Goal: Task Accomplishment & Management: Manage account settings

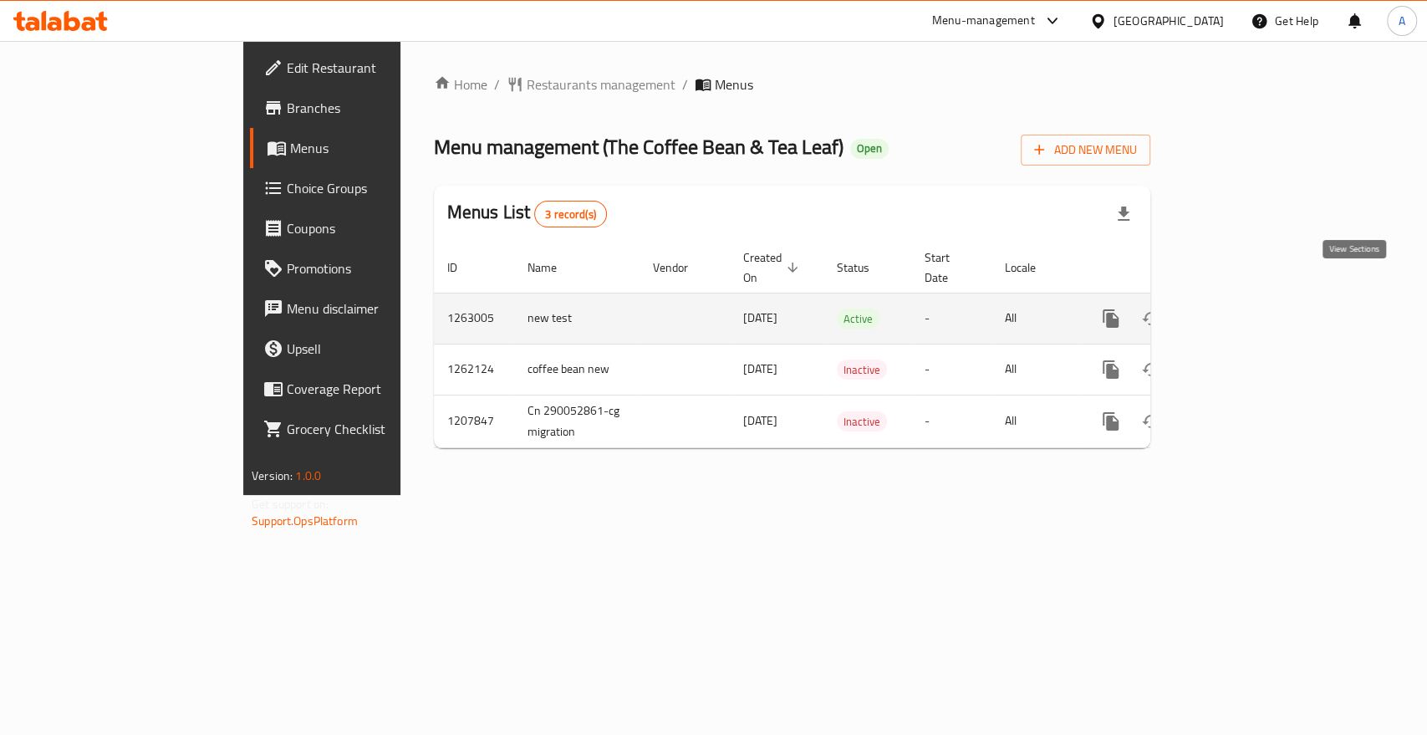
click at [1241, 308] on icon "enhanced table" at bounding box center [1231, 318] width 20 height 20
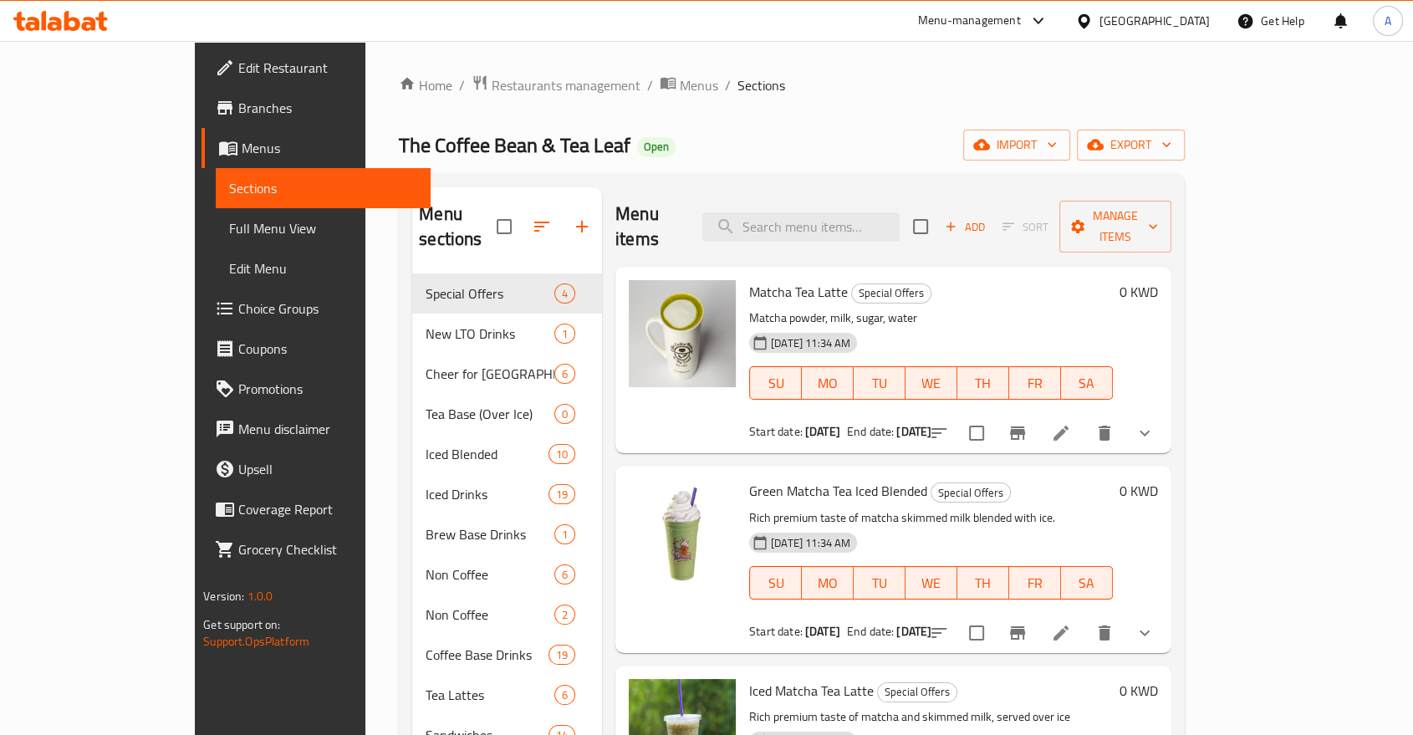
click at [1164, 413] on button "show more" at bounding box center [1144, 433] width 40 height 40
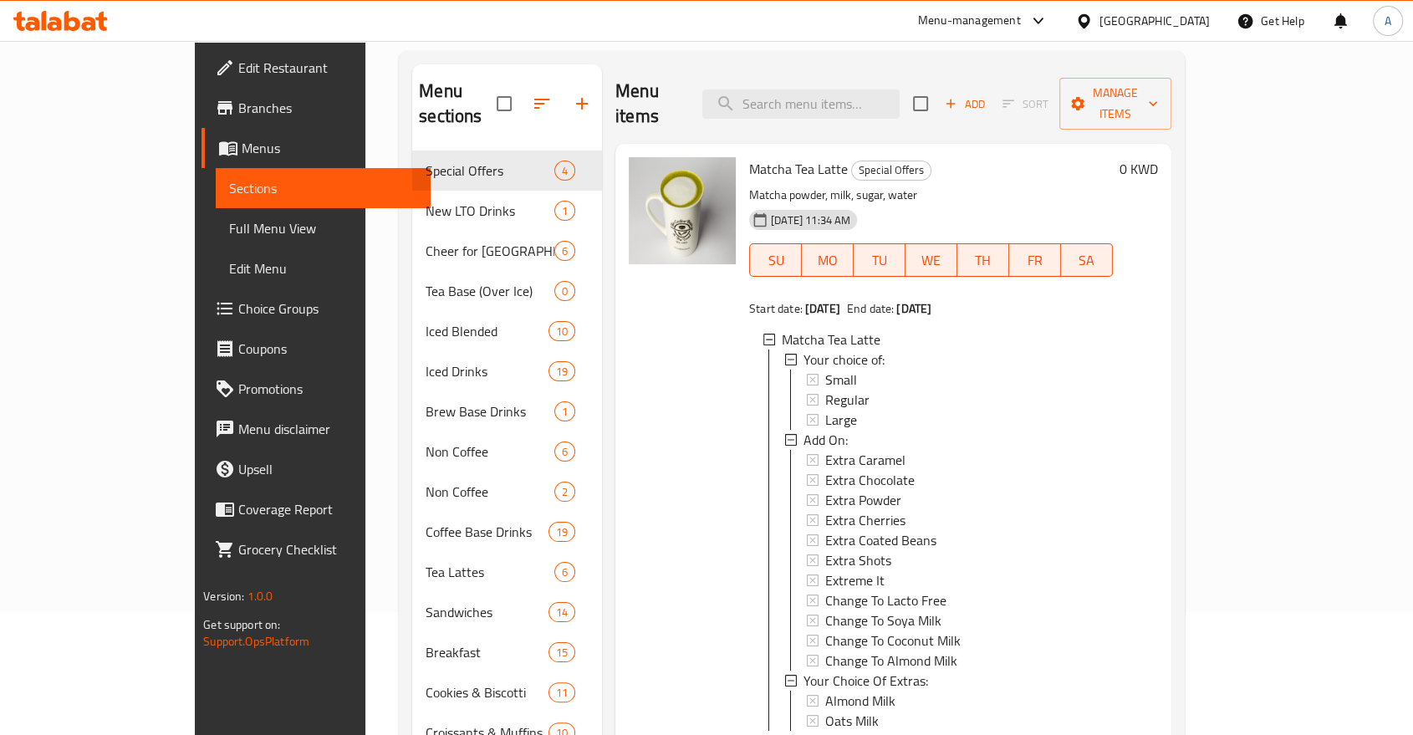
scroll to position [464, 0]
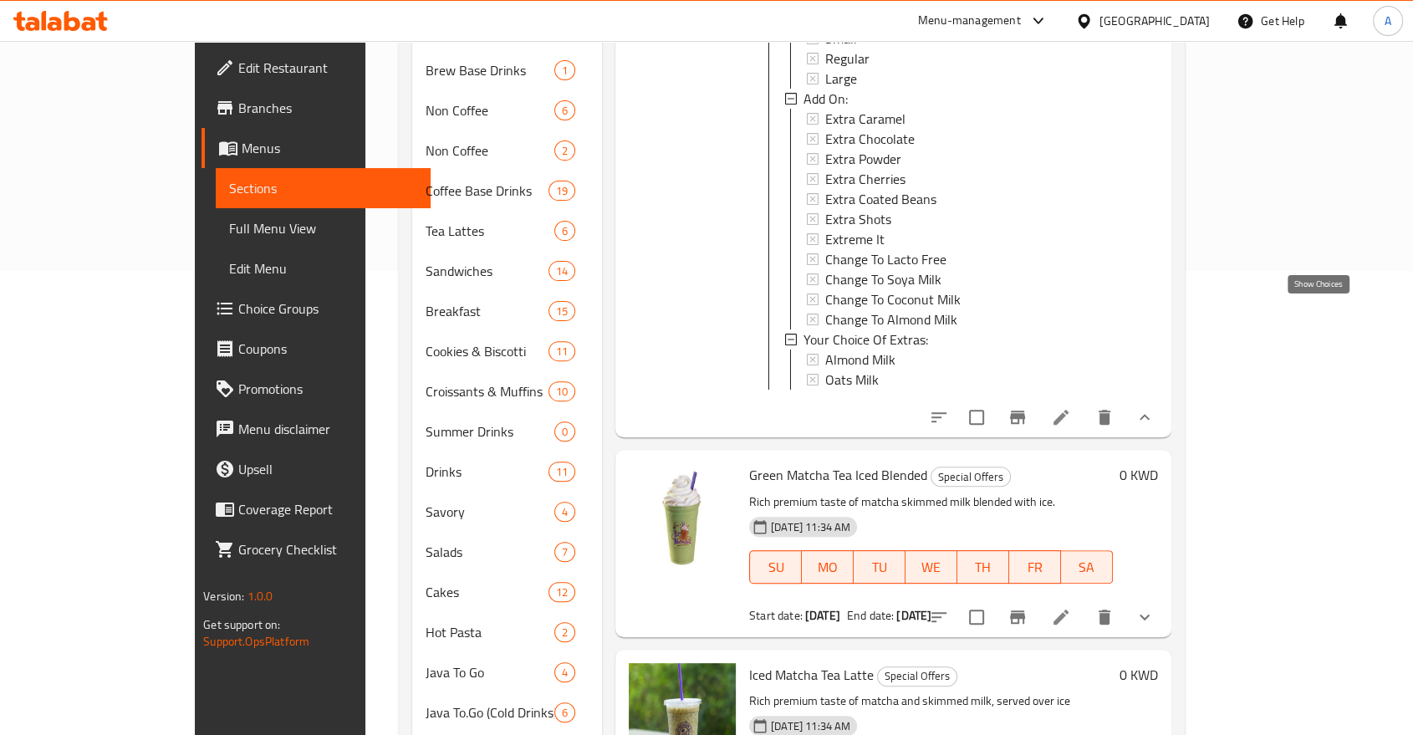
click at [1154, 407] on icon "show more" at bounding box center [1144, 417] width 20 height 20
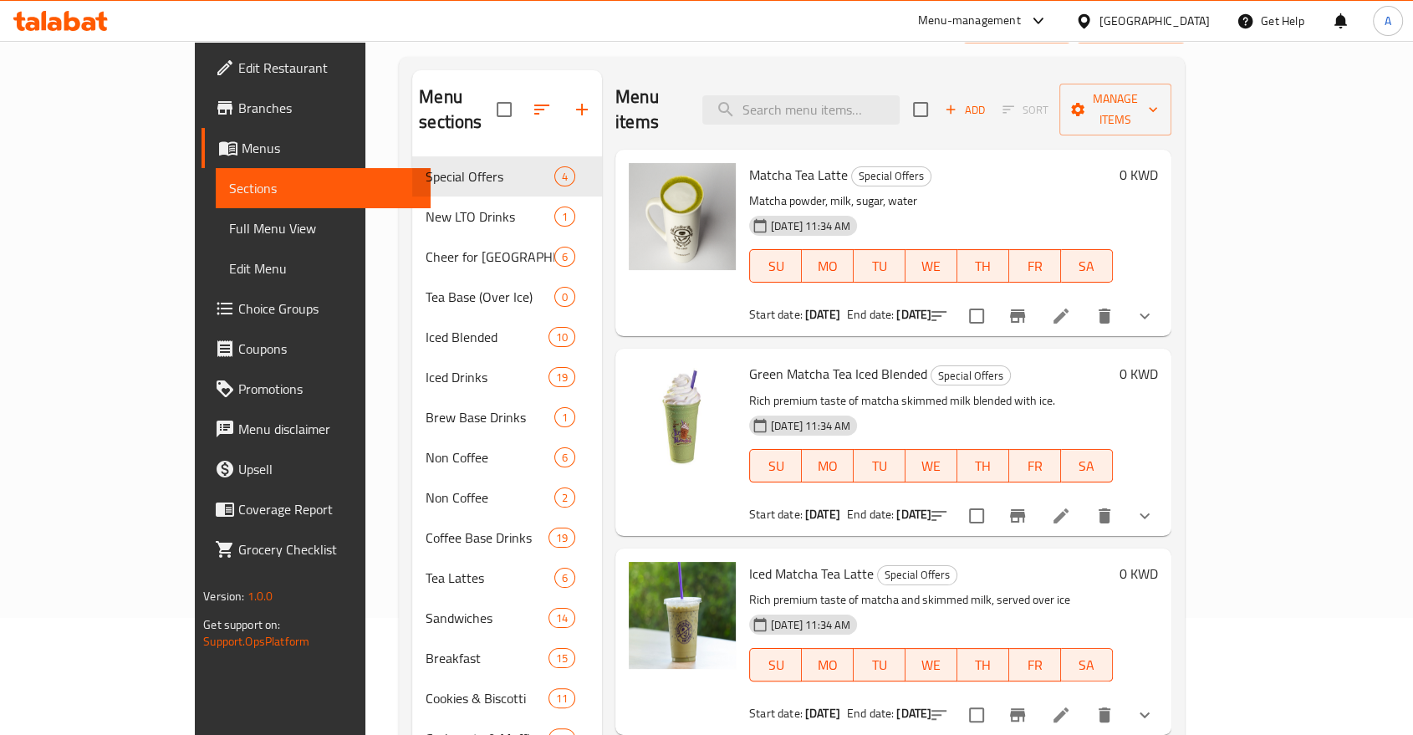
scroll to position [93, 0]
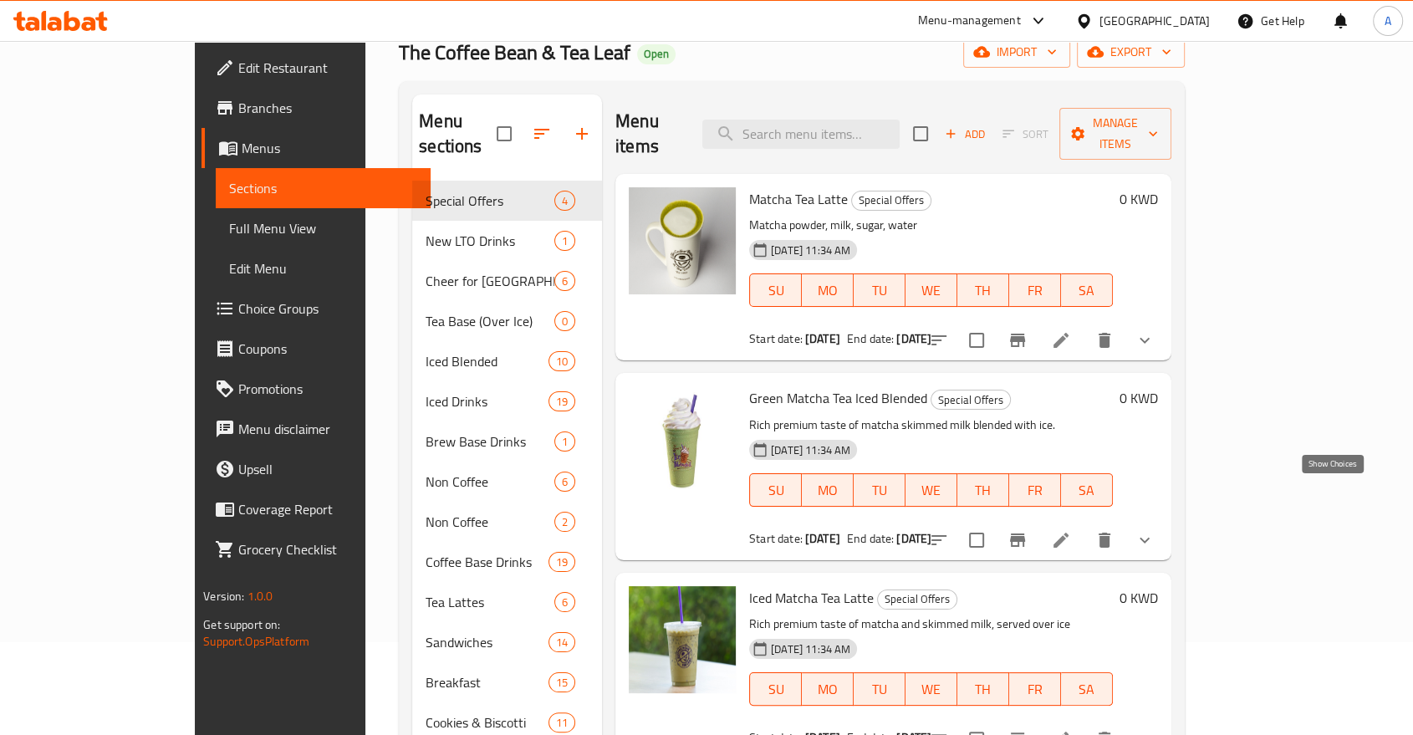
click at [1154, 530] on icon "show more" at bounding box center [1144, 540] width 20 height 20
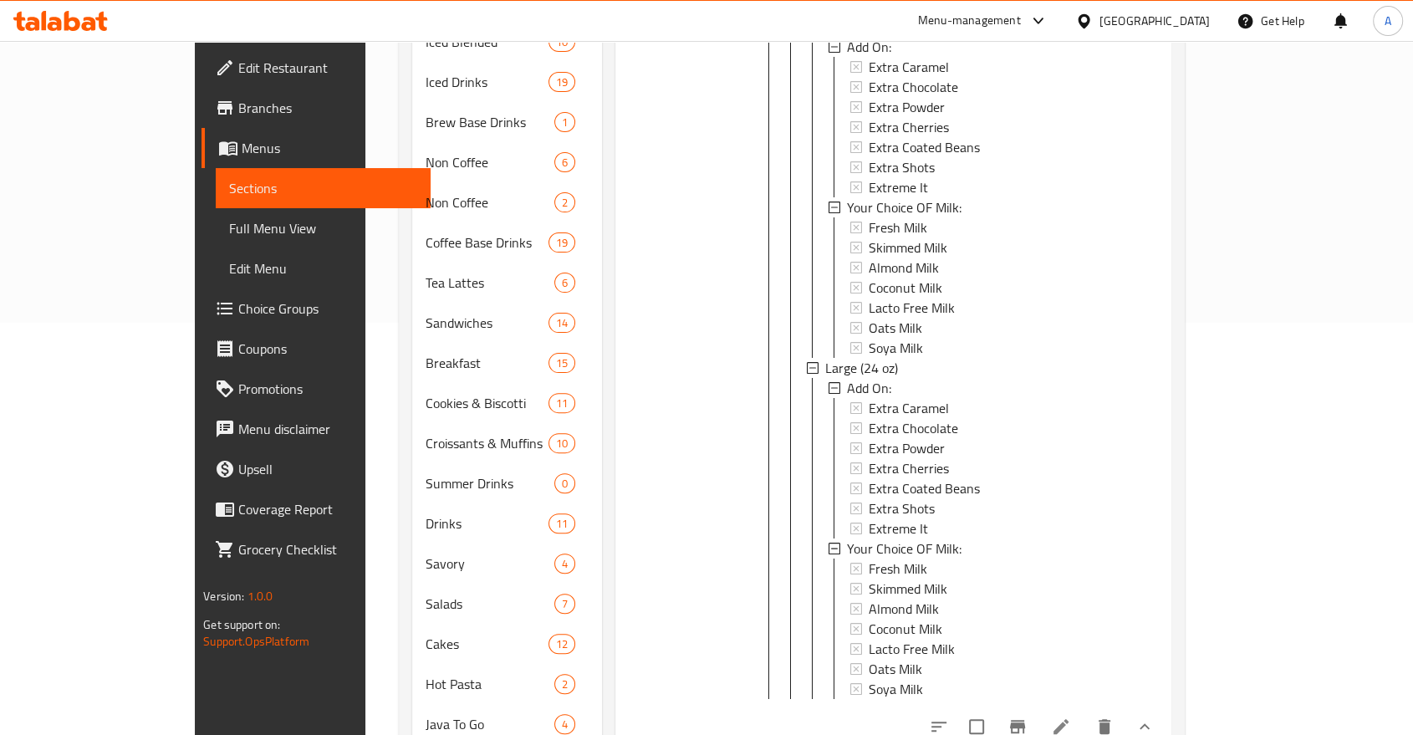
scroll to position [402, 0]
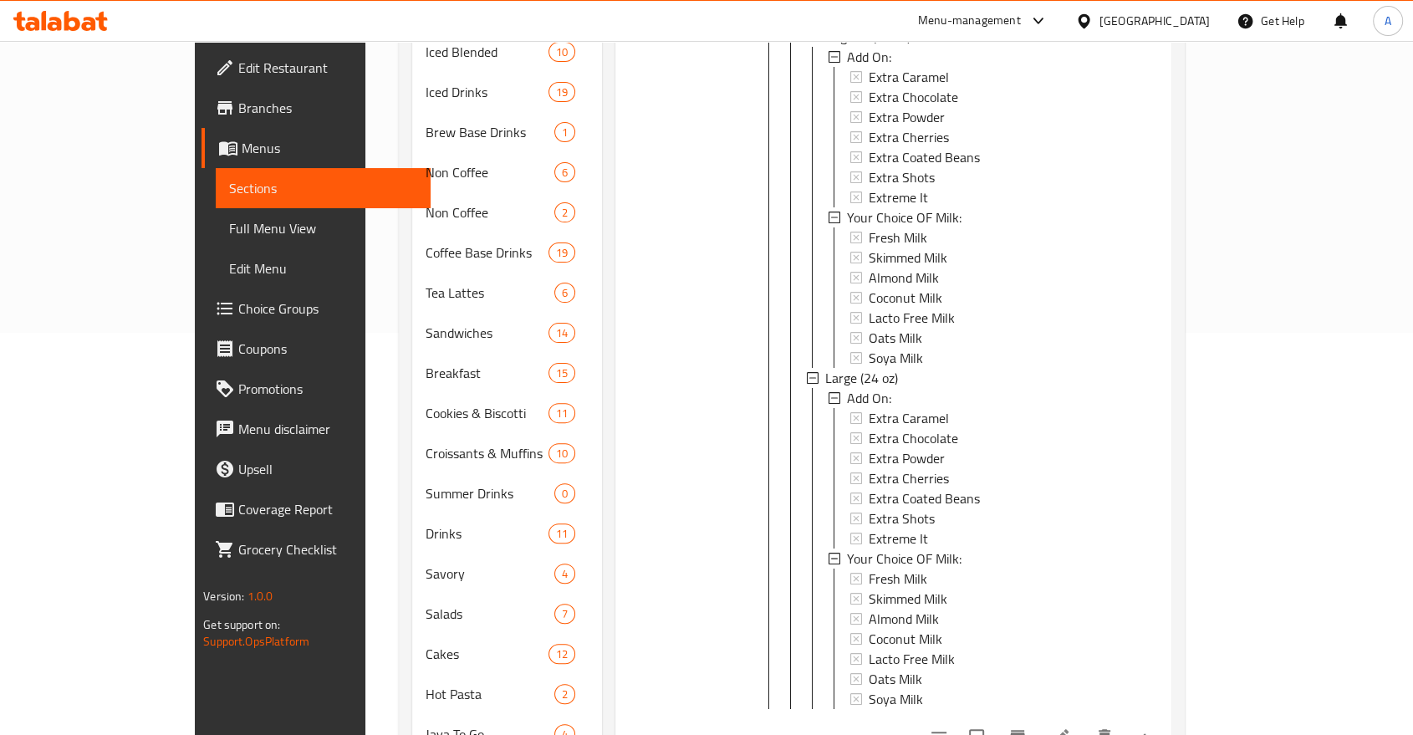
click at [1154, 726] on icon "show more" at bounding box center [1144, 736] width 20 height 20
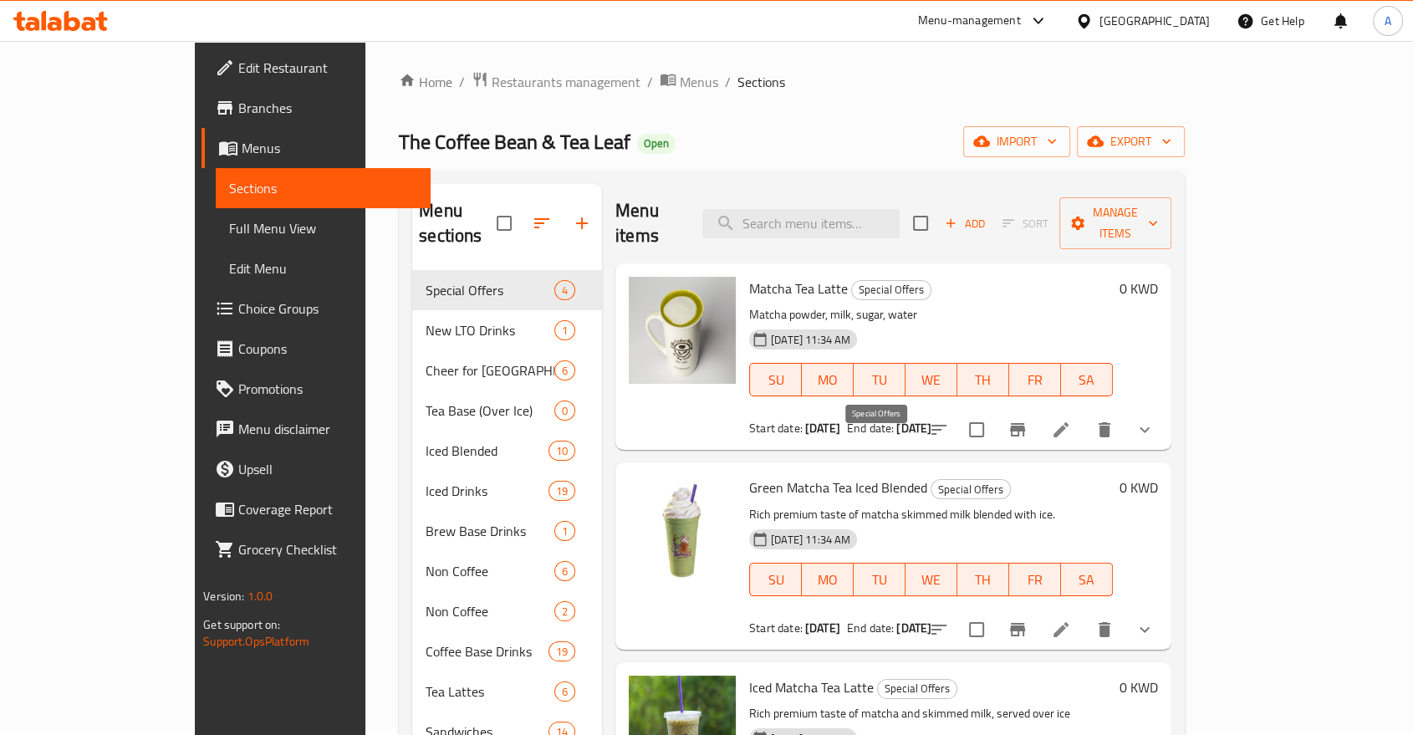
scroll to position [0, 0]
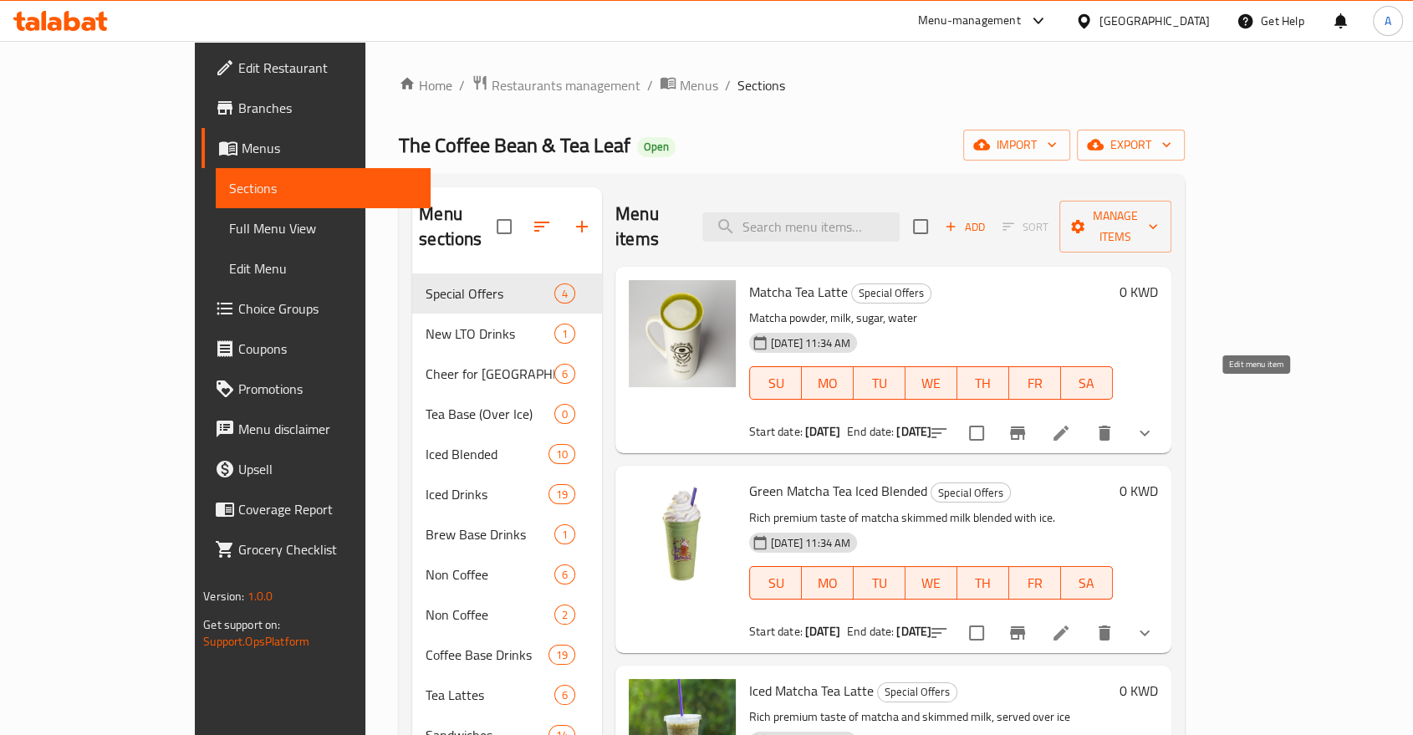
click at [1071, 423] on icon at bounding box center [1061, 433] width 20 height 20
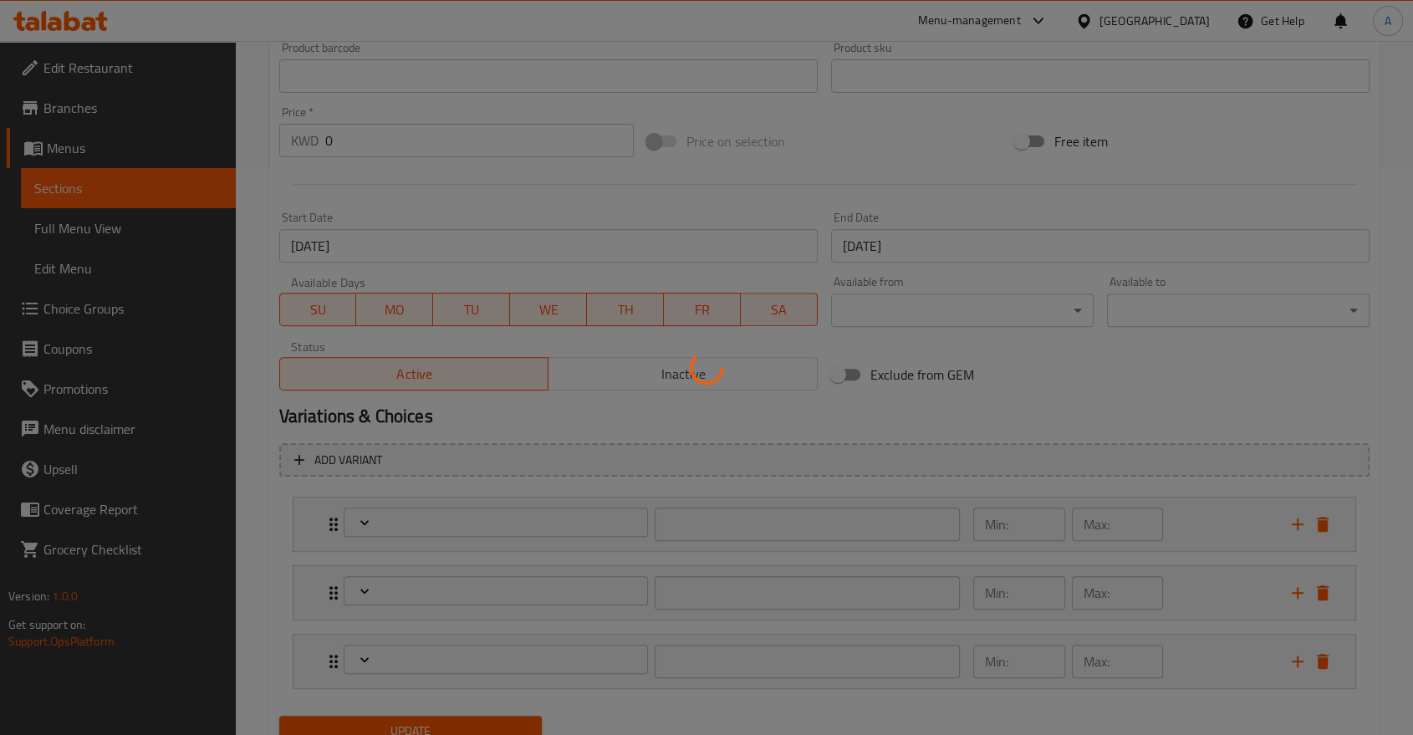
scroll to position [576, 0]
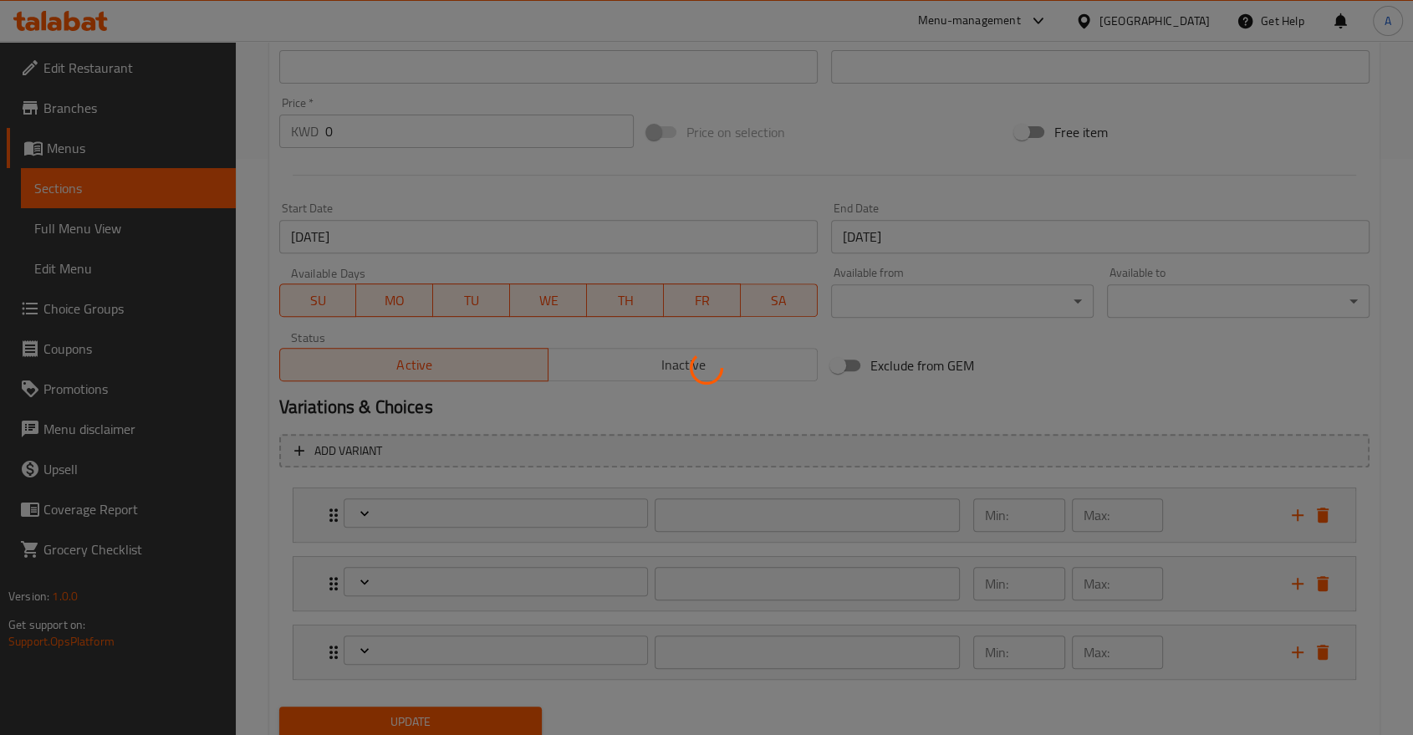
type input "أختيارك من:"
type input "1"
type input "إضافات:"
type input "0"
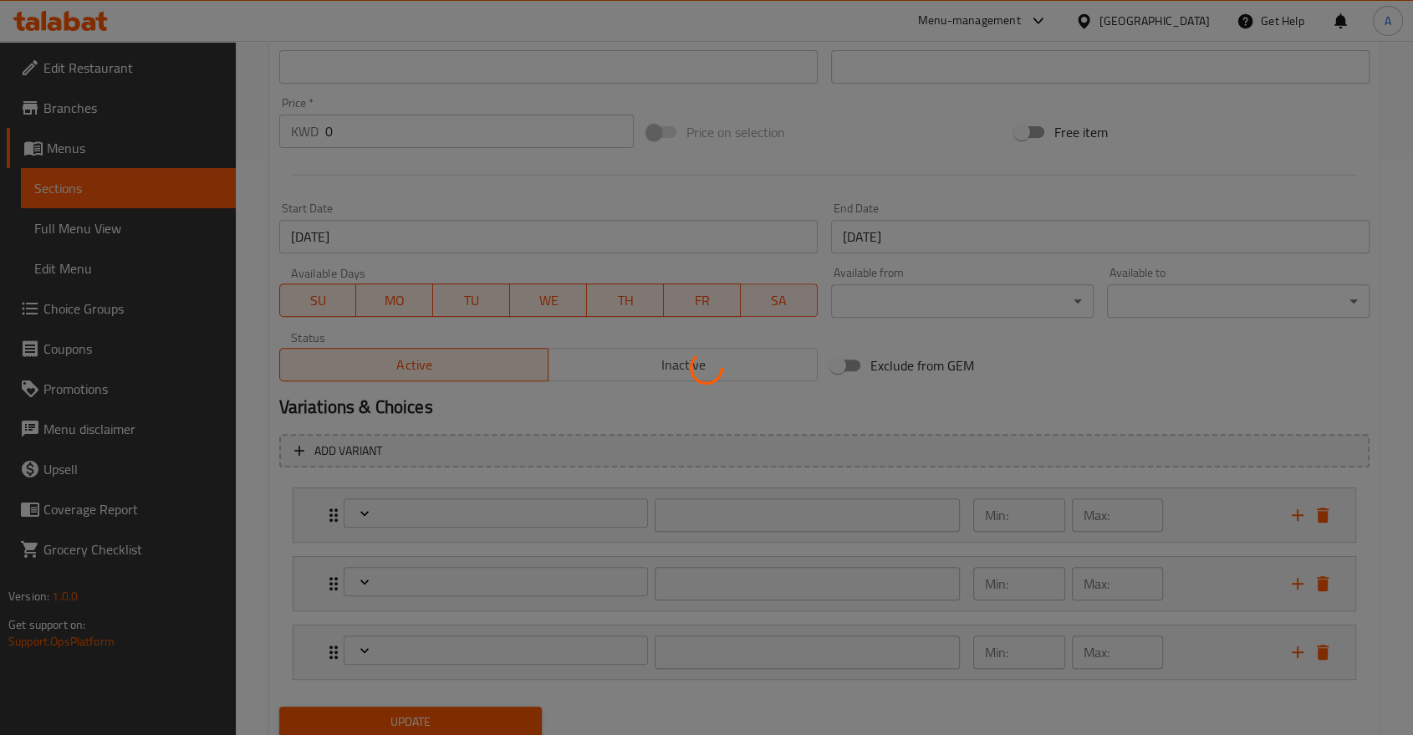
type input "11"
type input "إختيارك من الإضافات:"
type input "0"
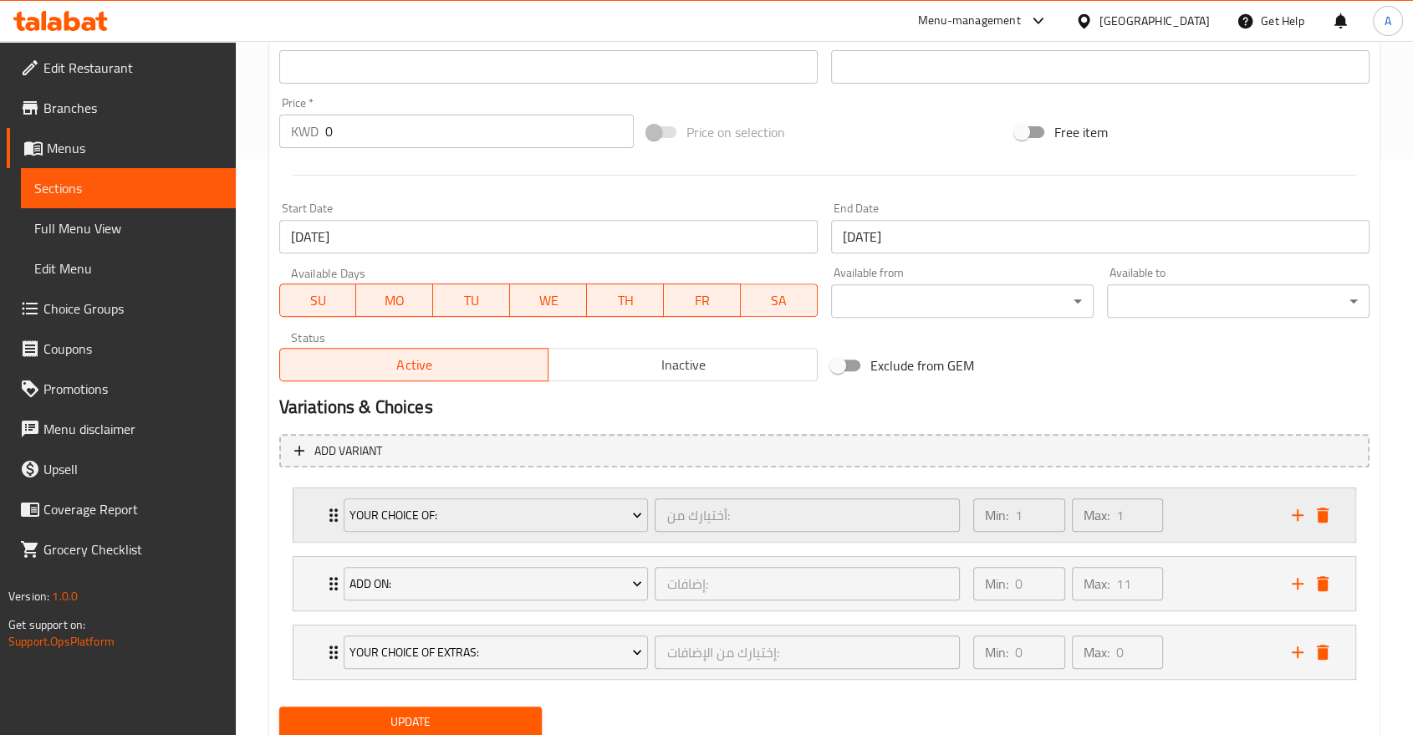
click at [320, 488] on div "Your choice of: أختيارك من: ​ Min: 1 ​ Max: 1 ​" at bounding box center [824, 515] width 1062 height 54
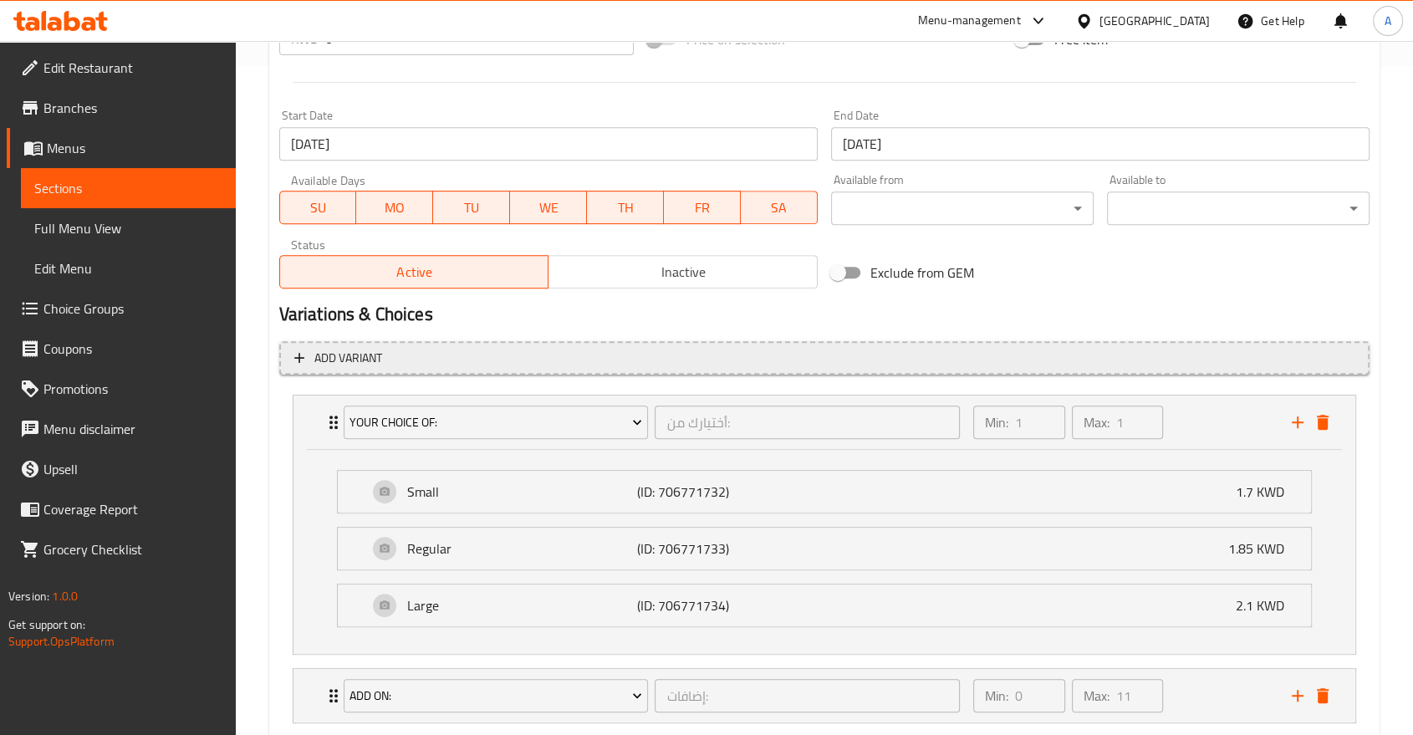
click at [330, 348] on span "Add variant" at bounding box center [348, 358] width 68 height 21
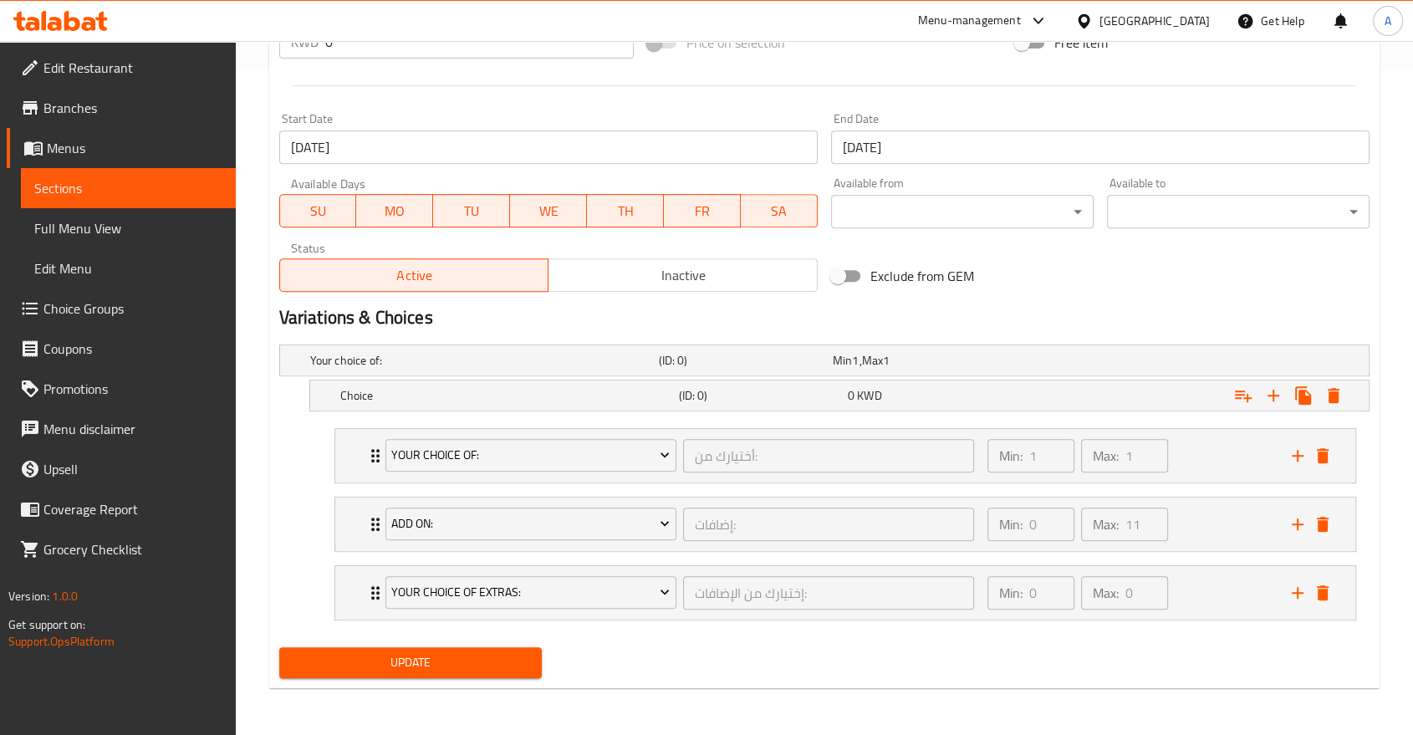
scroll to position [605, 0]
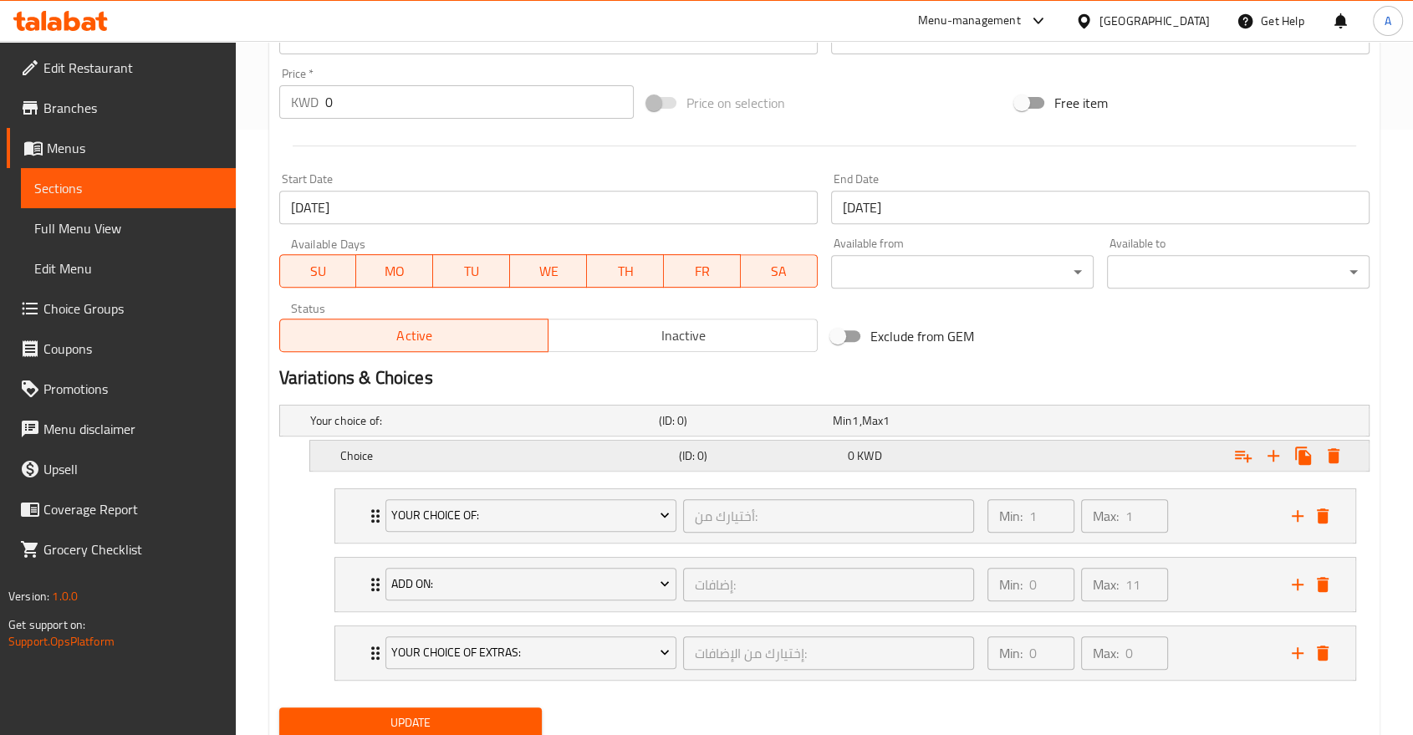
click at [993, 447] on div "0 KWD" at bounding box center [929, 455] width 162 height 17
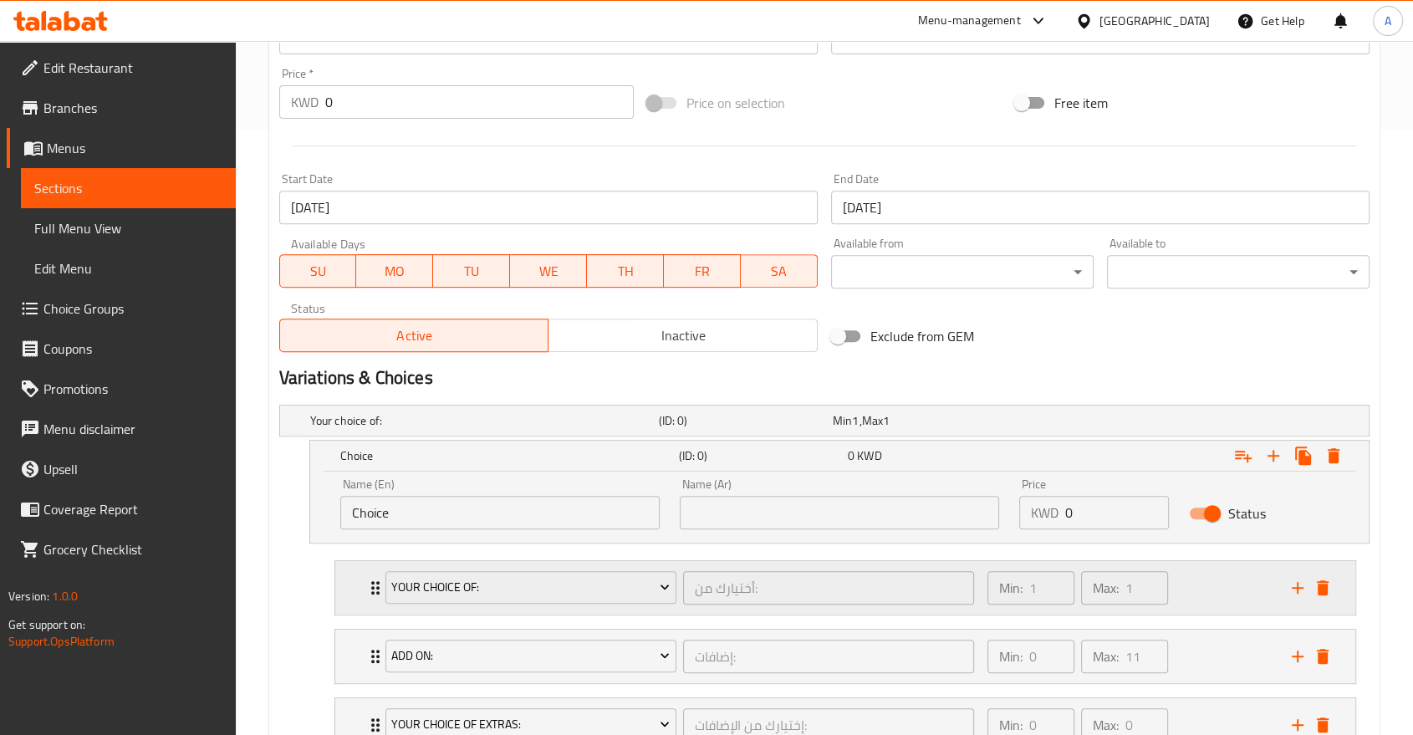
click at [375, 561] on div "Your choice of: أختيارك من: ​" at bounding box center [679, 588] width 609 height 54
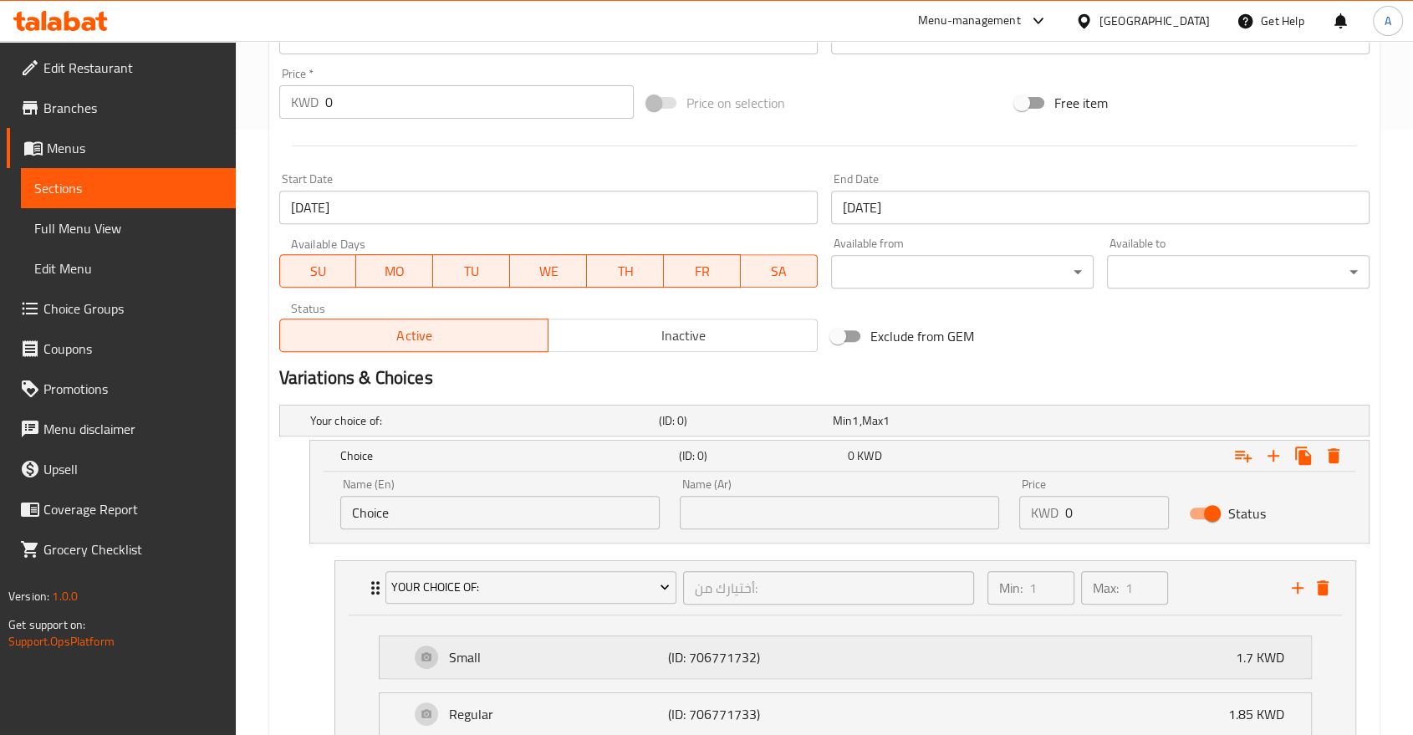
click at [533, 647] on p "Small" at bounding box center [558, 657] width 219 height 20
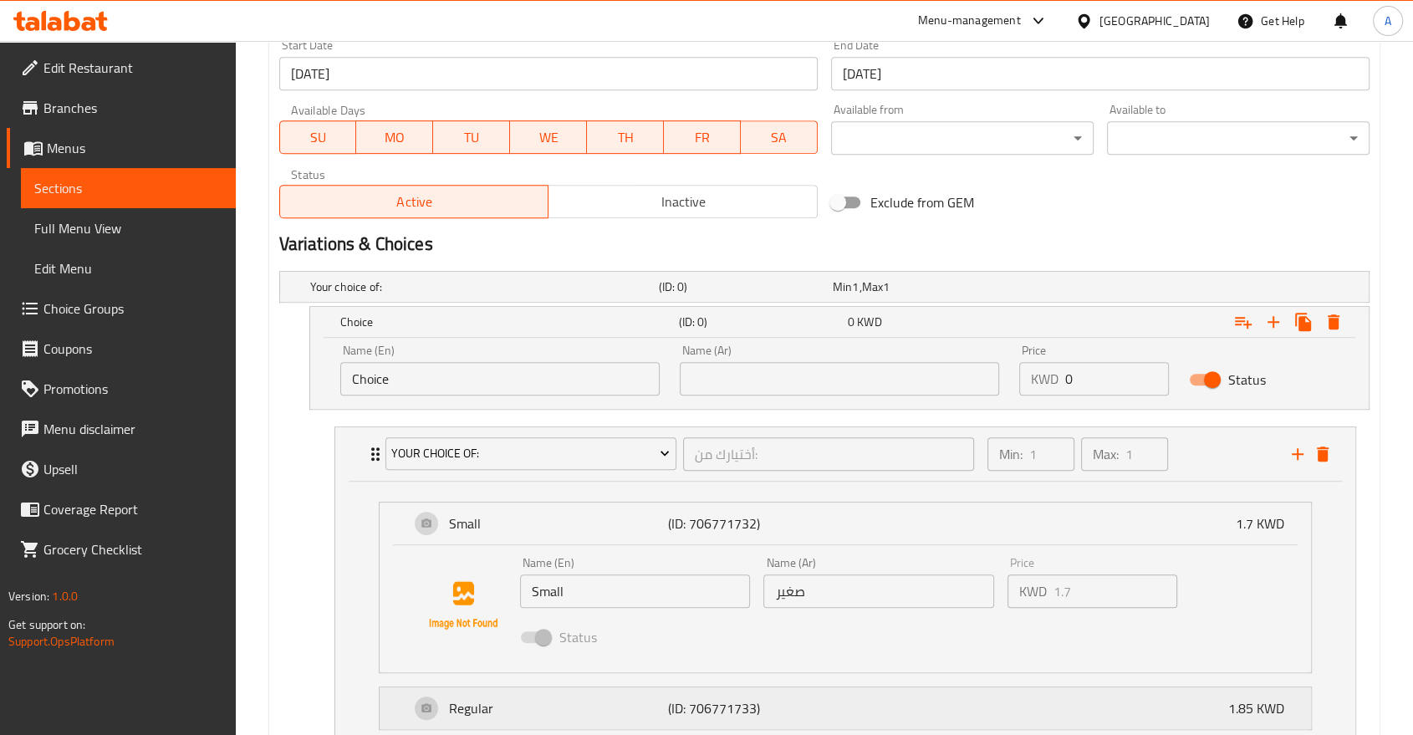
scroll to position [884, 0]
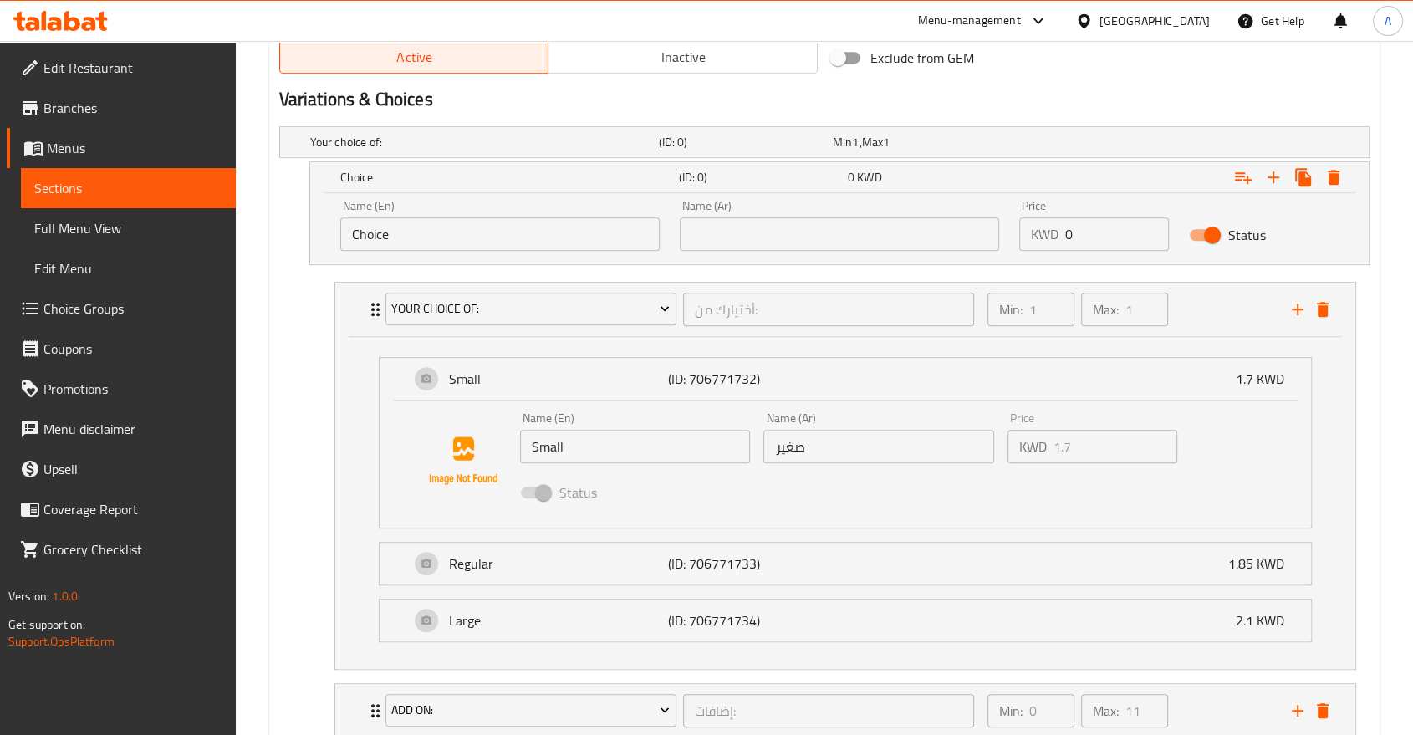
click at [602, 430] on input "Small" at bounding box center [635, 446] width 231 height 33
click at [470, 217] on input "Choice" at bounding box center [499, 233] width 319 height 33
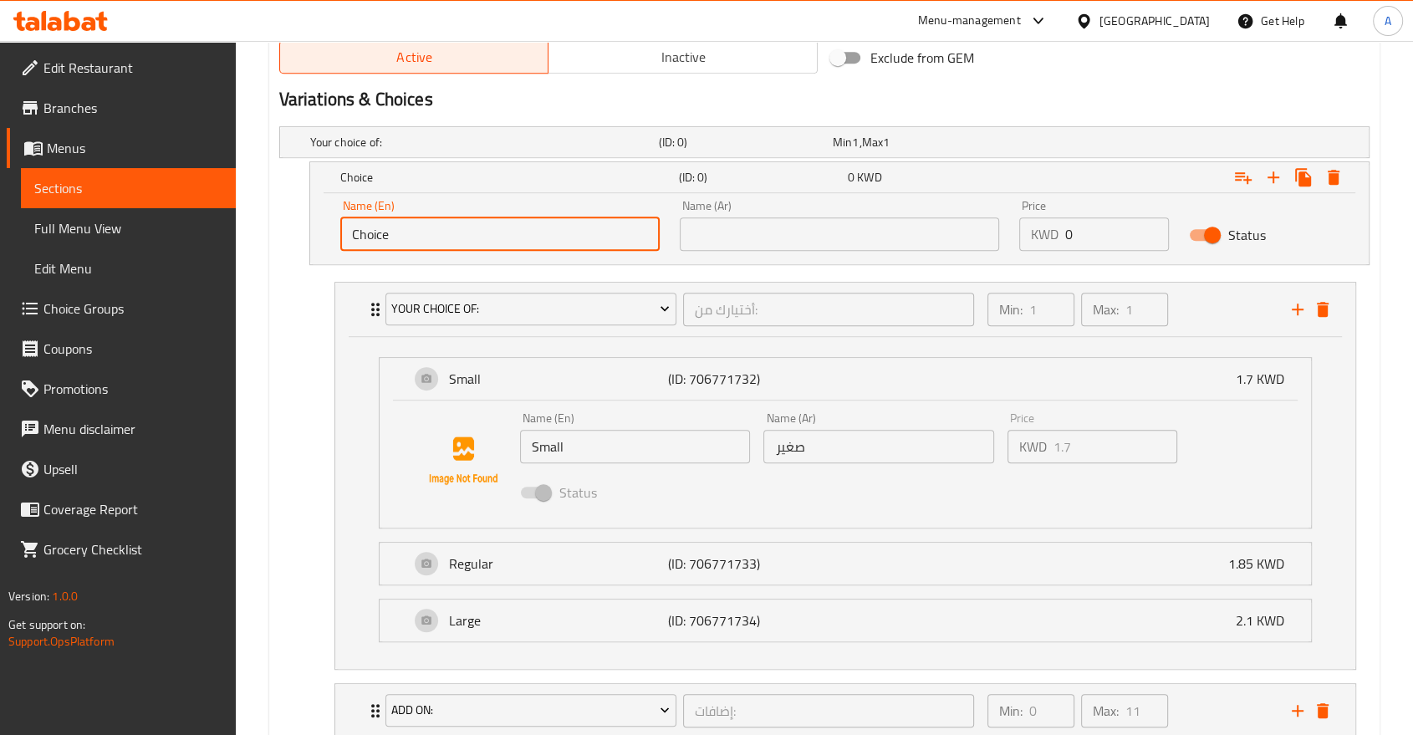
click at [470, 217] on input "Choice" at bounding box center [499, 233] width 319 height 33
paste input "Small"
type input "Small"
click at [810, 430] on input "صغير" at bounding box center [878, 446] width 231 height 33
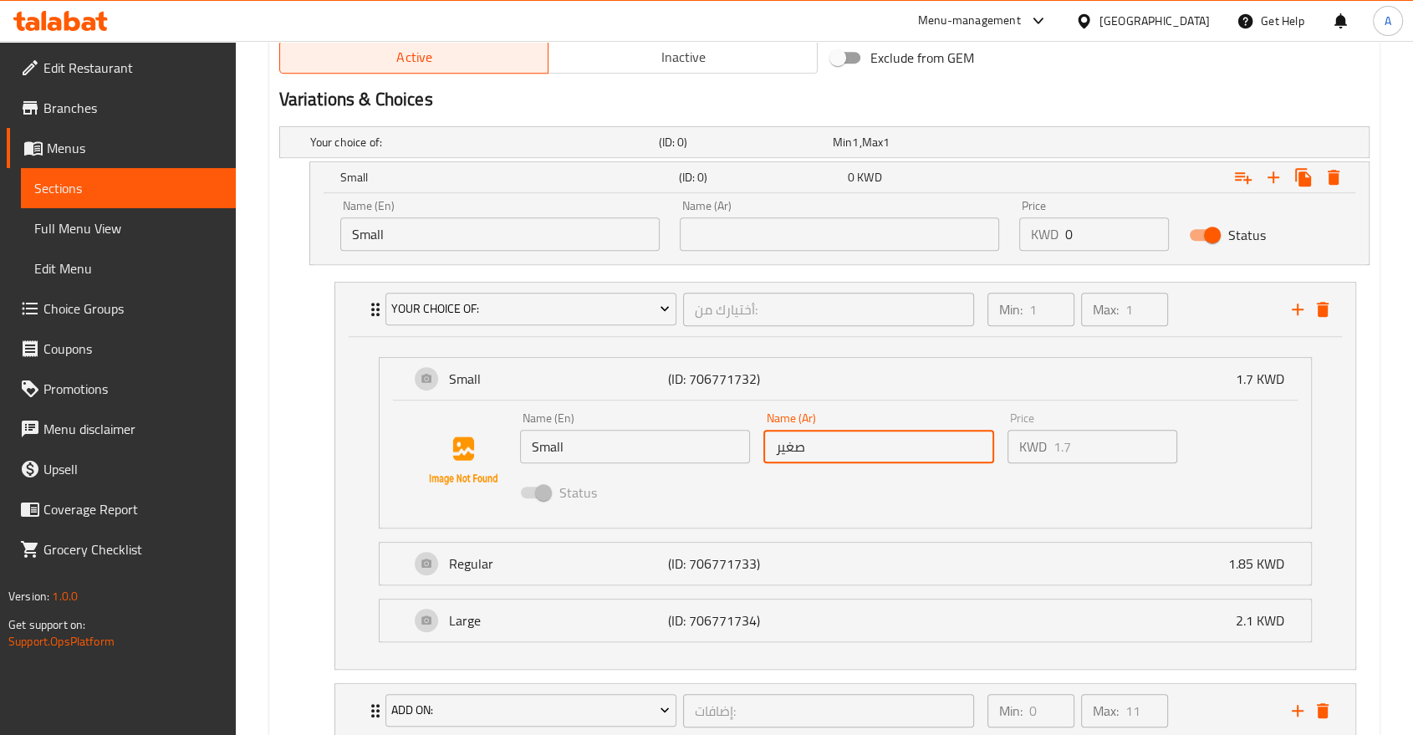
click at [810, 430] on input "صغير" at bounding box center [878, 446] width 231 height 33
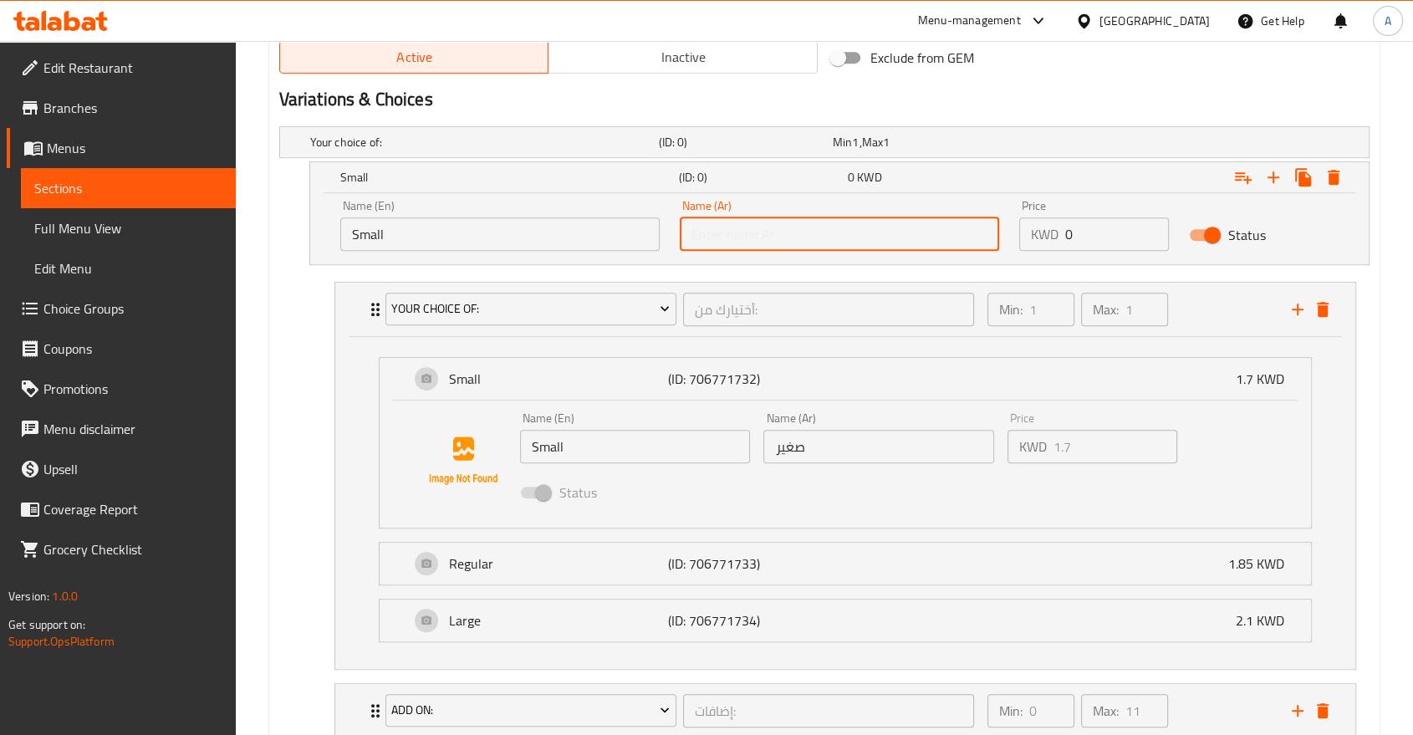
click at [722, 217] on input "text" at bounding box center [839, 233] width 319 height 33
paste input "صغير"
type input "صغير"
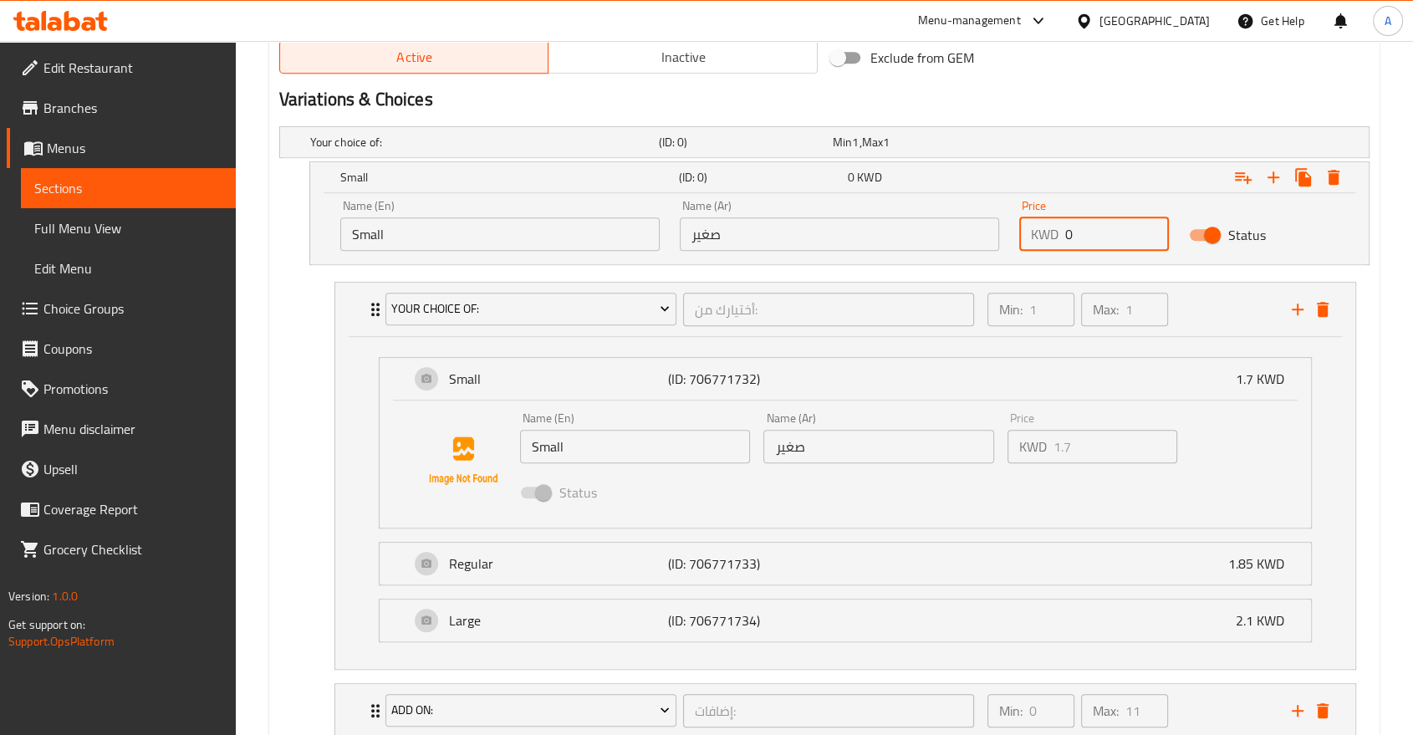
click at [1073, 217] on input "0" at bounding box center [1117, 233] width 104 height 33
paste input "1.7"
type input "1.7"
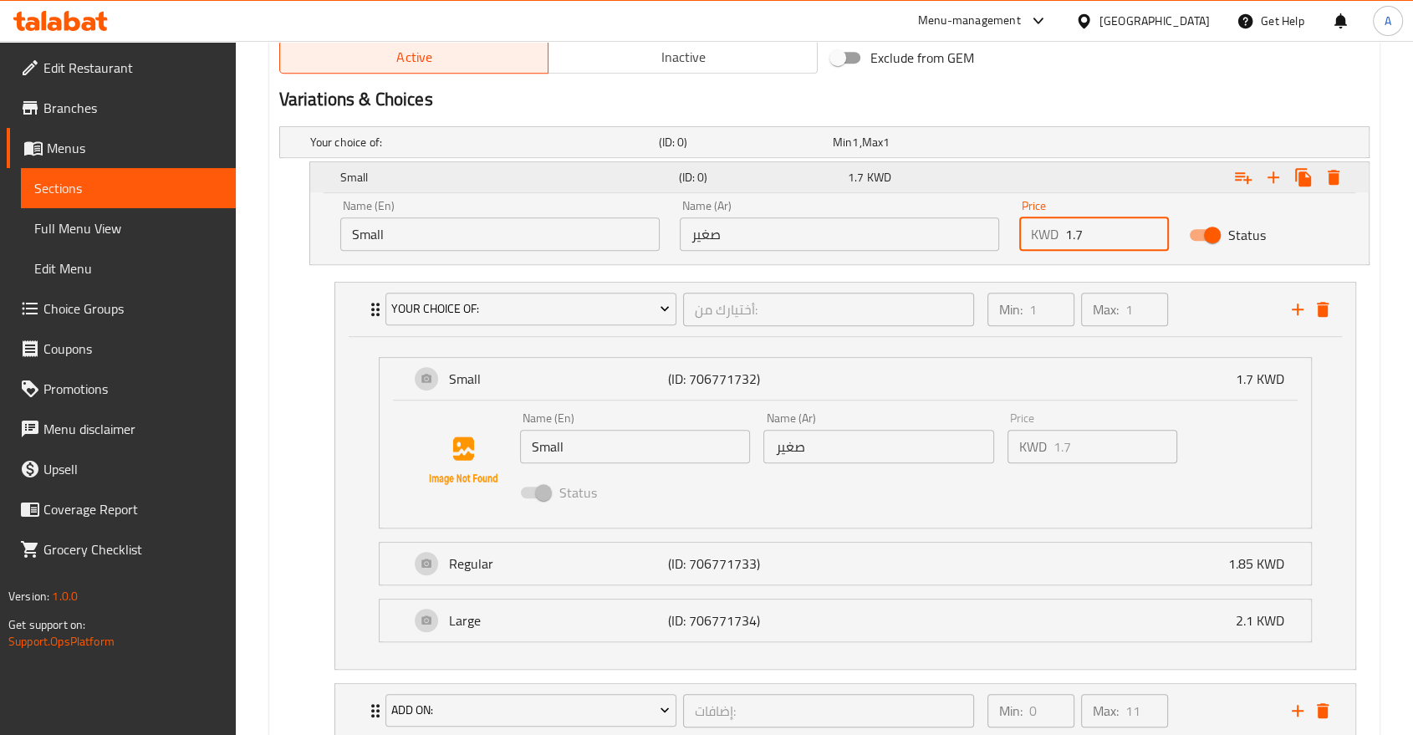
click at [1020, 159] on div "Expand" at bounding box center [1182, 177] width 339 height 37
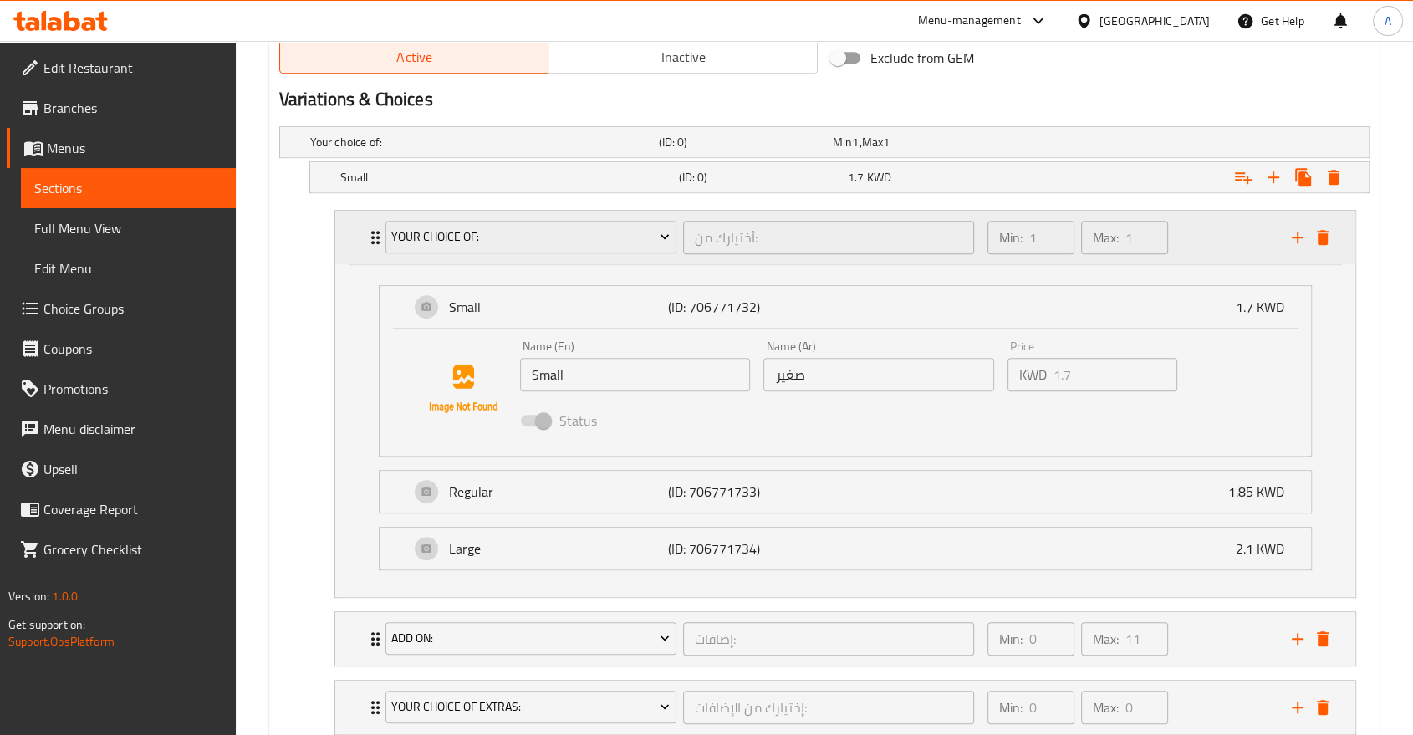
click at [354, 211] on div "Your choice of: أختيارك من: ​ Min: 1 ​ Max: 1 ​" at bounding box center [845, 238] width 1020 height 54
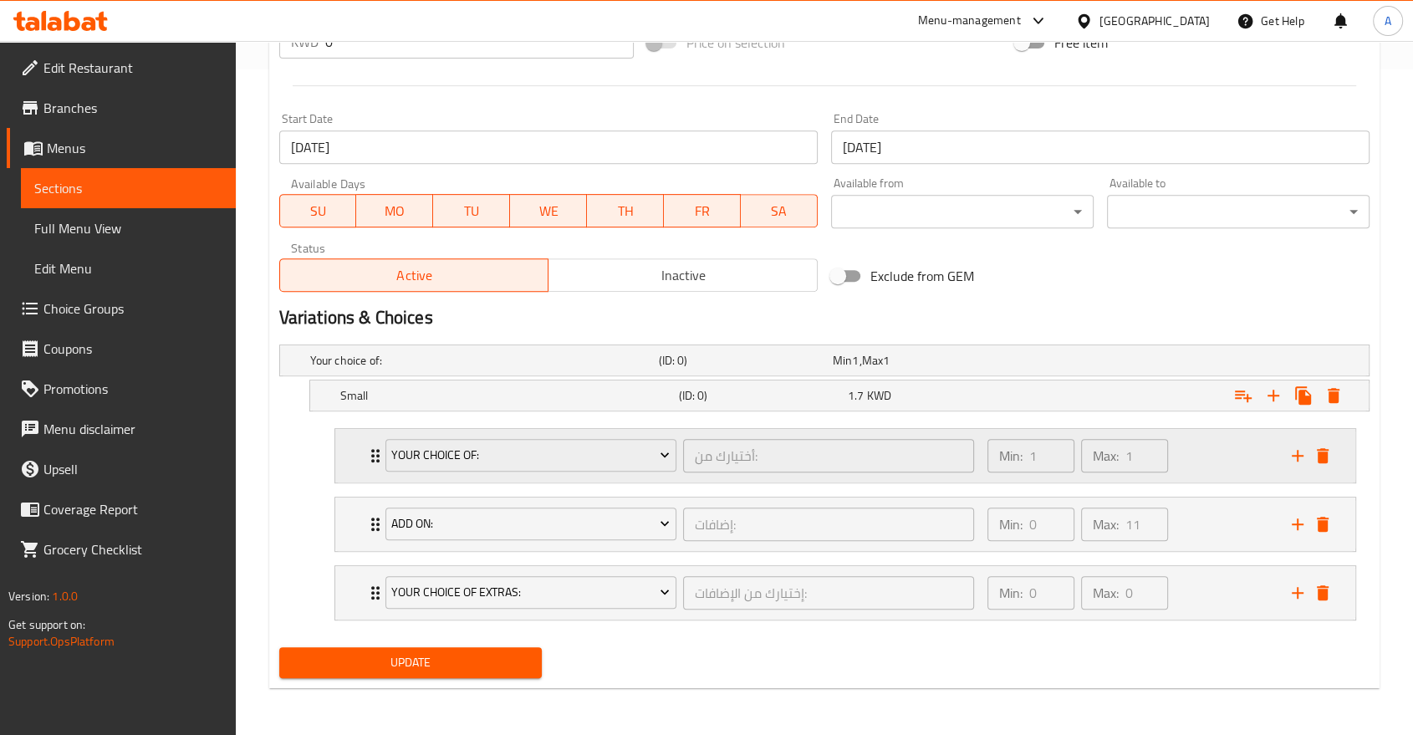
scroll to position [605, 0]
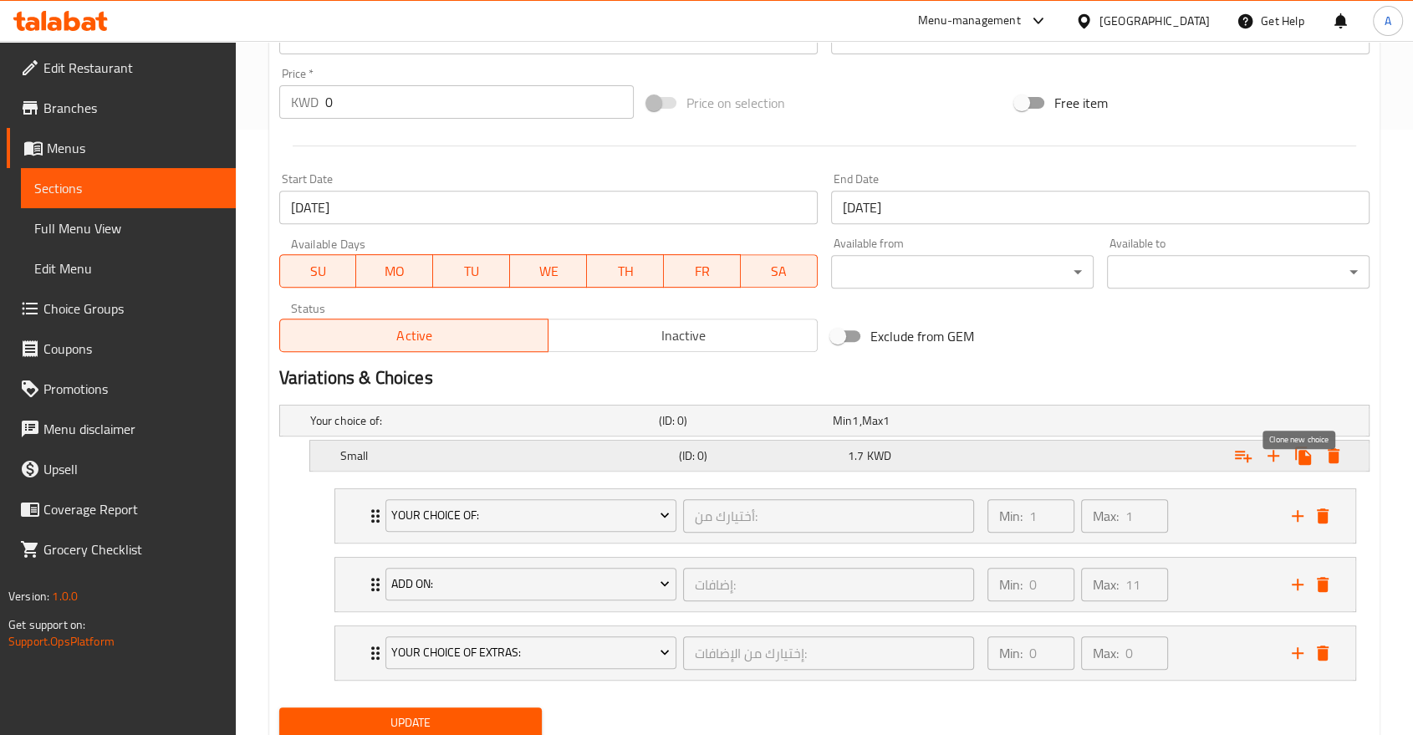
click at [1308, 446] on icon "Expand" at bounding box center [1303, 455] width 16 height 18
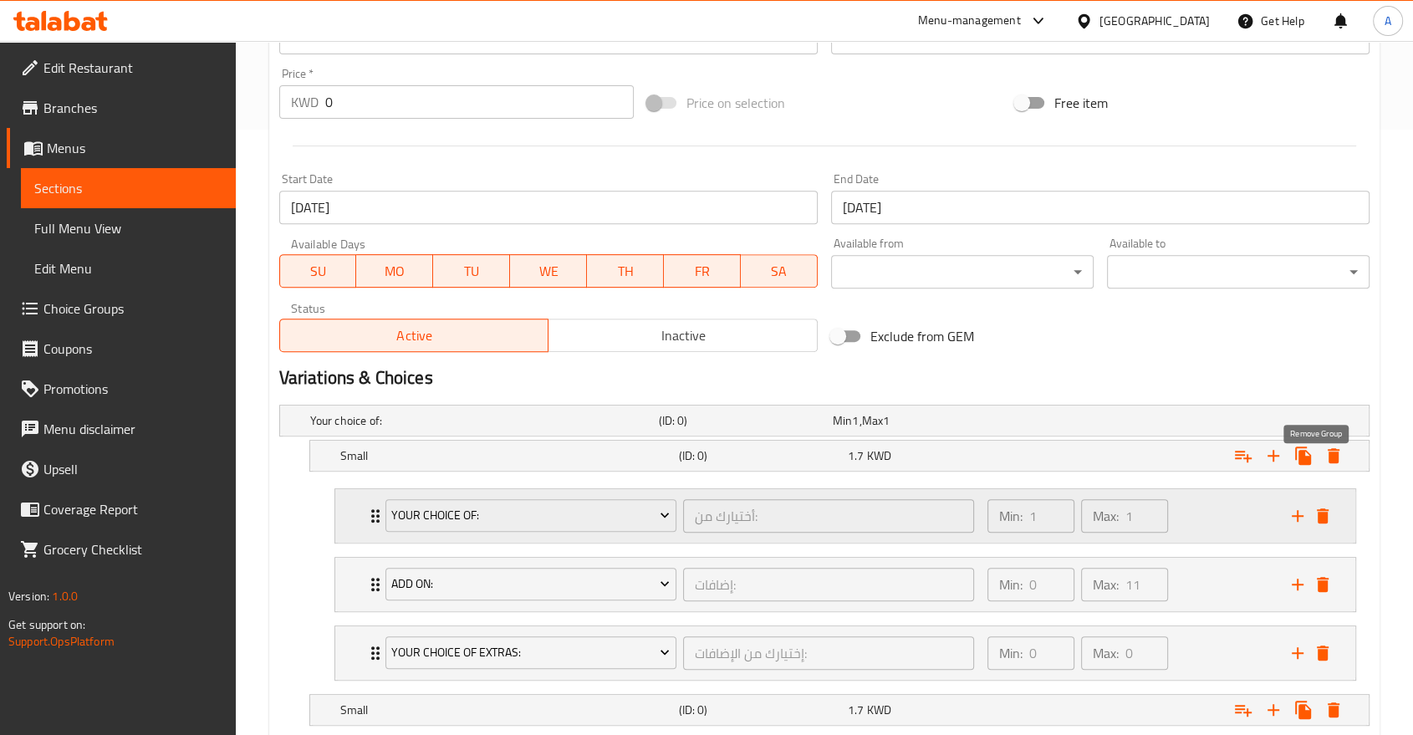
click at [1325, 508] on icon "delete" at bounding box center [1323, 515] width 12 height 15
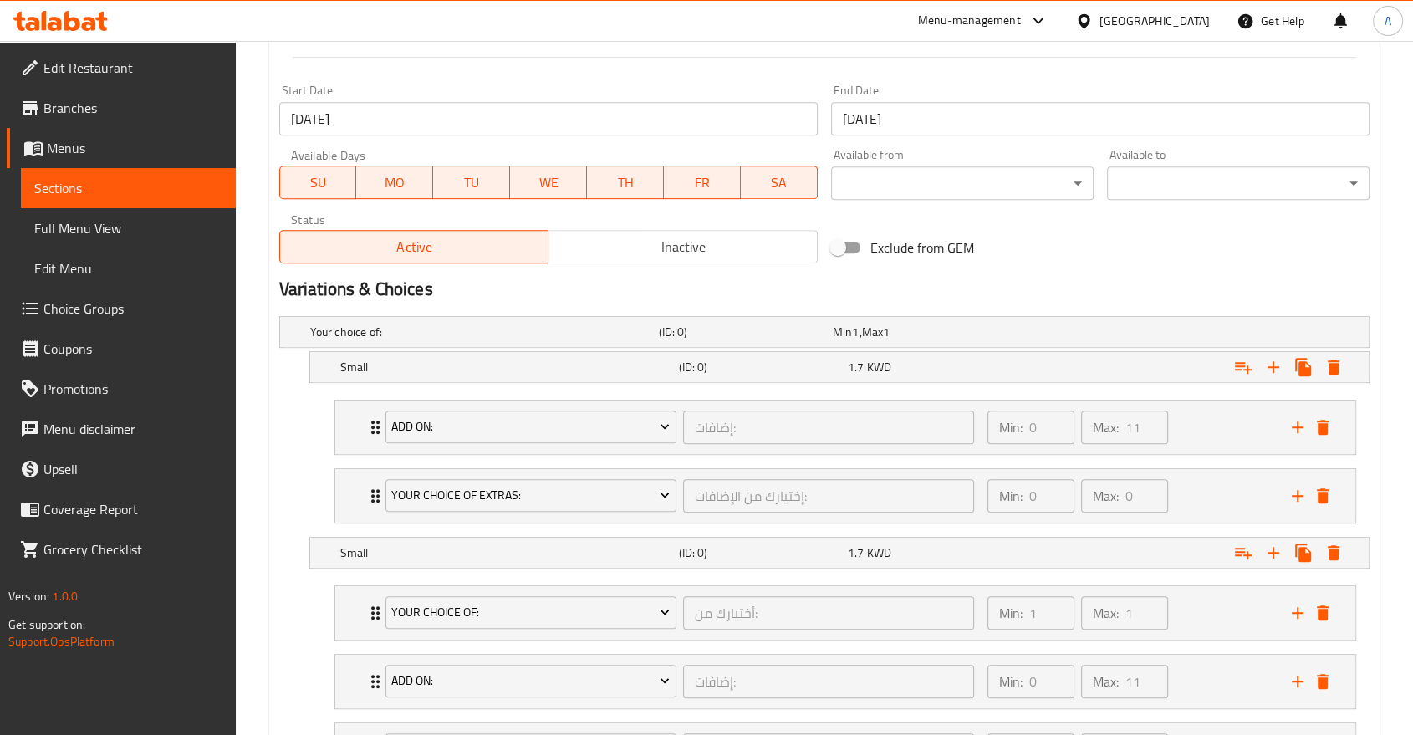
scroll to position [698, 0]
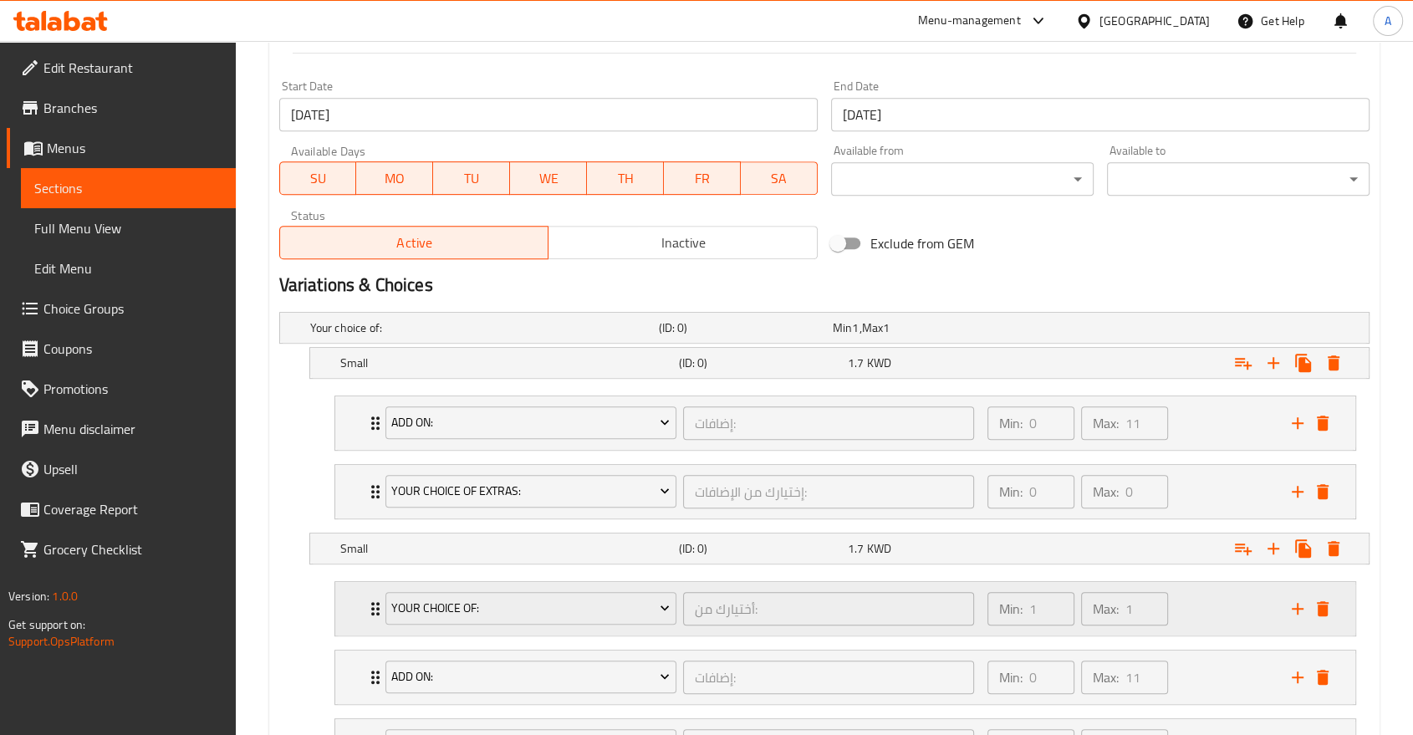
click at [361, 582] on div "Your choice of: أختيارك من: ​ Min: 1 ​ Max: 1 ​" at bounding box center [845, 609] width 1020 height 54
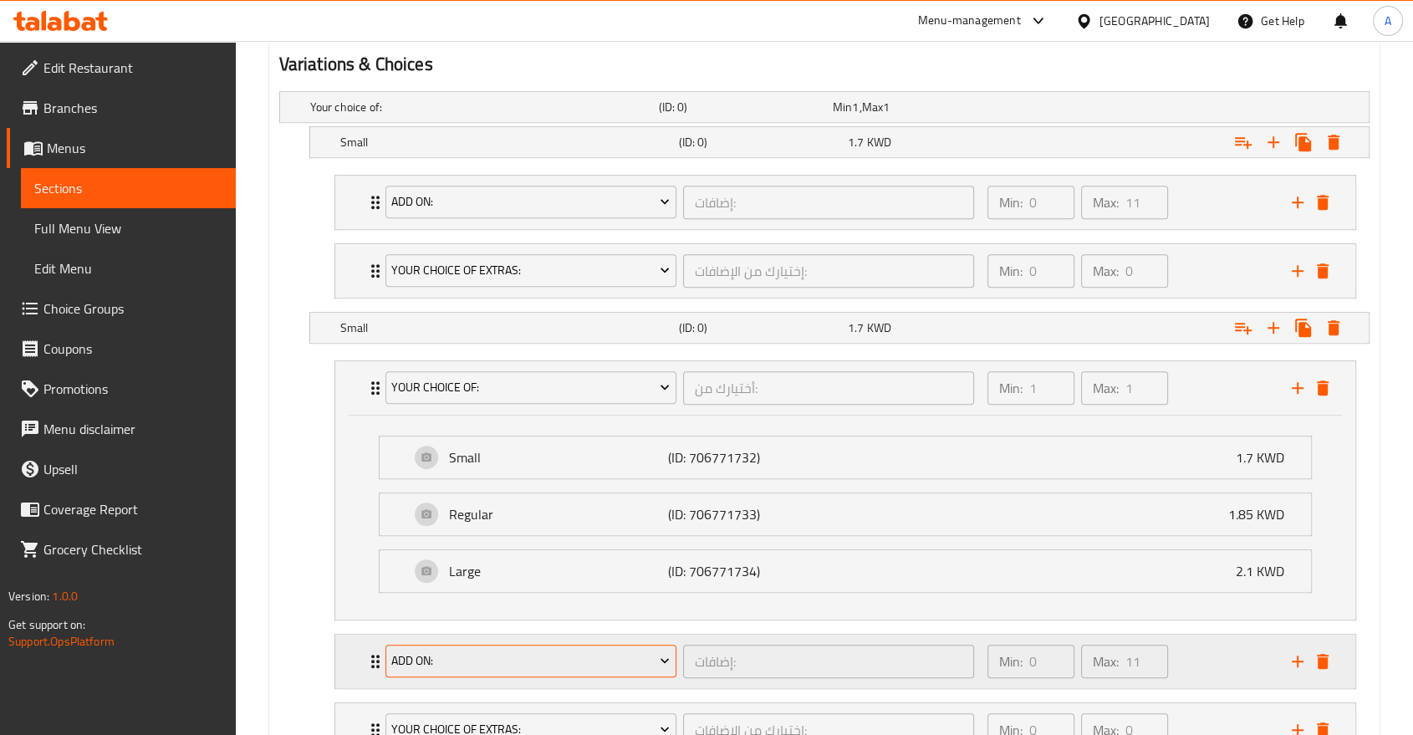
scroll to position [976, 0]
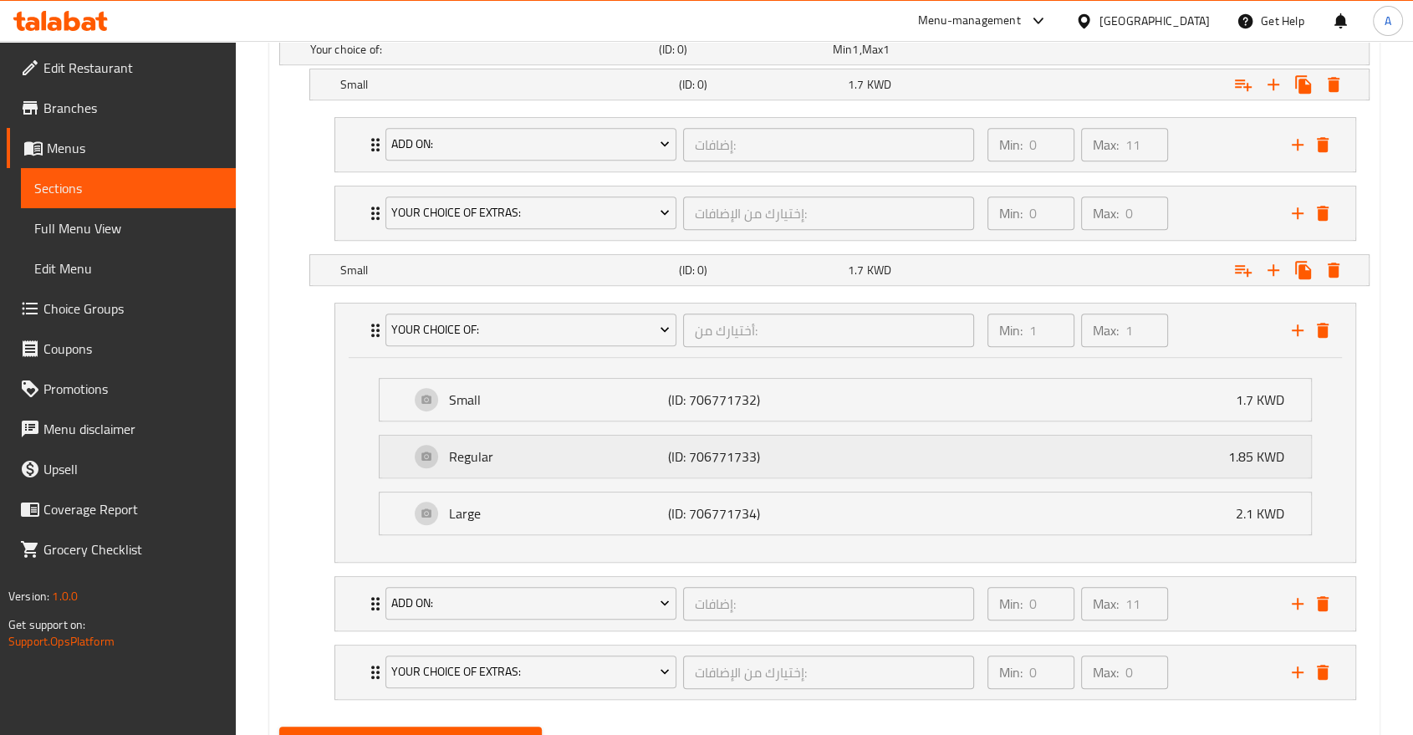
click at [516, 446] on p "Regular" at bounding box center [558, 456] width 219 height 20
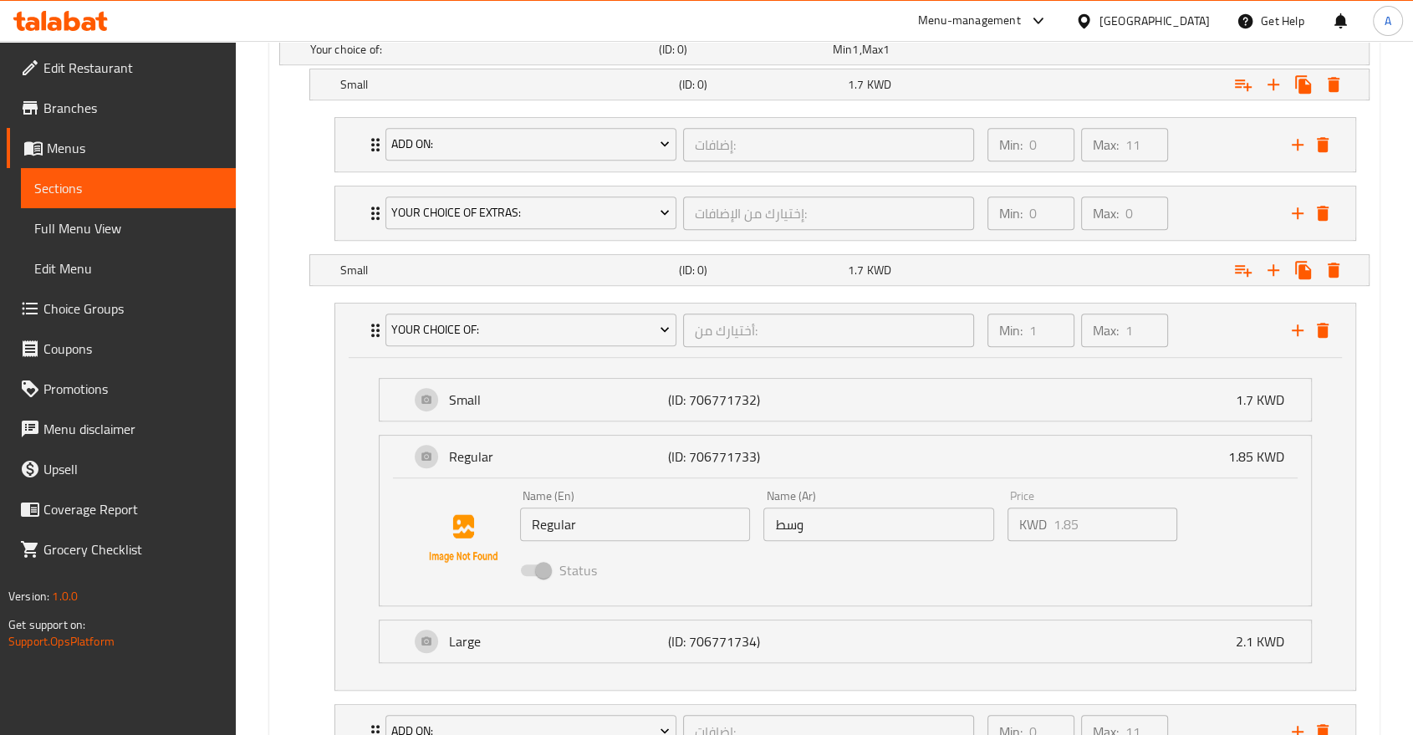
click at [629, 507] on input "Regular" at bounding box center [635, 523] width 231 height 33
click at [448, 262] on h5 "Small" at bounding box center [506, 270] width 332 height 17
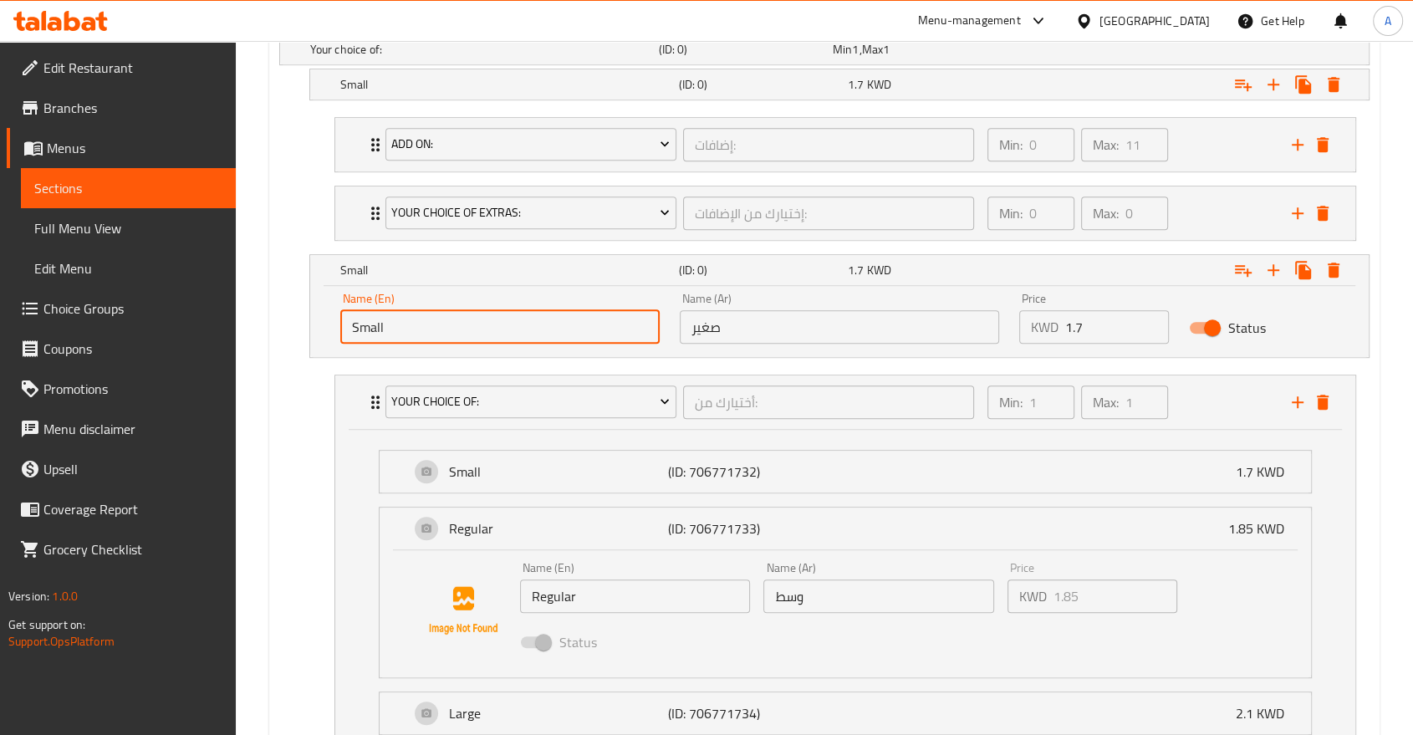
click at [482, 310] on input "Small" at bounding box center [499, 326] width 319 height 33
paste input "Regular"
type input "Regular"
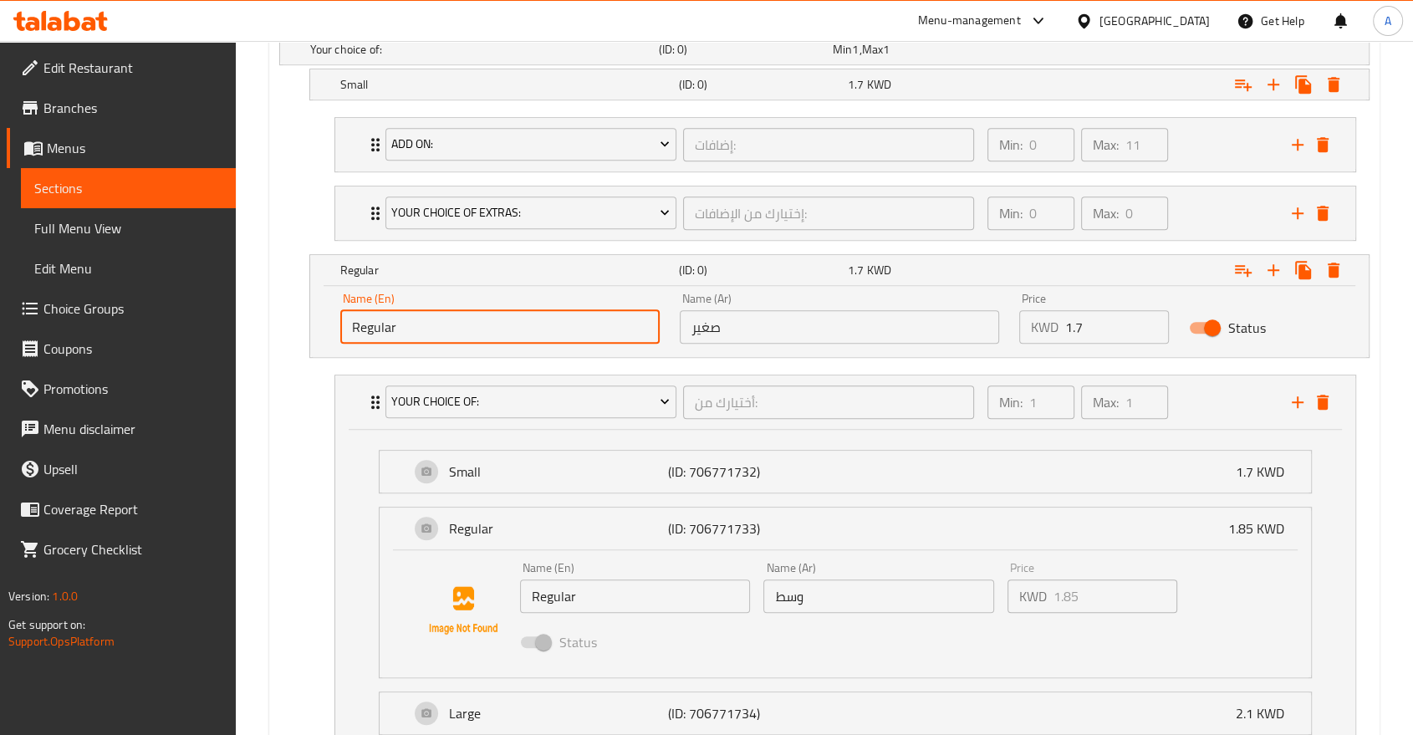
click at [836, 579] on input "وسط" at bounding box center [878, 595] width 231 height 33
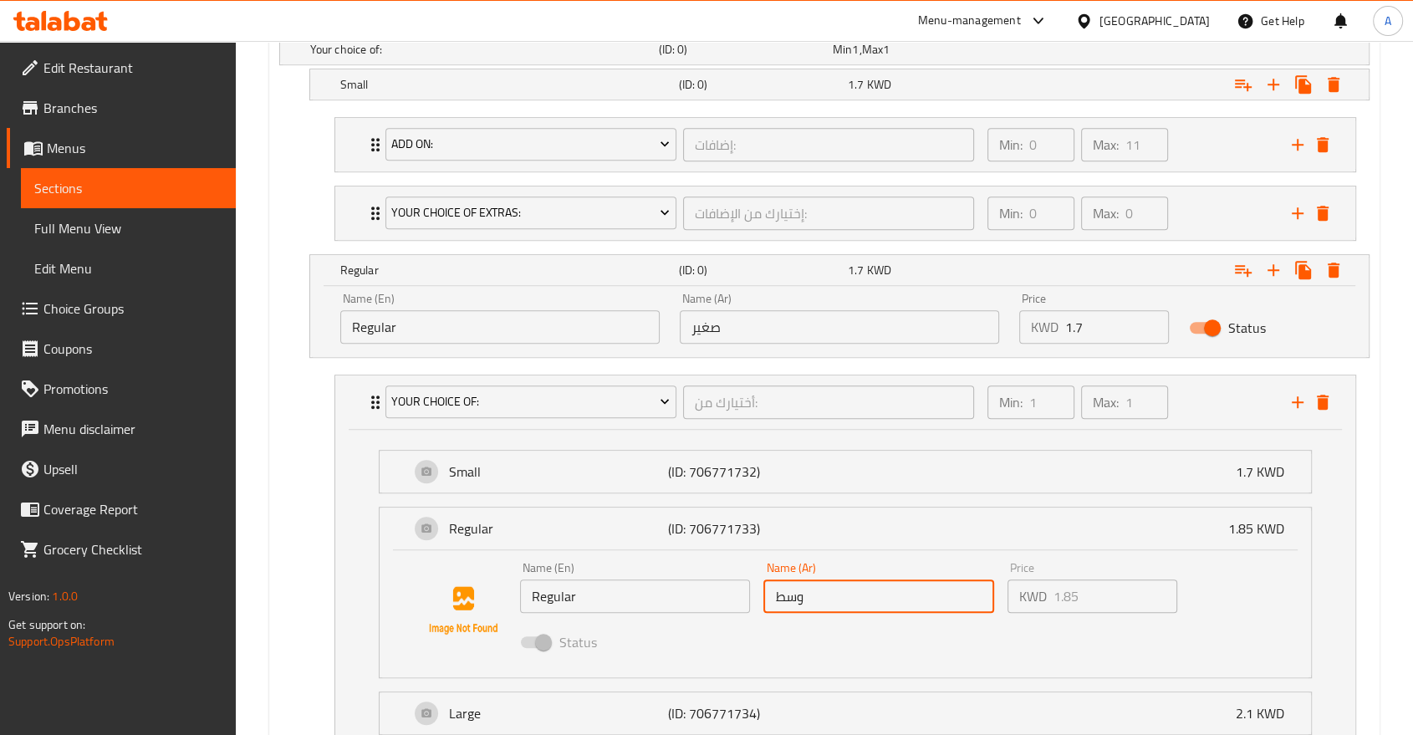
click at [836, 579] on input "وسط" at bounding box center [878, 595] width 231 height 33
click at [788, 310] on input "صغير" at bounding box center [839, 326] width 319 height 33
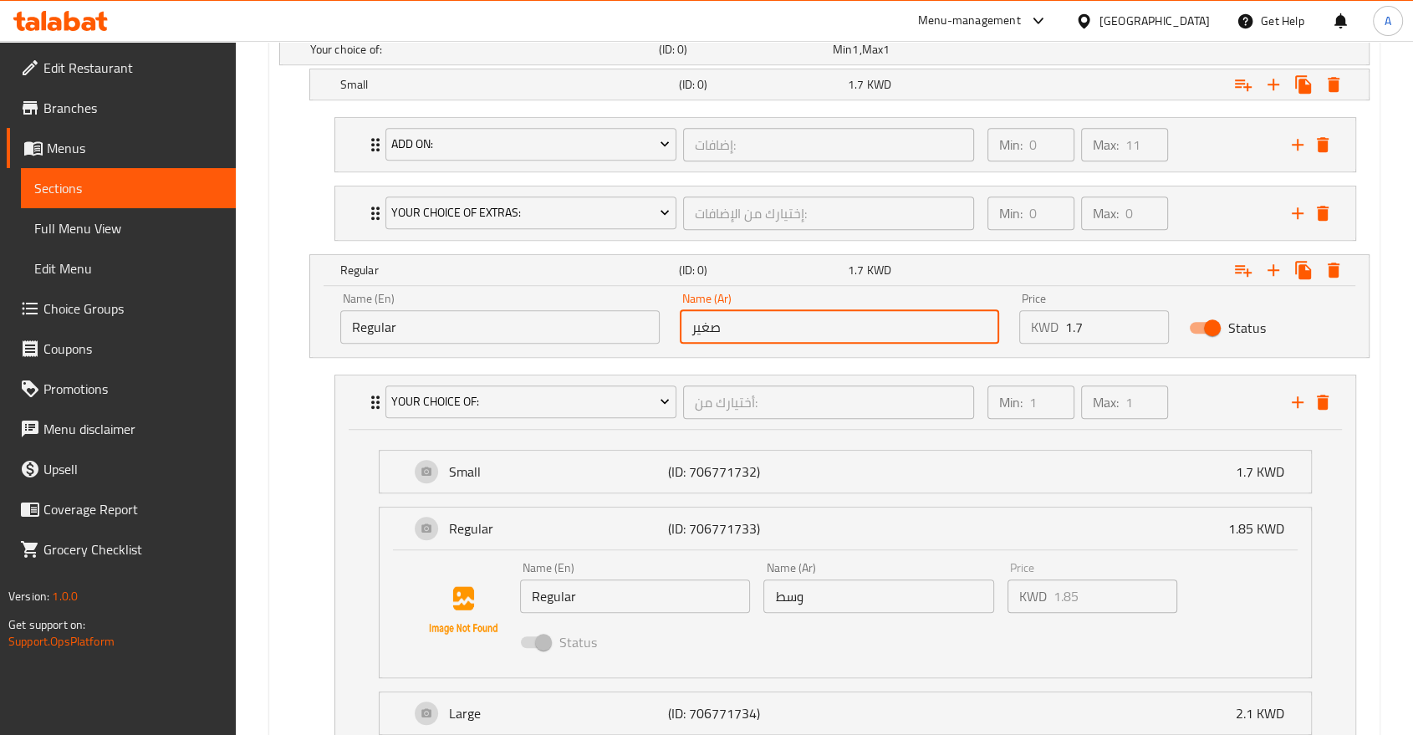
click at [788, 310] on input "صغير" at bounding box center [839, 326] width 319 height 33
paste input "وسط"
type input "وسط"
click at [1065, 310] on input "1.7" at bounding box center [1117, 326] width 104 height 33
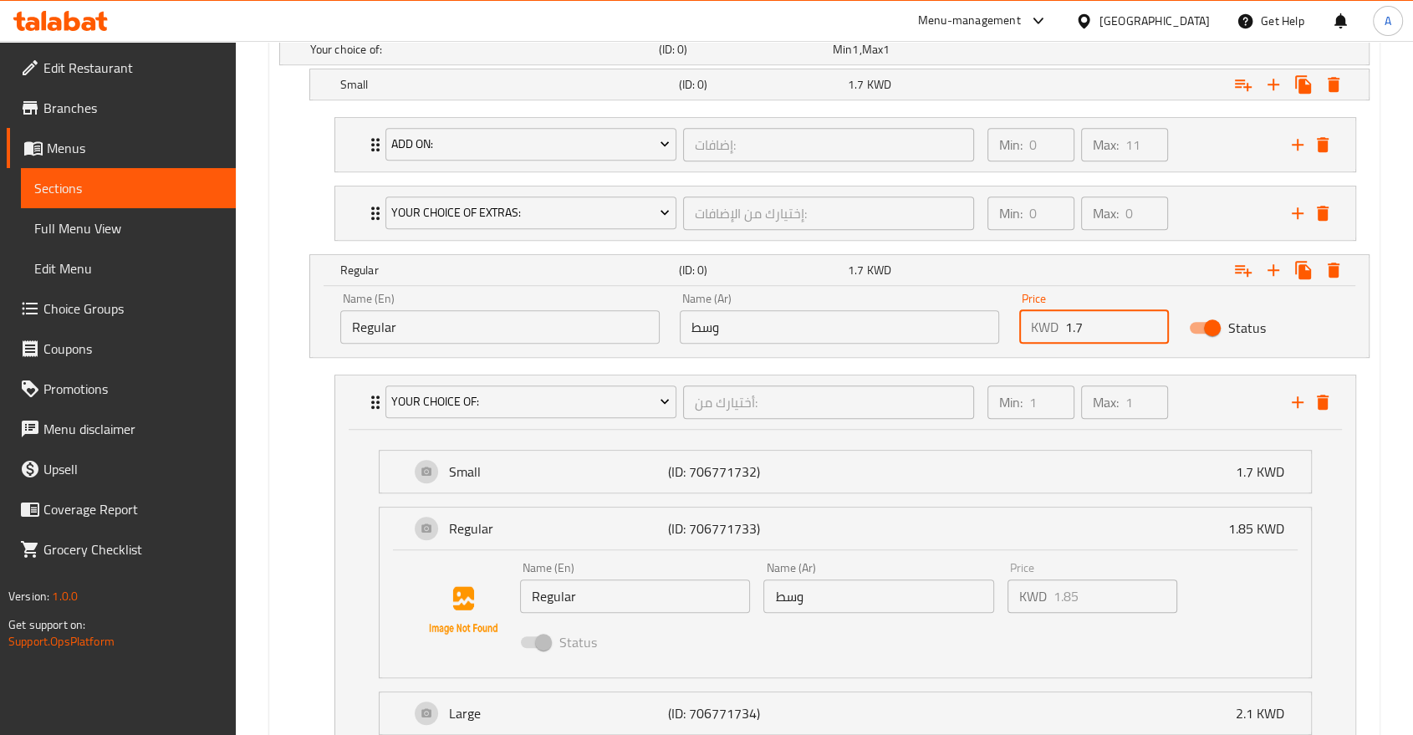
click at [1065, 310] on input "1.7" at bounding box center [1117, 326] width 104 height 33
paste input "85"
type input "1.85"
click at [1022, 252] on div "Expand" at bounding box center [1182, 270] width 339 height 37
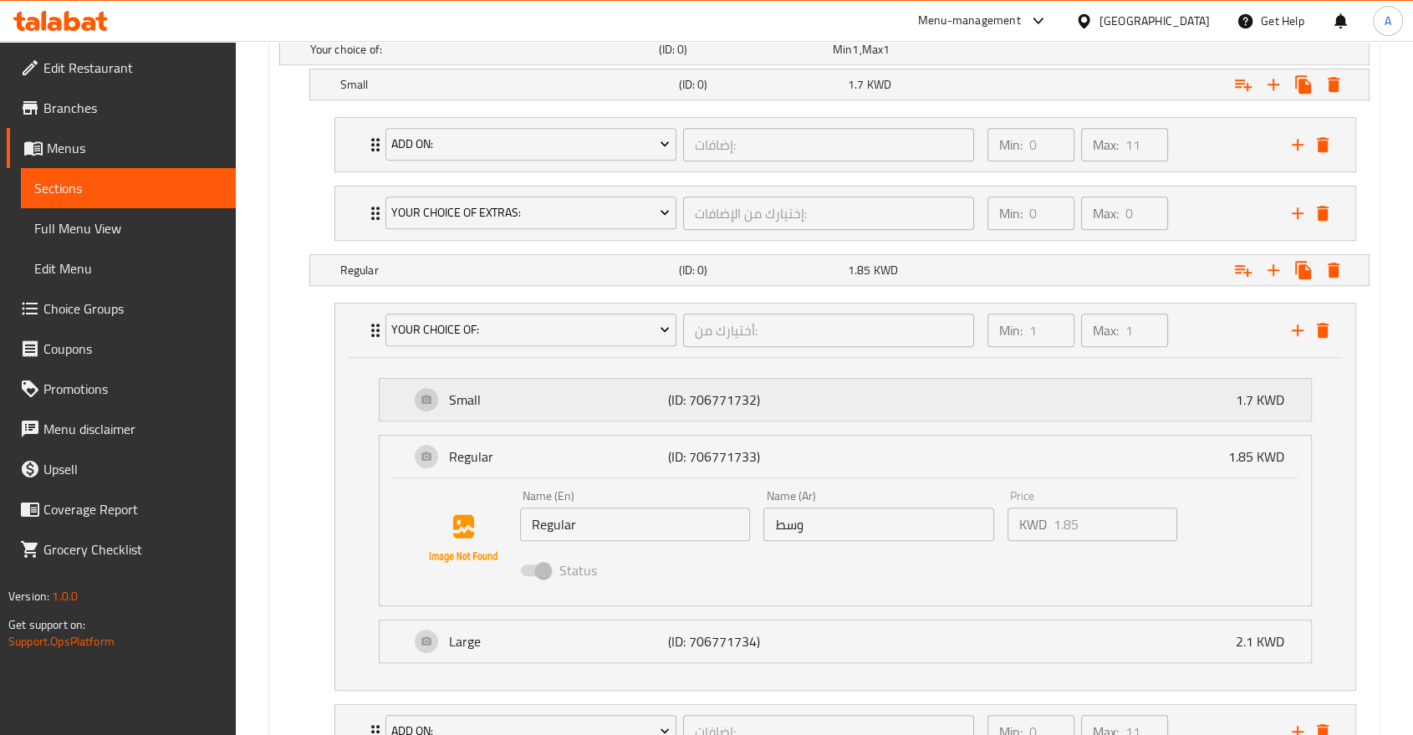
drag, startPoint x: 366, startPoint y: 265, endPoint x: 662, endPoint y: 321, distance: 301.2
click at [366, 320] on icon "Expand" at bounding box center [375, 330] width 20 height 20
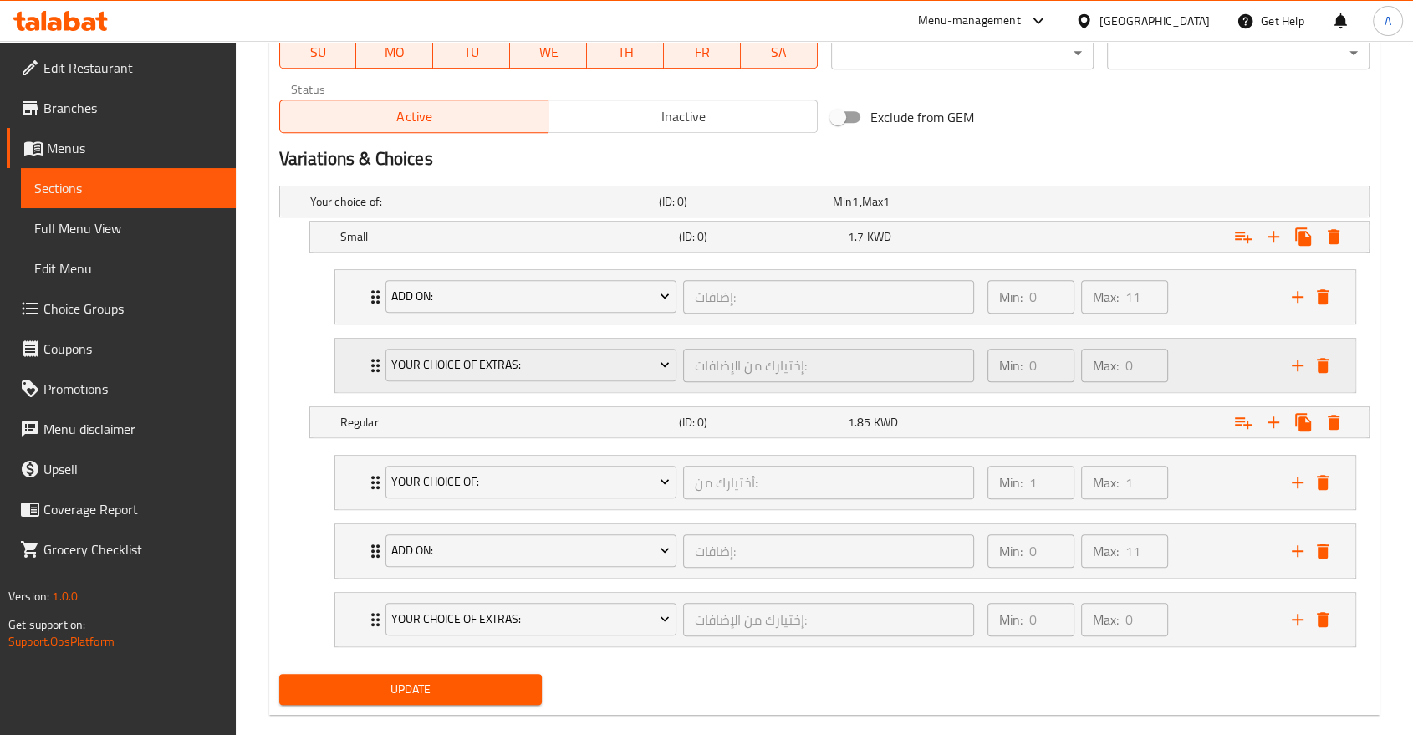
scroll to position [782, 0]
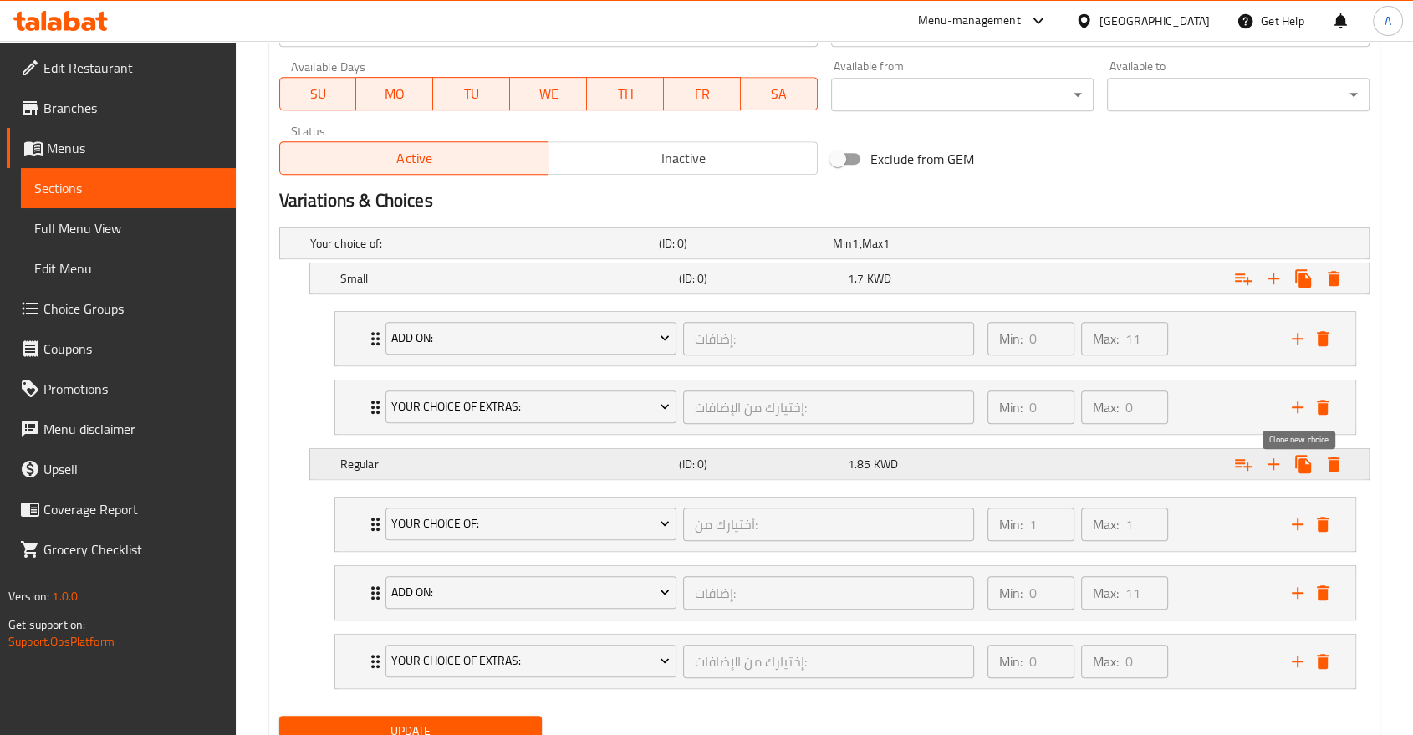
click at [1311, 455] on icon "Expand" at bounding box center [1303, 464] width 16 height 18
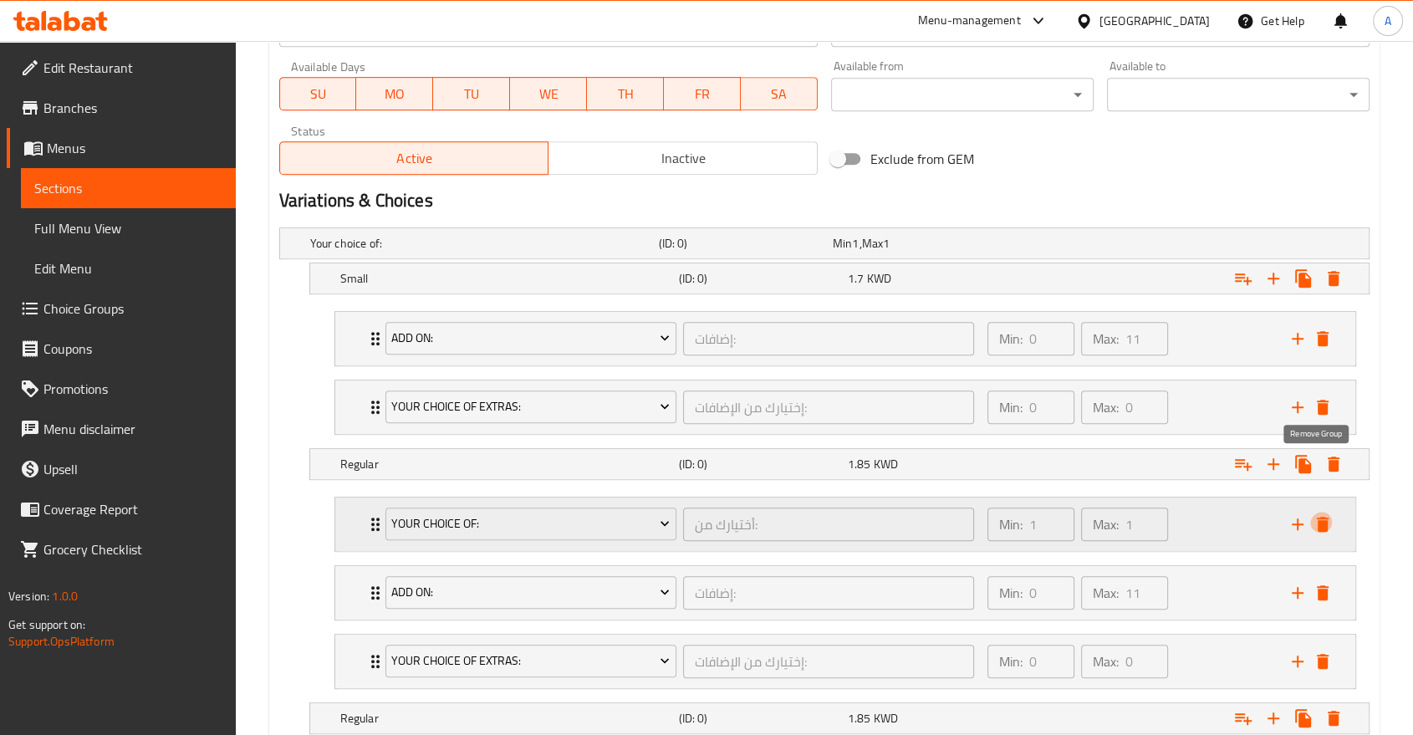
click at [1327, 514] on icon "delete" at bounding box center [1322, 524] width 20 height 20
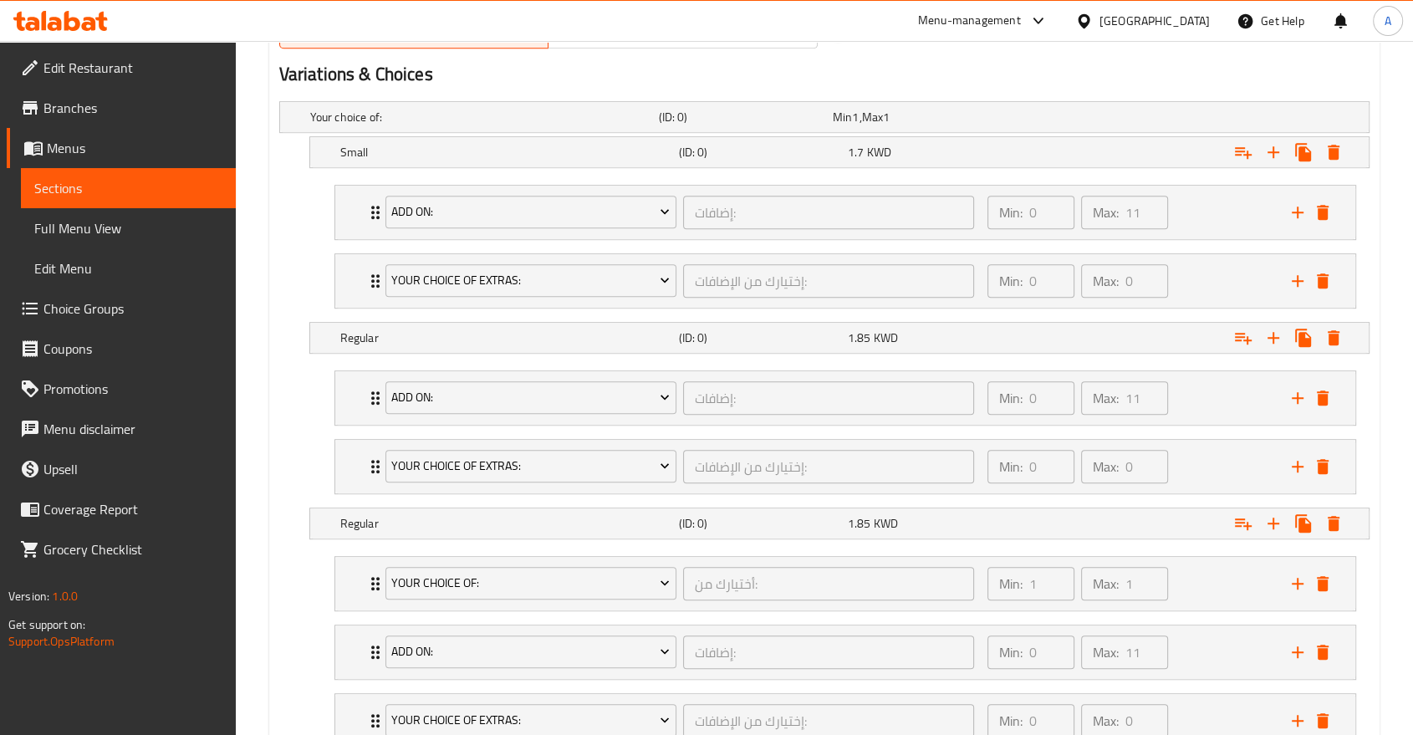
scroll to position [961, 0]
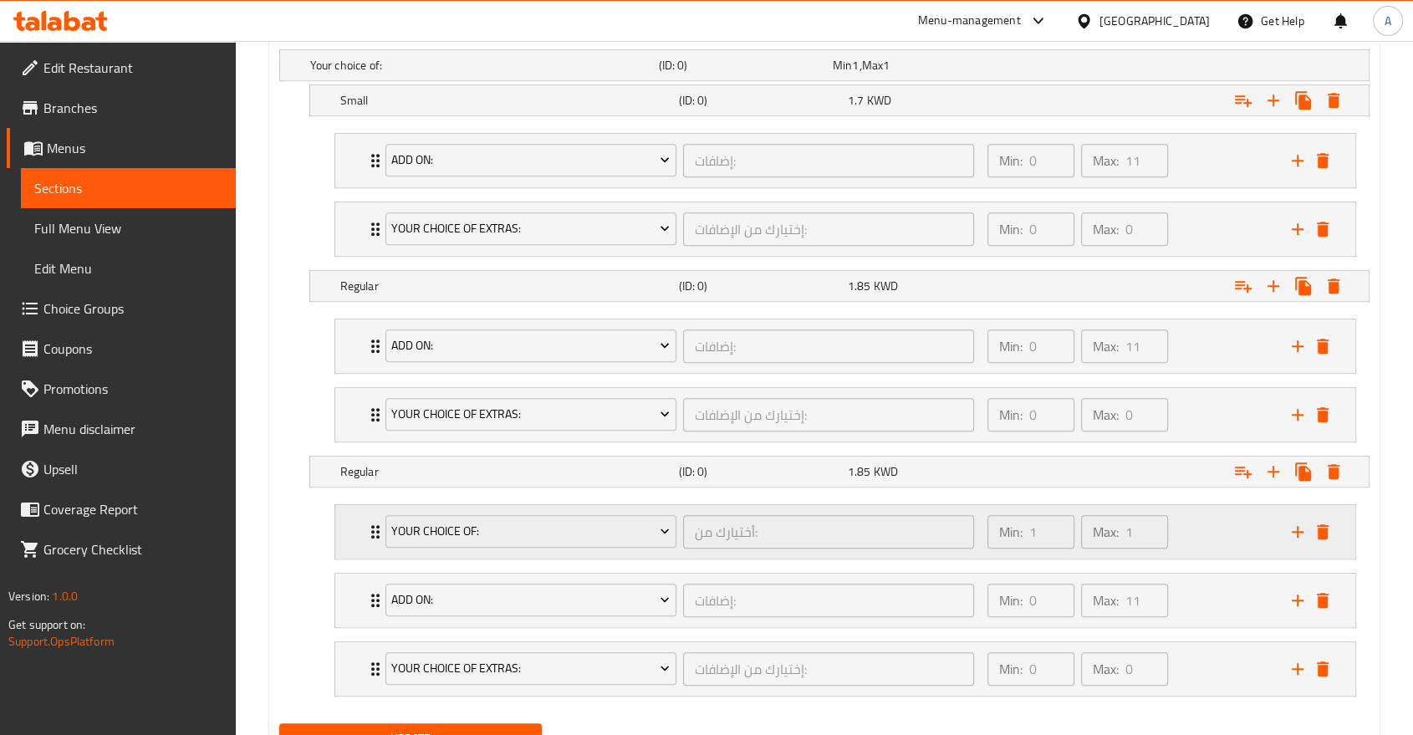
click at [365, 505] on div "Your choice of: أختيارك من: ​ Min: 1 ​ Max: 1 ​" at bounding box center [850, 532] width 970 height 54
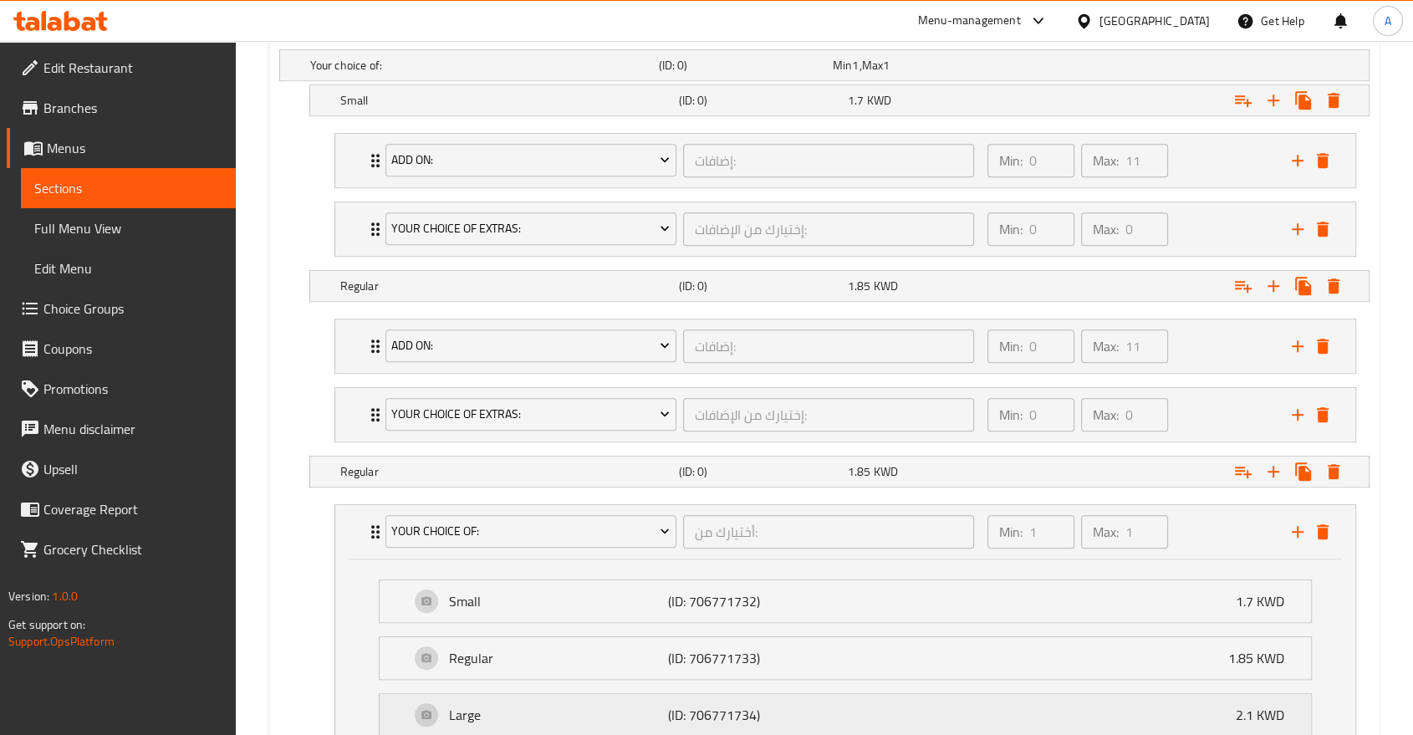
click at [476, 705] on p "Large" at bounding box center [558, 715] width 219 height 20
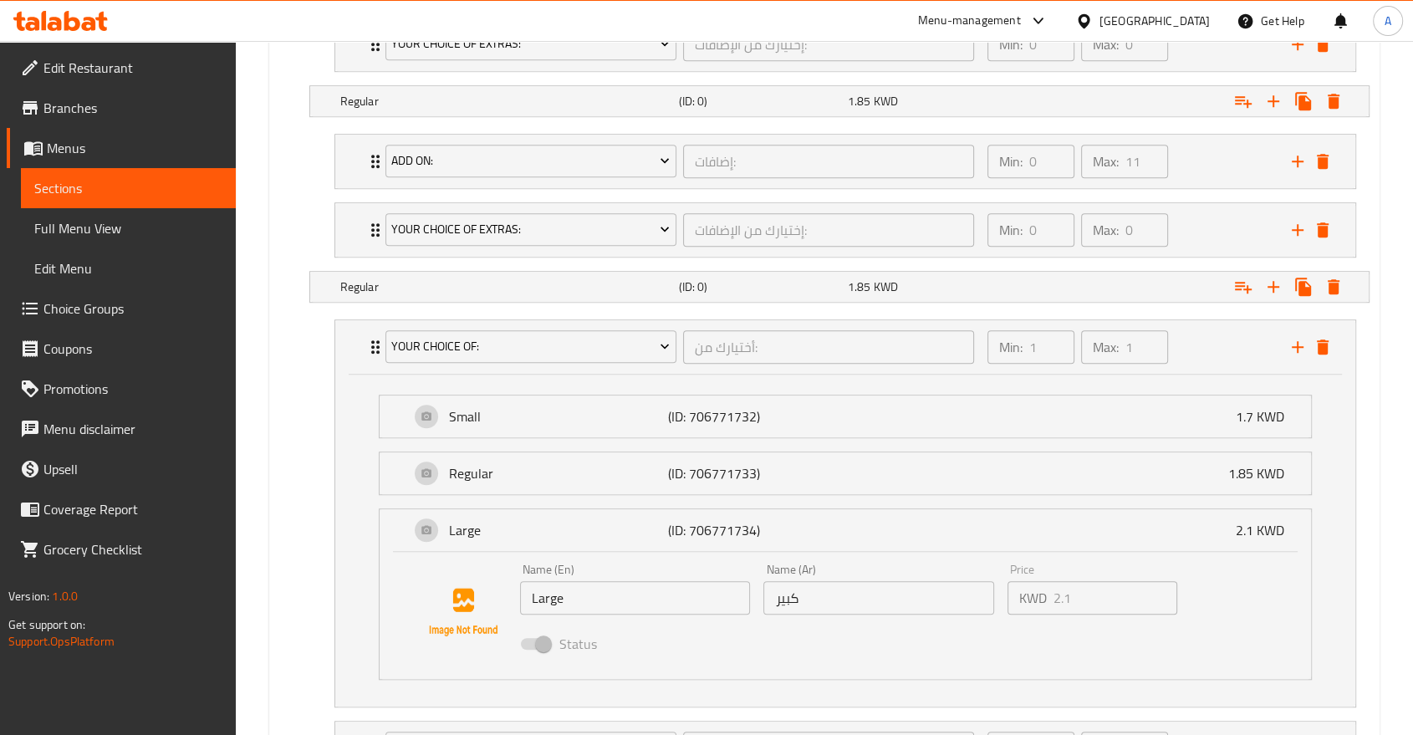
scroll to position [1146, 0]
click at [604, 580] on input "Large" at bounding box center [635, 596] width 231 height 33
click at [484, 278] on h5 "Regular" at bounding box center [506, 286] width 332 height 17
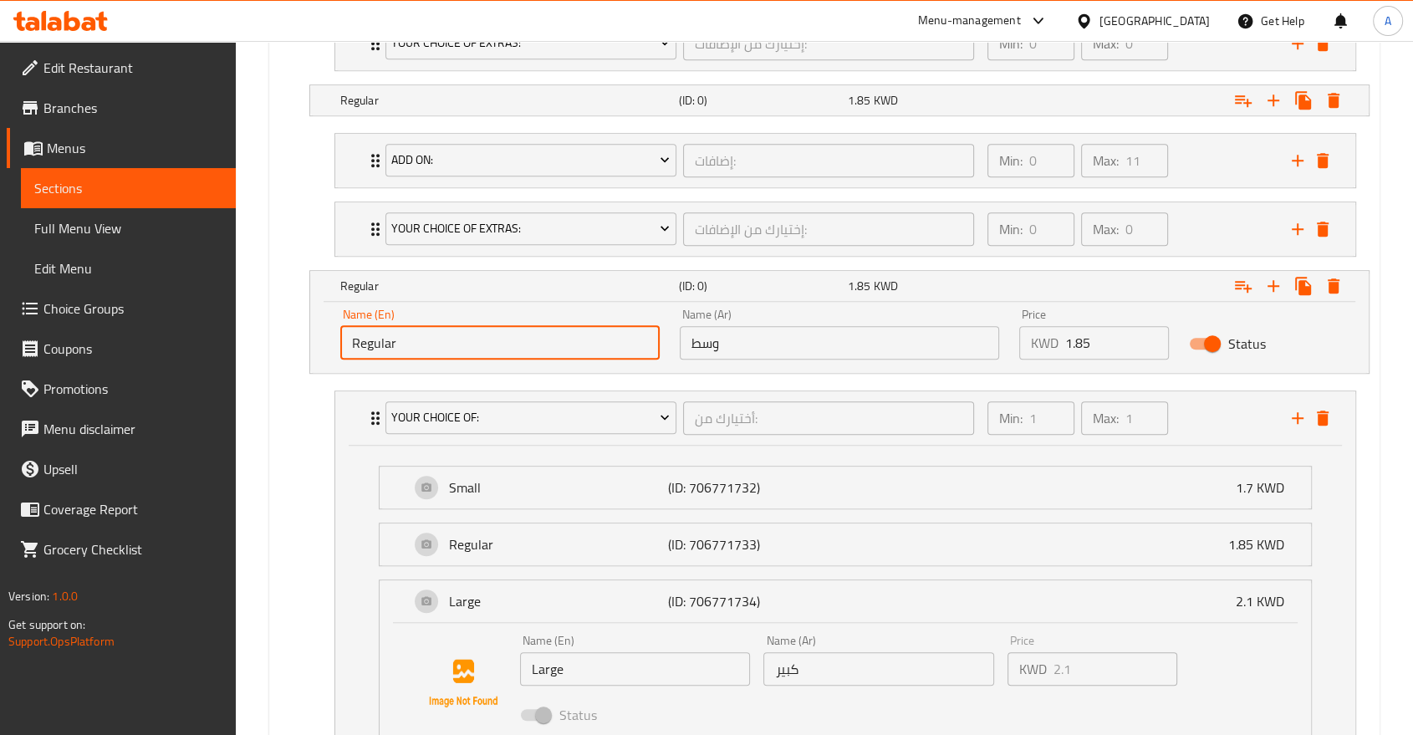
click at [486, 326] on input "Regular" at bounding box center [499, 342] width 319 height 33
paste input "Large"
type input "Large"
click at [819, 652] on input "كبير" at bounding box center [878, 668] width 231 height 33
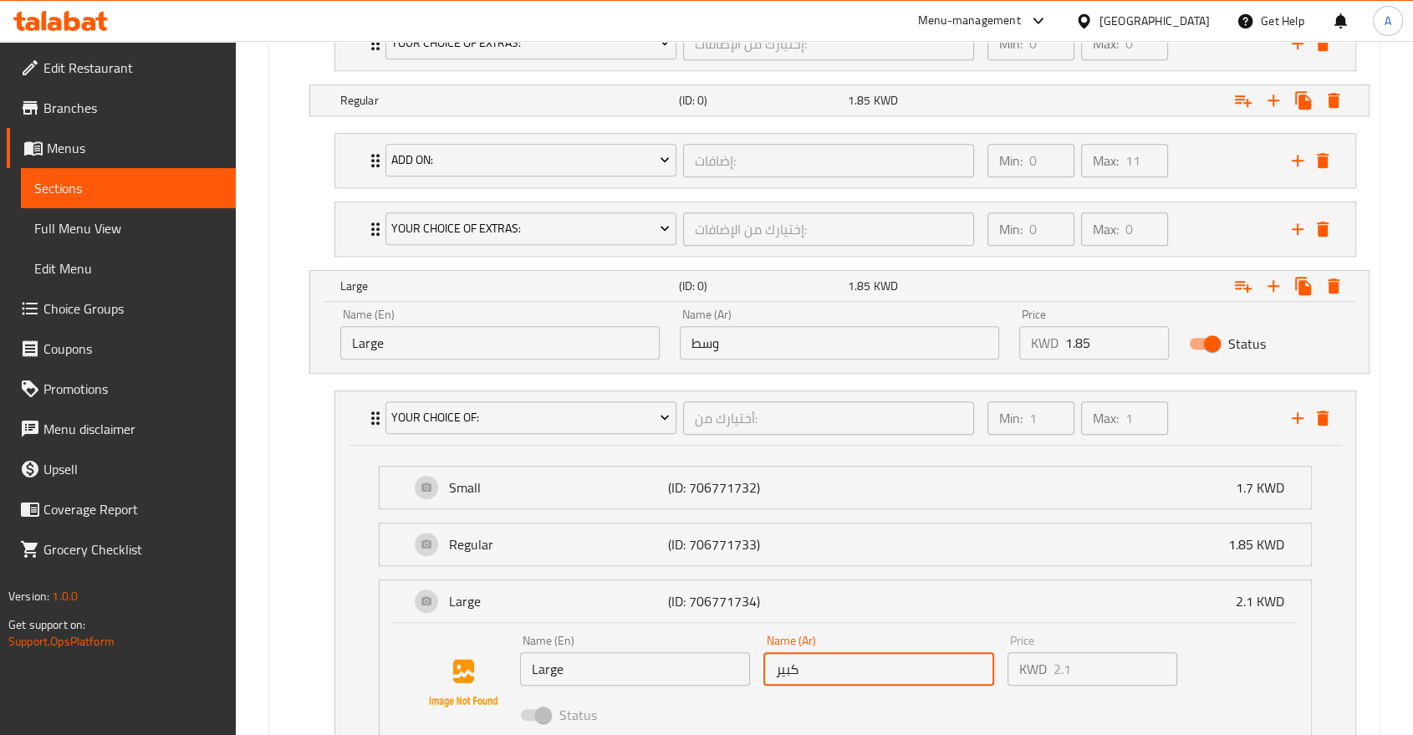
click at [819, 652] on input "كبير" at bounding box center [878, 668] width 231 height 33
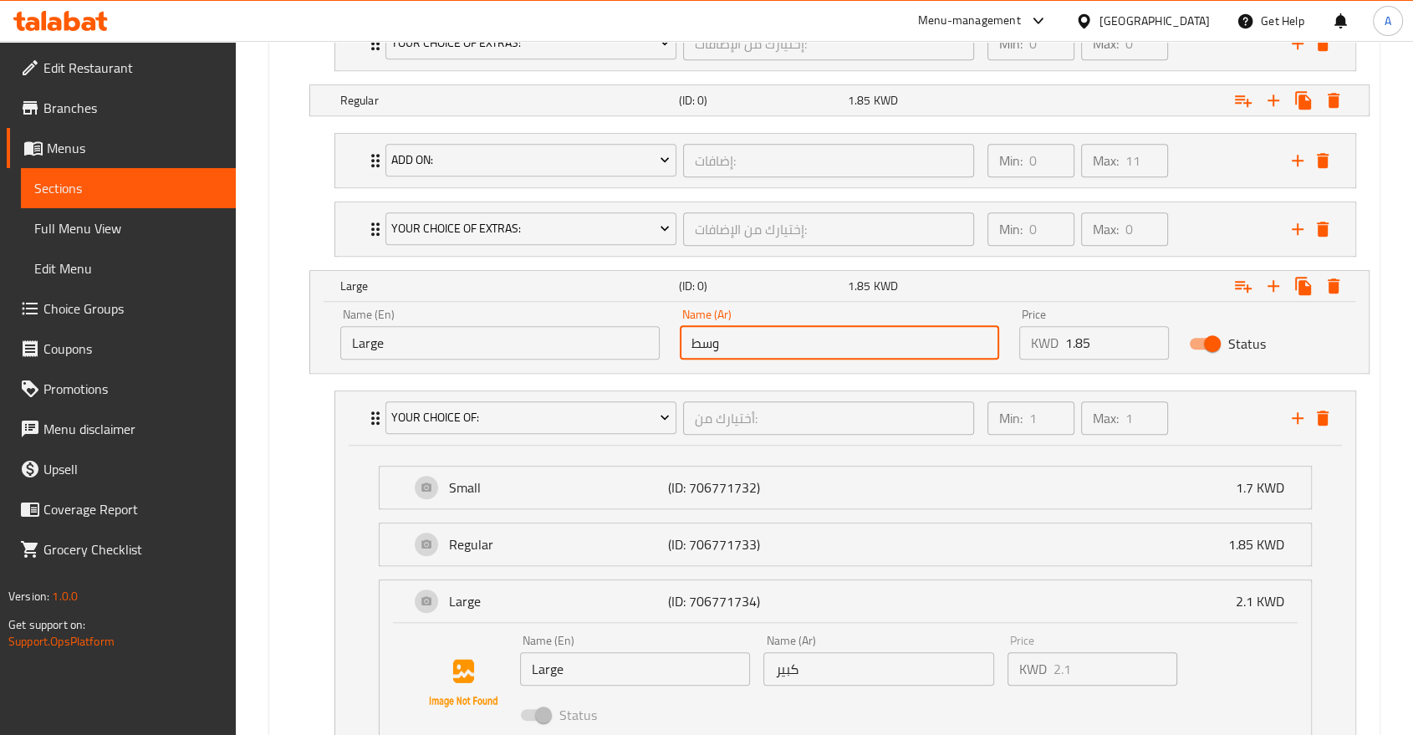
click at [752, 326] on input "وسط" at bounding box center [839, 342] width 319 height 33
paste input "بير"
type input "كبير"
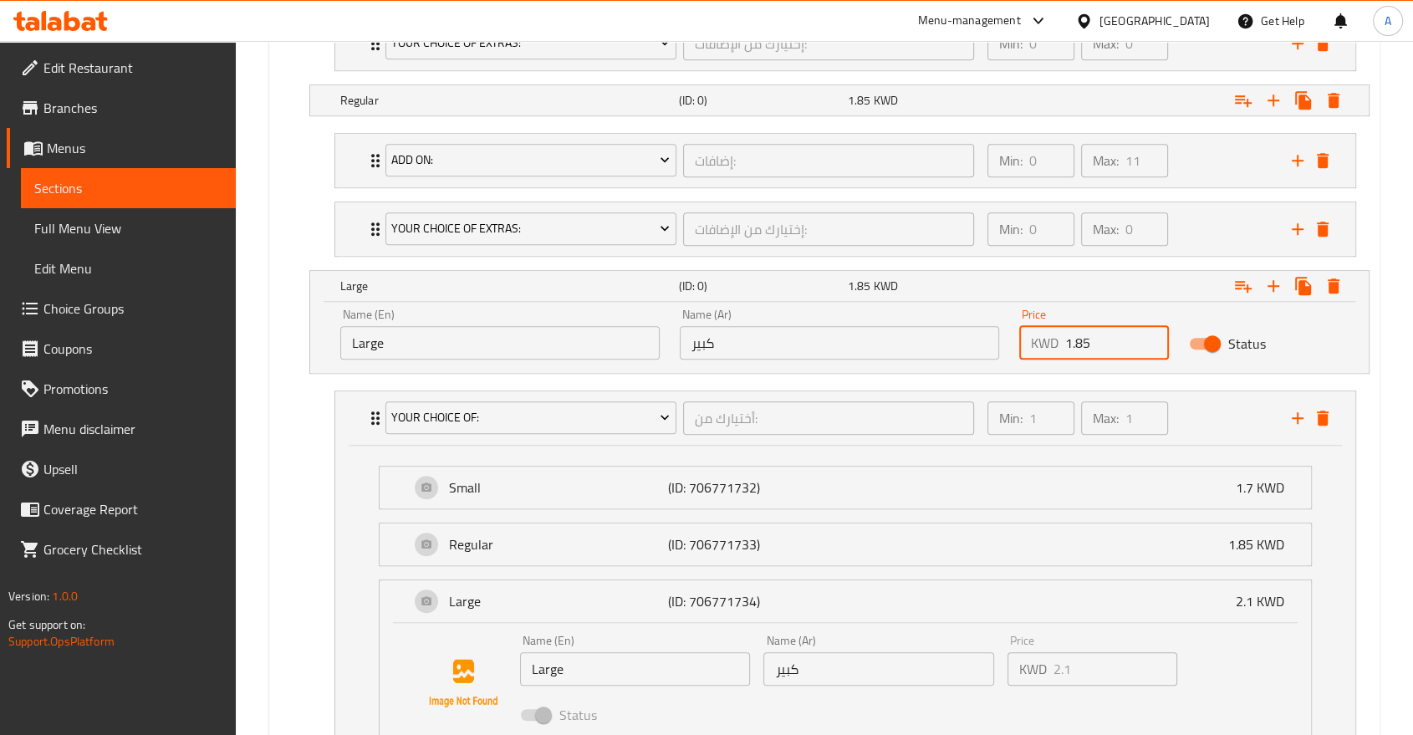
click at [1082, 326] on input "1.85" at bounding box center [1117, 342] width 104 height 33
click at [1087, 326] on input "1.85" at bounding box center [1117, 342] width 104 height 33
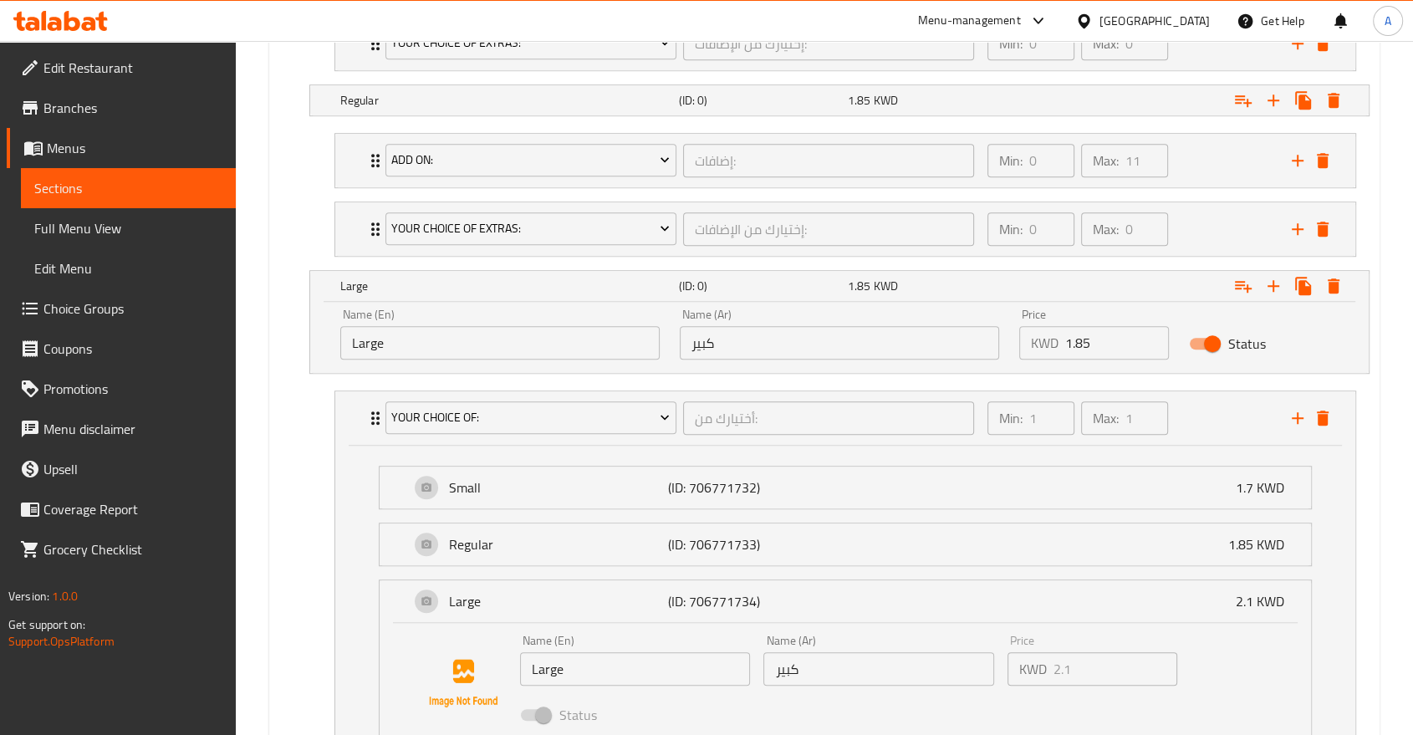
paste input "2.1"
type input "2.1"
click at [818, 278] on h5 "(ID: 0)" at bounding box center [759, 286] width 162 height 17
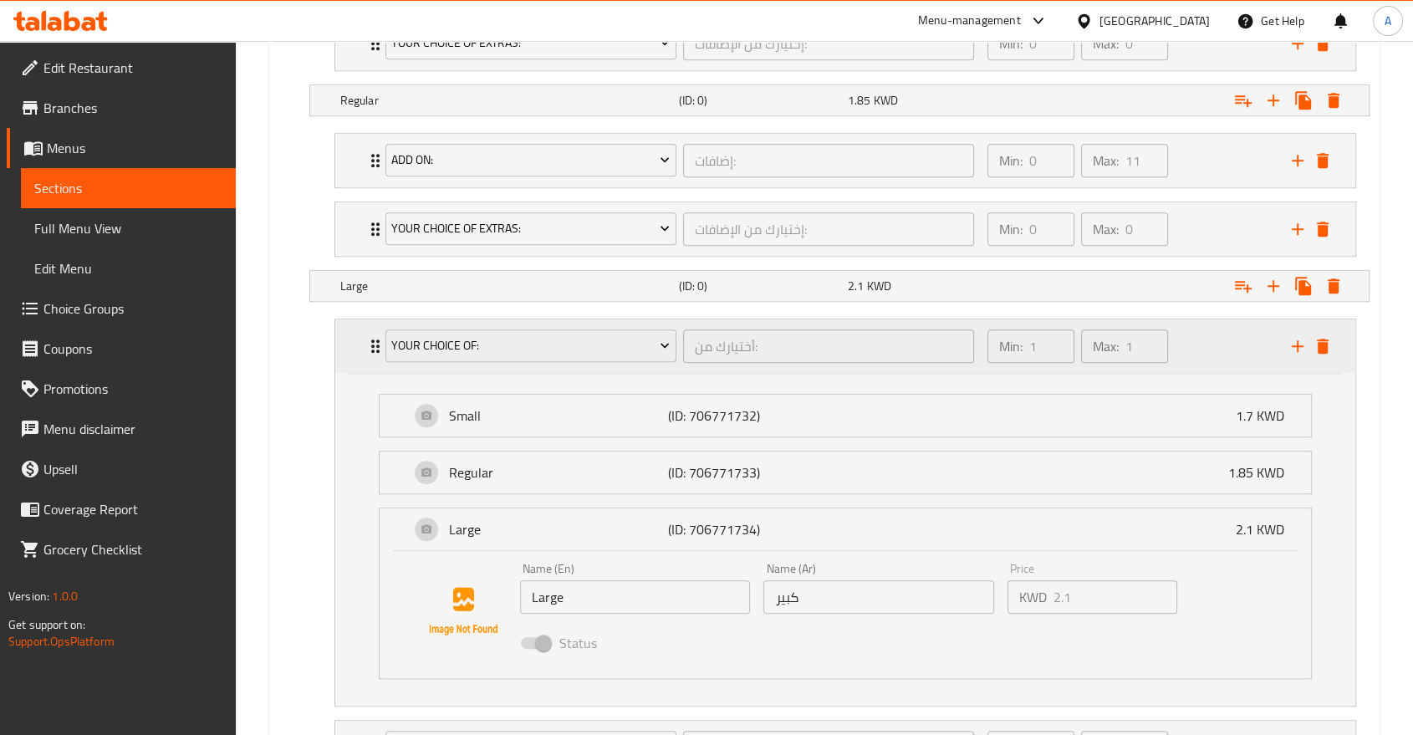
click at [360, 319] on div "Your choice of: أختيارك من: ​ Min: 1 ​ Max: 1 ​" at bounding box center [845, 346] width 1020 height 54
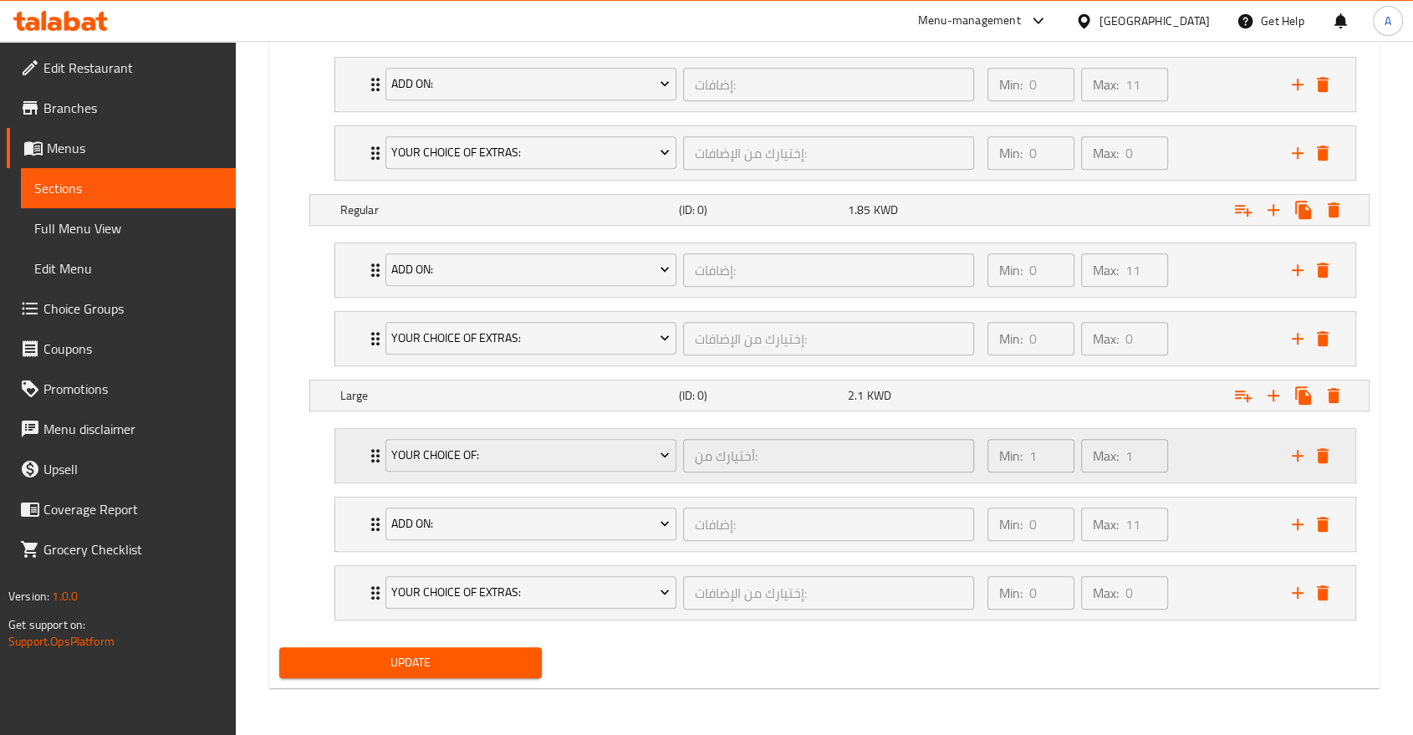
scroll to position [961, 0]
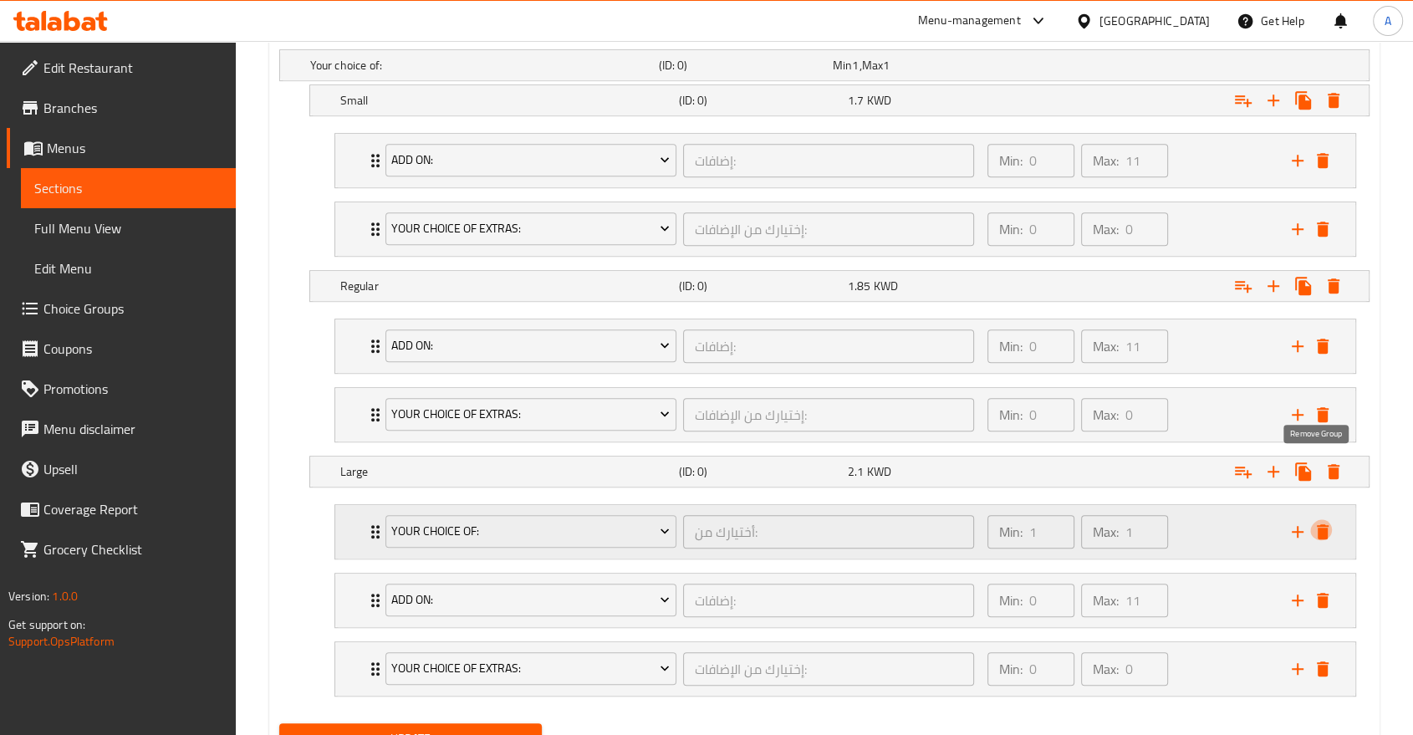
click at [1324, 522] on icon "delete" at bounding box center [1322, 532] width 20 height 20
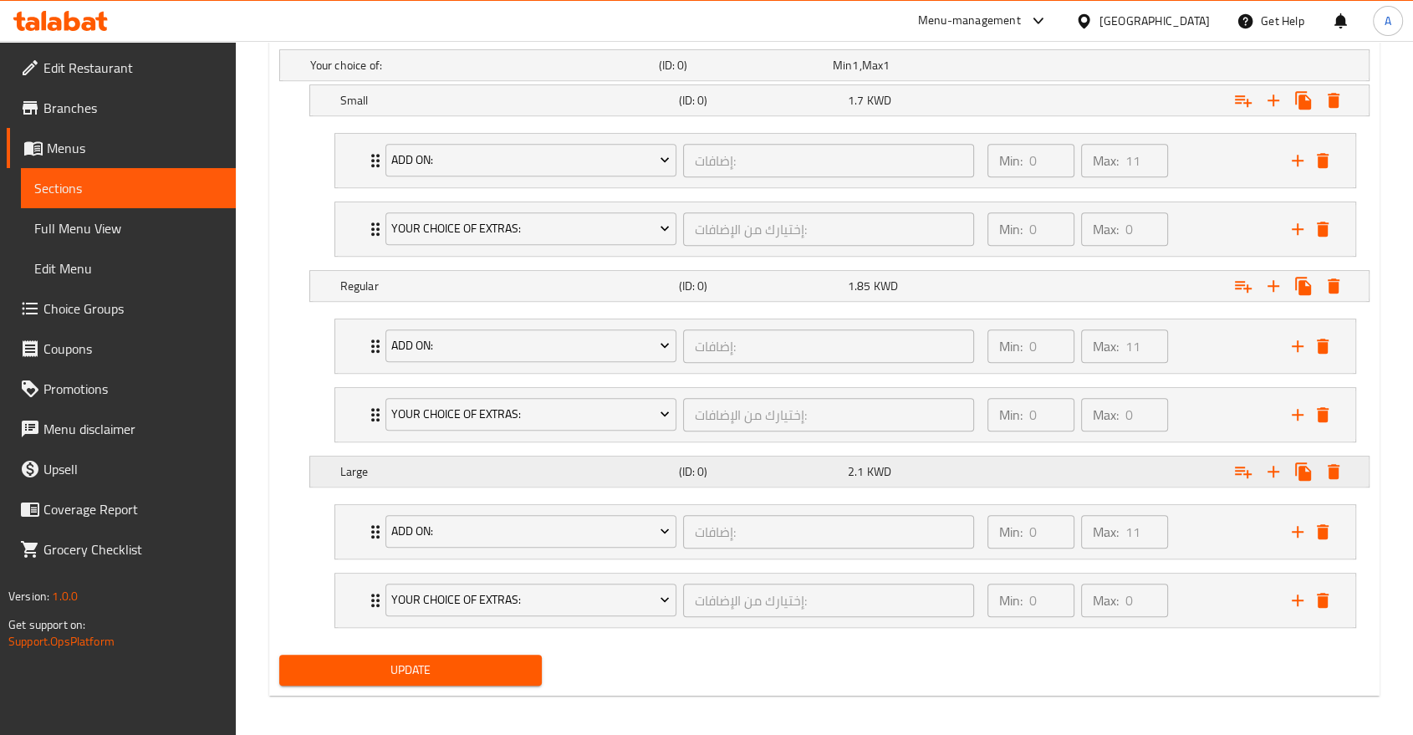
scroll to position [894, 0]
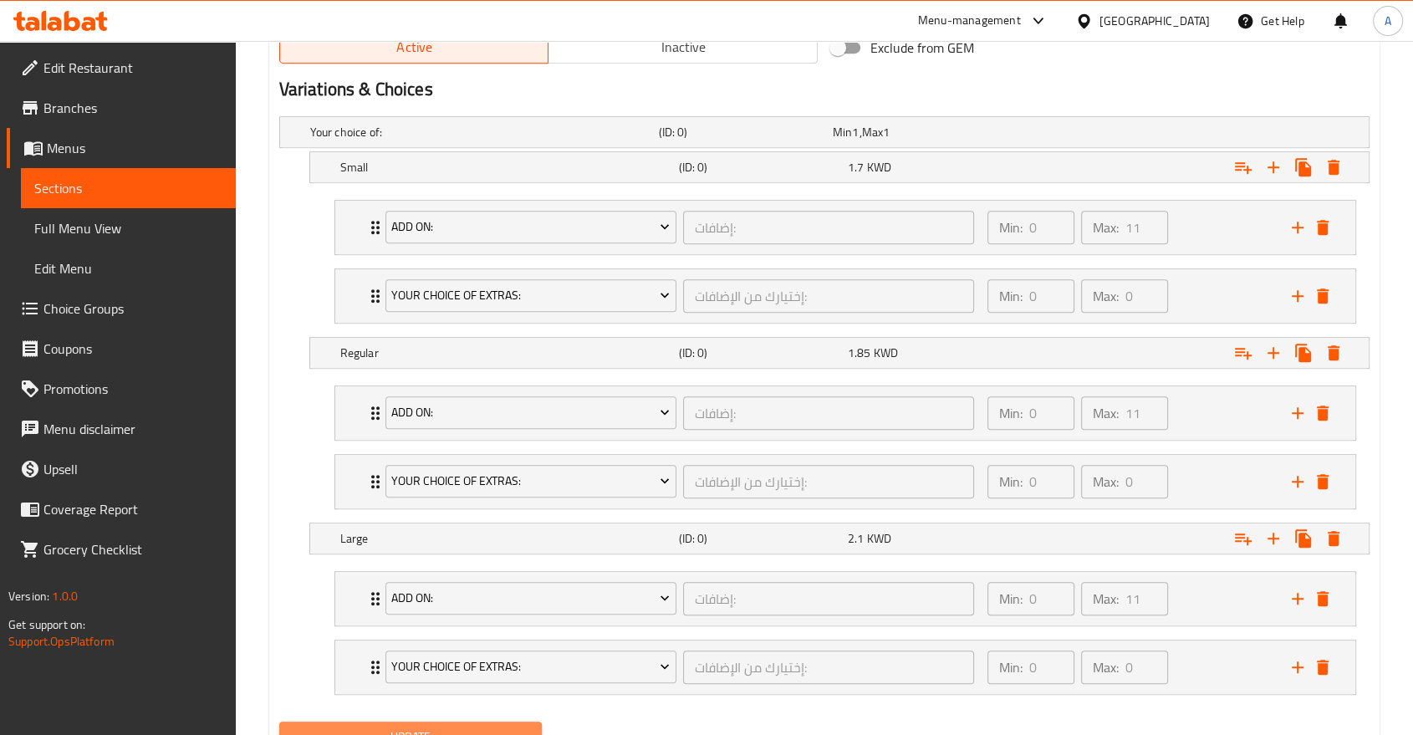
click at [498, 726] on span "Update" at bounding box center [411, 736] width 236 height 21
click at [466, 721] on button "Update" at bounding box center [410, 736] width 262 height 31
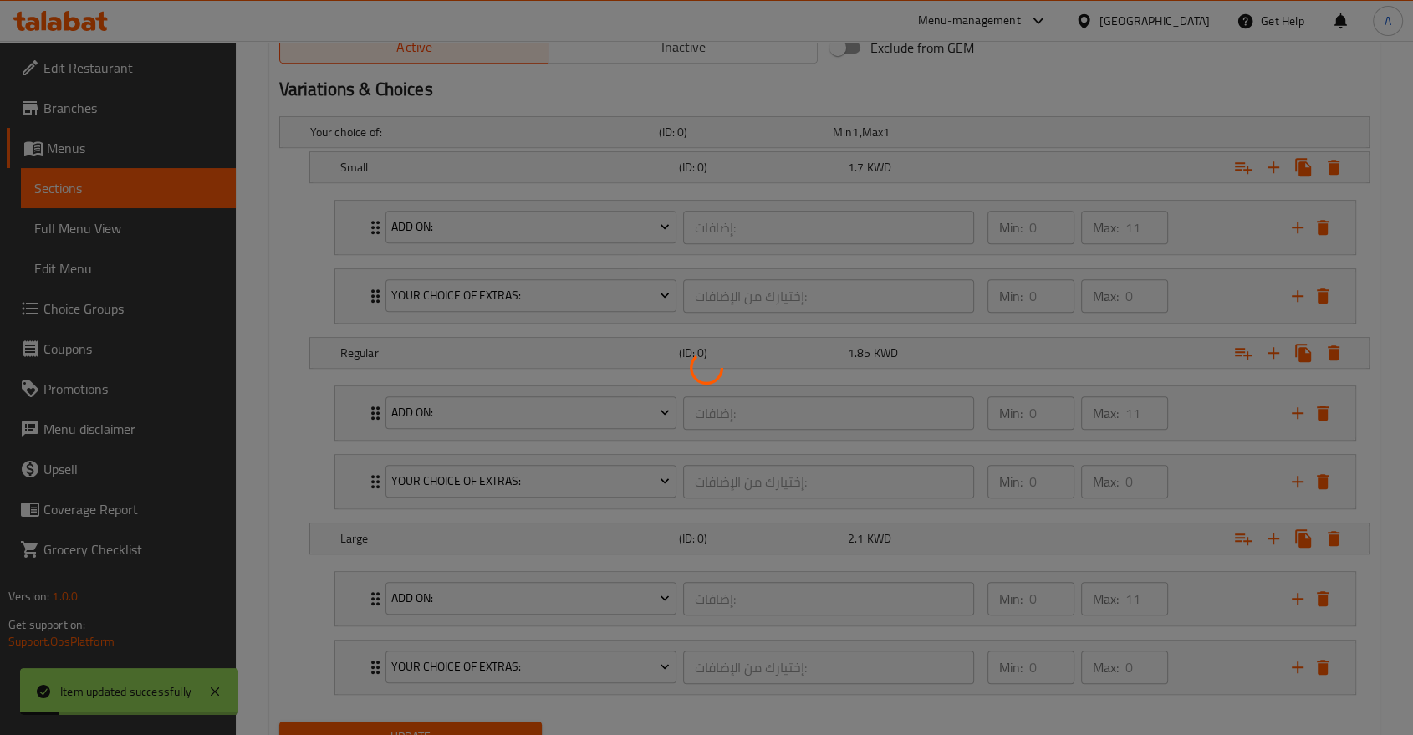
click at [471, 660] on div at bounding box center [706, 367] width 1413 height 735
drag, startPoint x: 471, startPoint y: 660, endPoint x: 477, endPoint y: 632, distance: 29.2
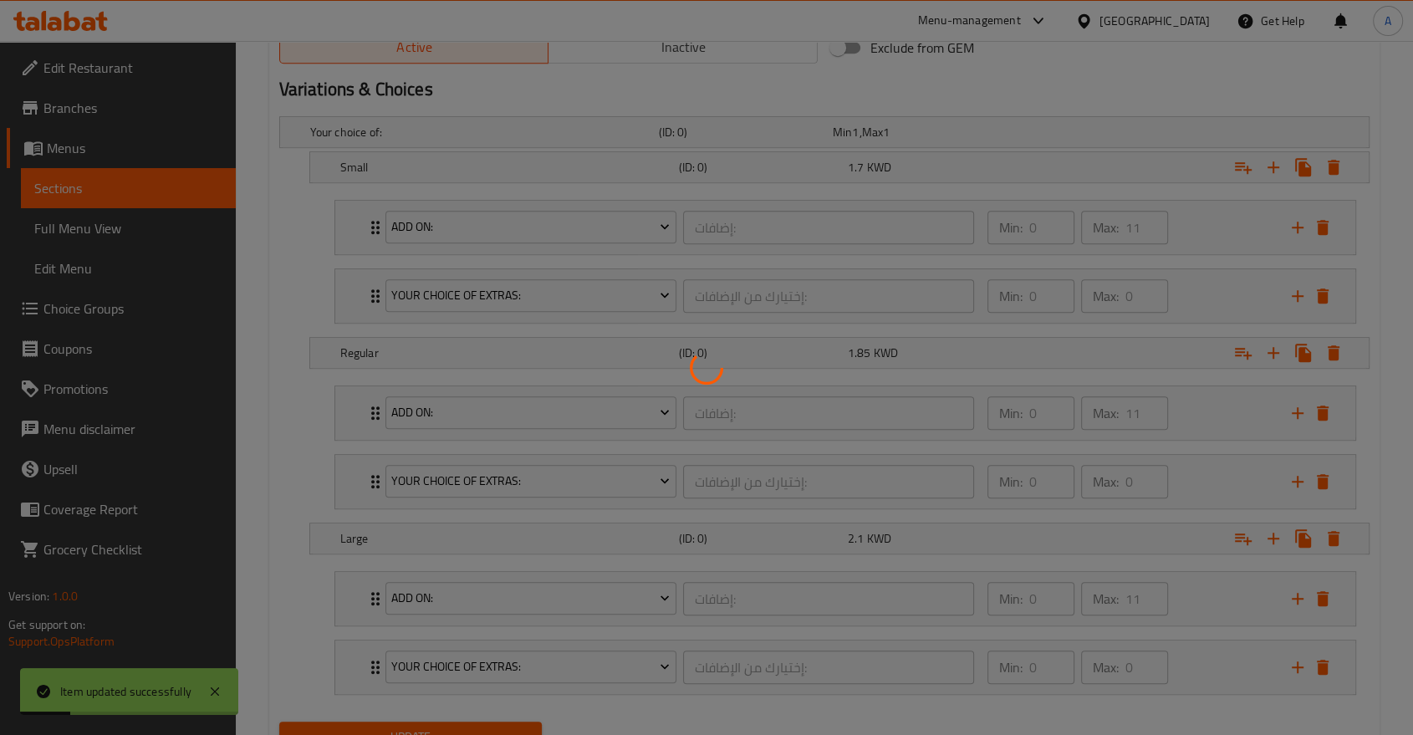
click at [471, 660] on div at bounding box center [706, 367] width 1413 height 735
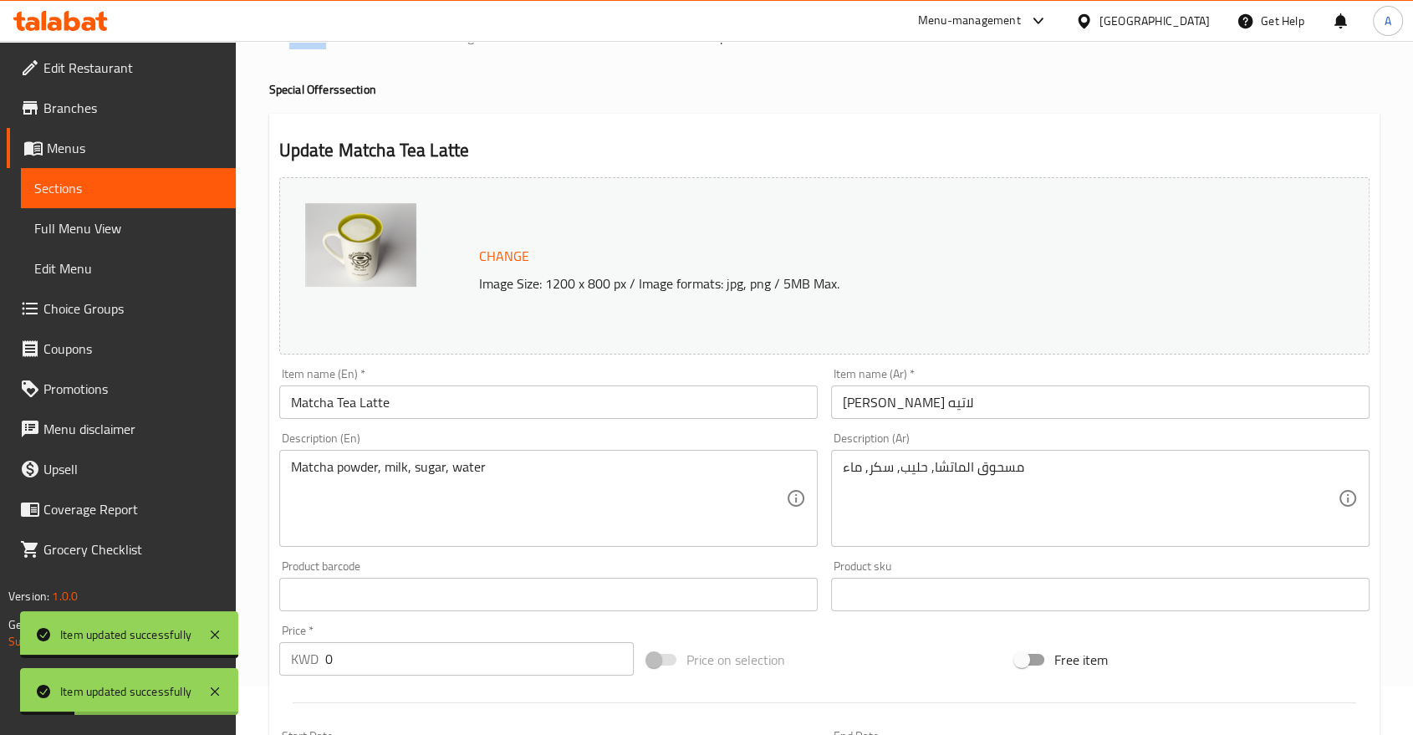
scroll to position [0, 0]
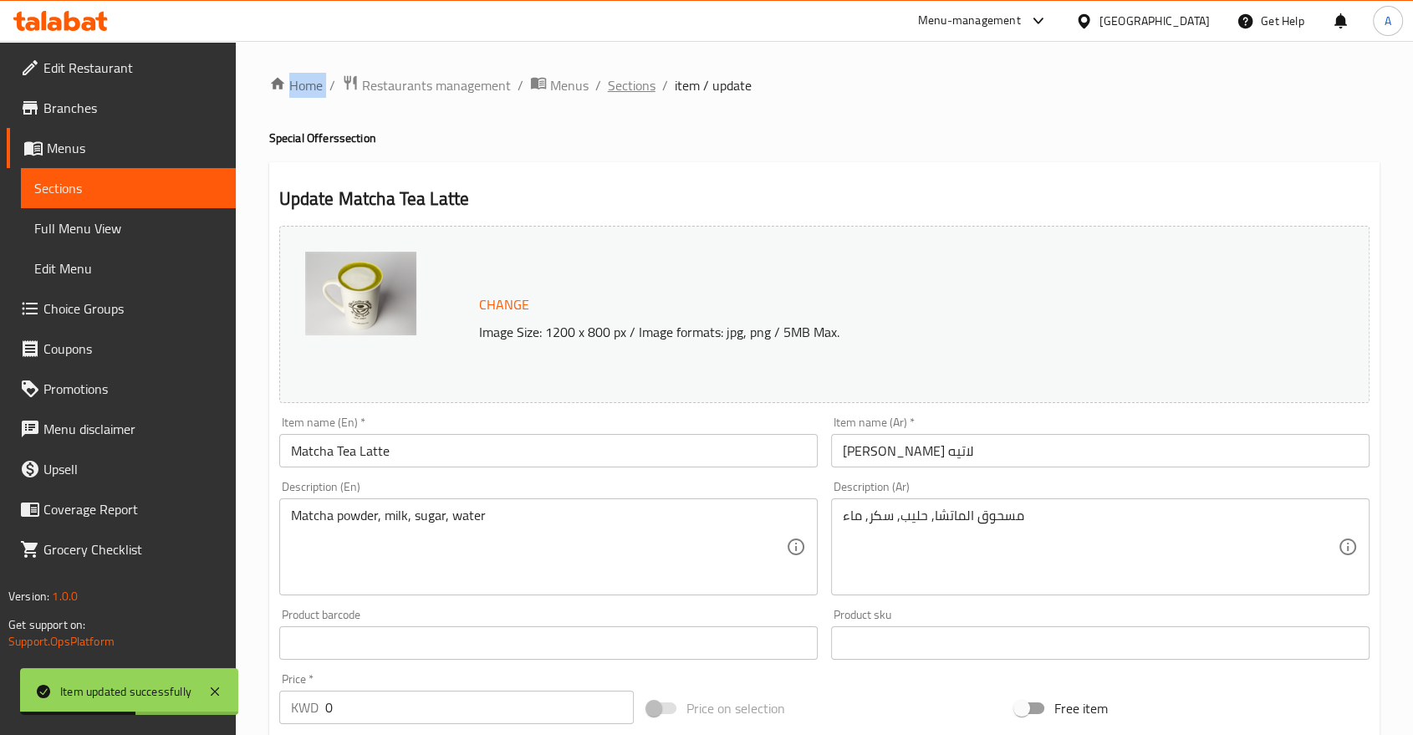
click at [608, 87] on span "Sections" at bounding box center [632, 85] width 48 height 20
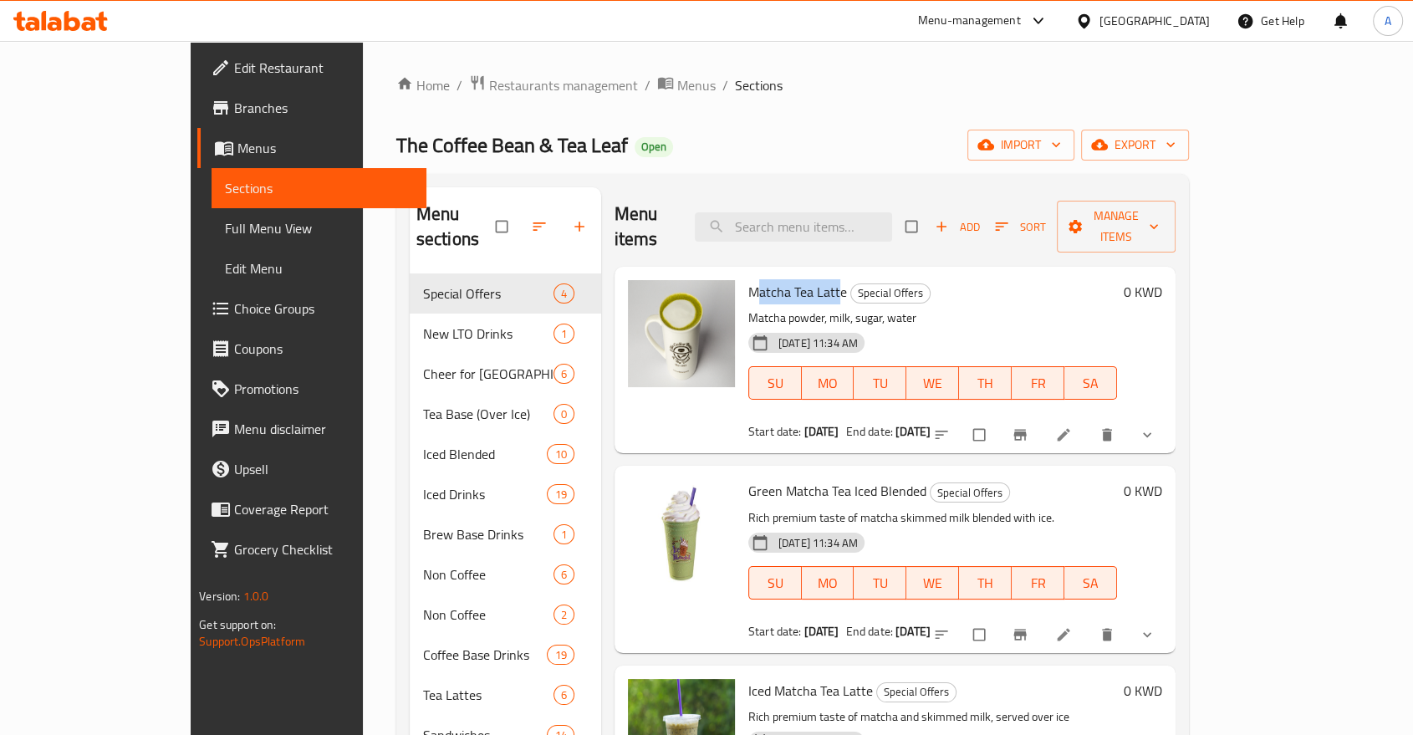
drag, startPoint x: 776, startPoint y: 256, endPoint x: 752, endPoint y: 257, distance: 23.4
click at [748, 279] on span "Matcha Tea Latte" at bounding box center [797, 291] width 99 height 25
click at [780, 280] on h6 "Matcha Tea Latte Special Offers" at bounding box center [932, 291] width 369 height 23
drag, startPoint x: 779, startPoint y: 250, endPoint x: 702, endPoint y: 258, distance: 77.4
click at [748, 280] on h6 "Matcha Tea Latte Special Offers" at bounding box center [932, 291] width 369 height 23
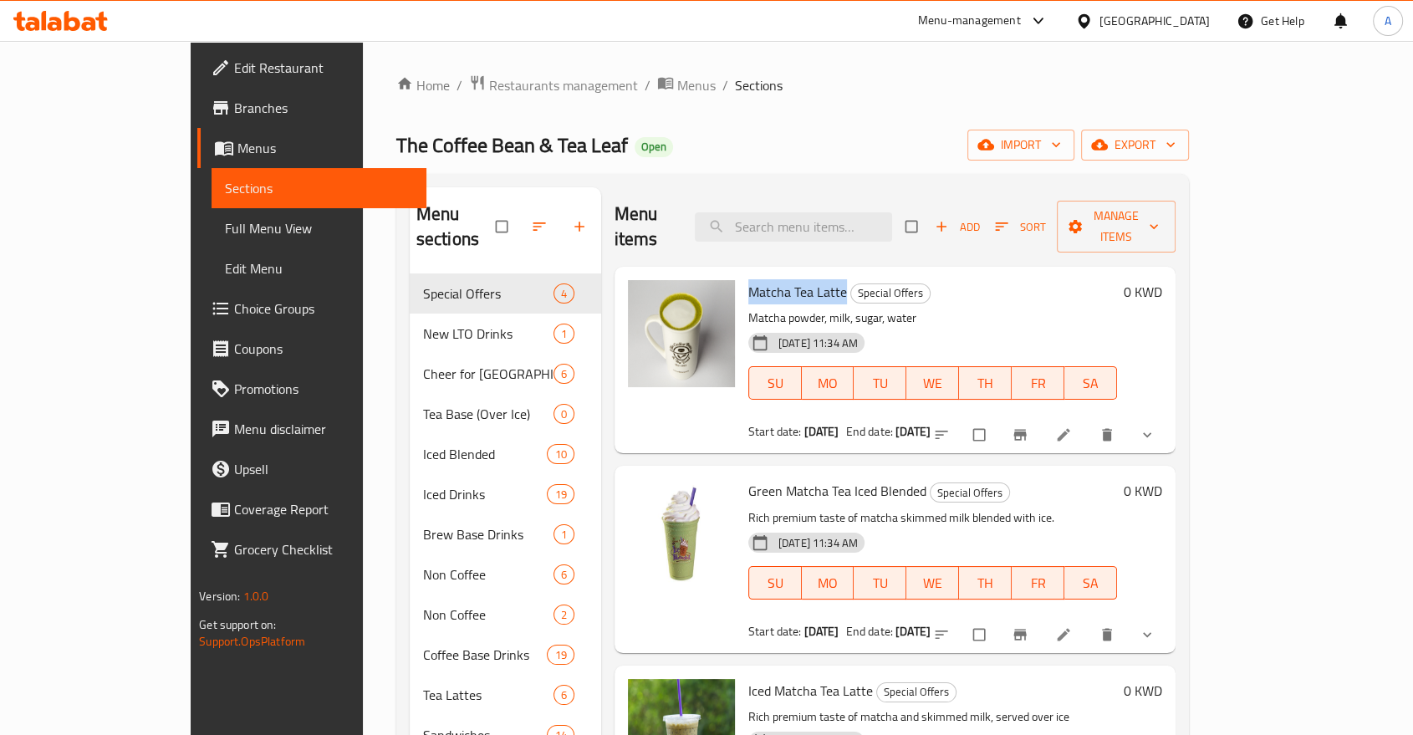
copy span "Matcha Tea Latte"
click at [832, 212] on input "search" at bounding box center [793, 226] width 197 height 29
paste input "Matcha Tea Latte"
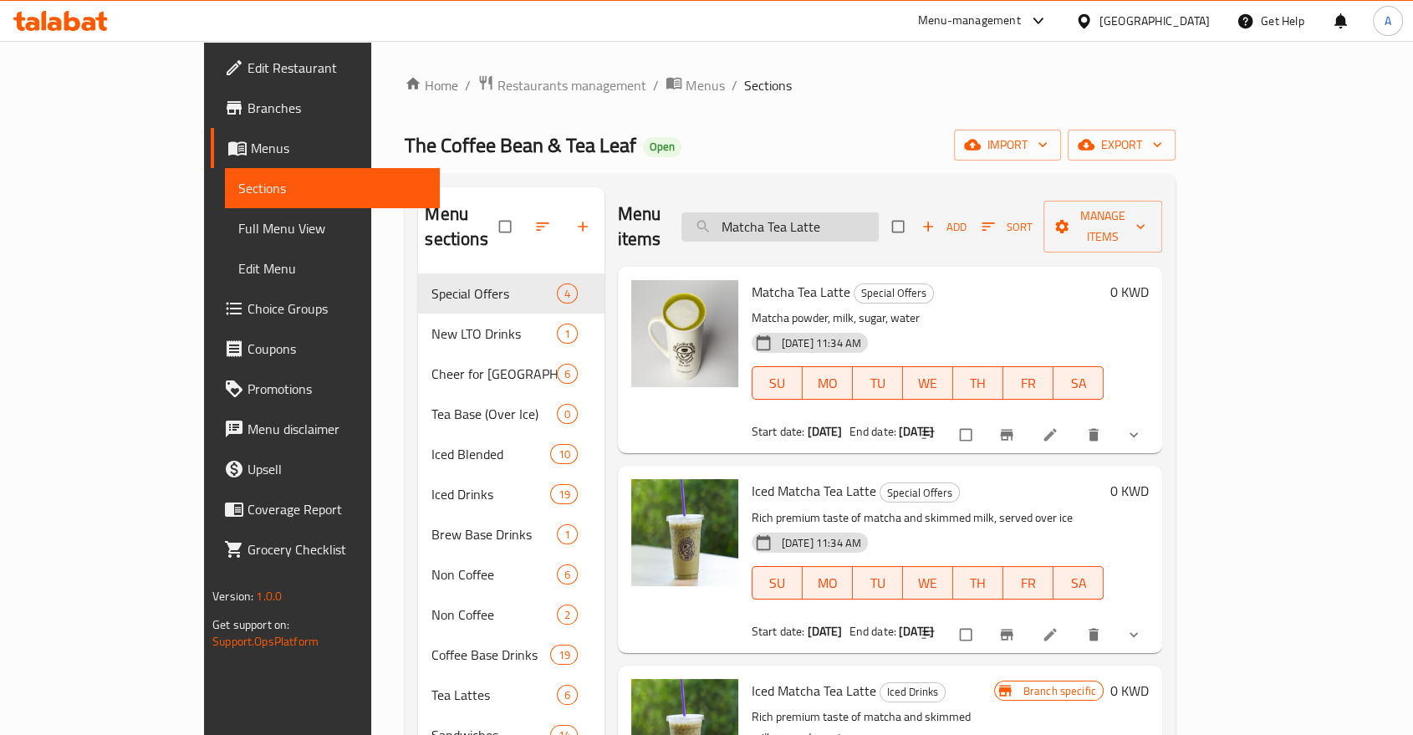
type input "Matcha Tea Latte"
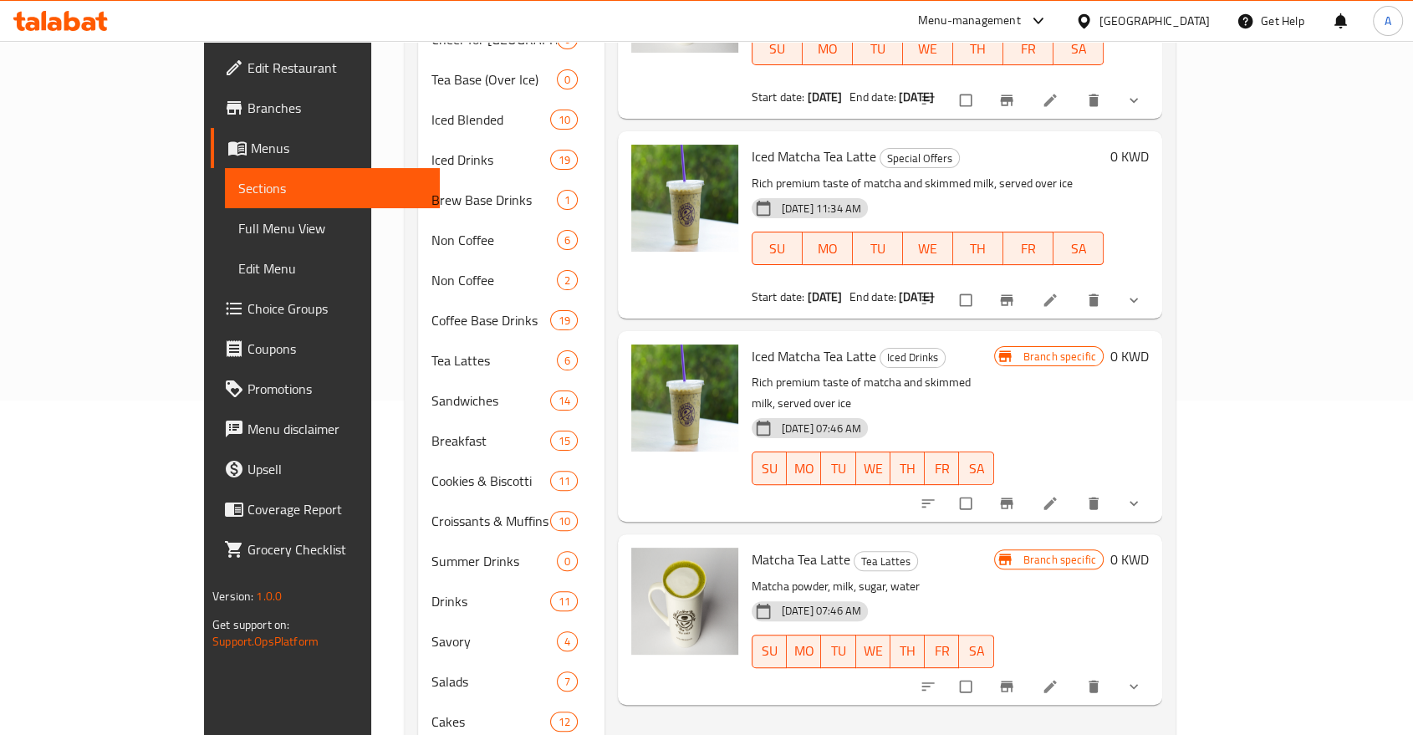
scroll to position [371, 0]
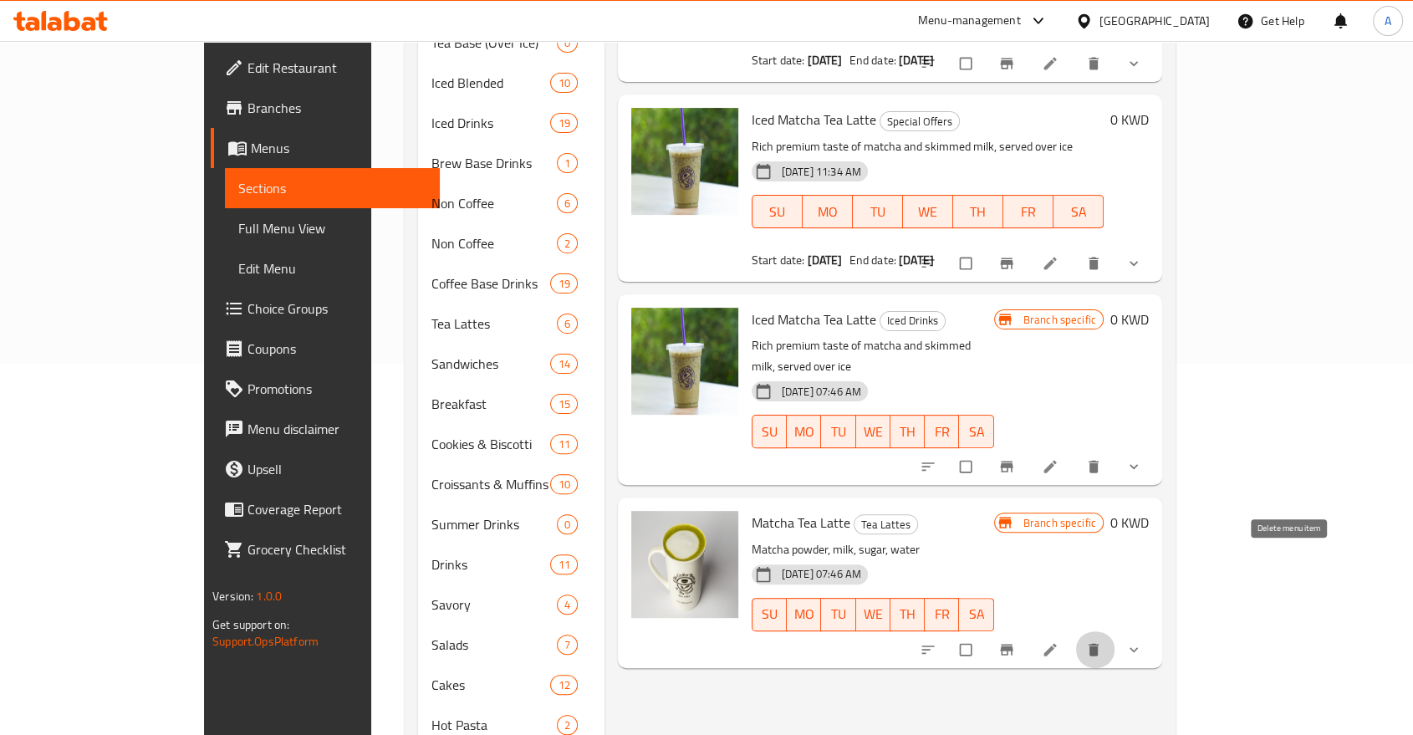
click at [1102, 641] on icon "delete" at bounding box center [1093, 649] width 17 height 17
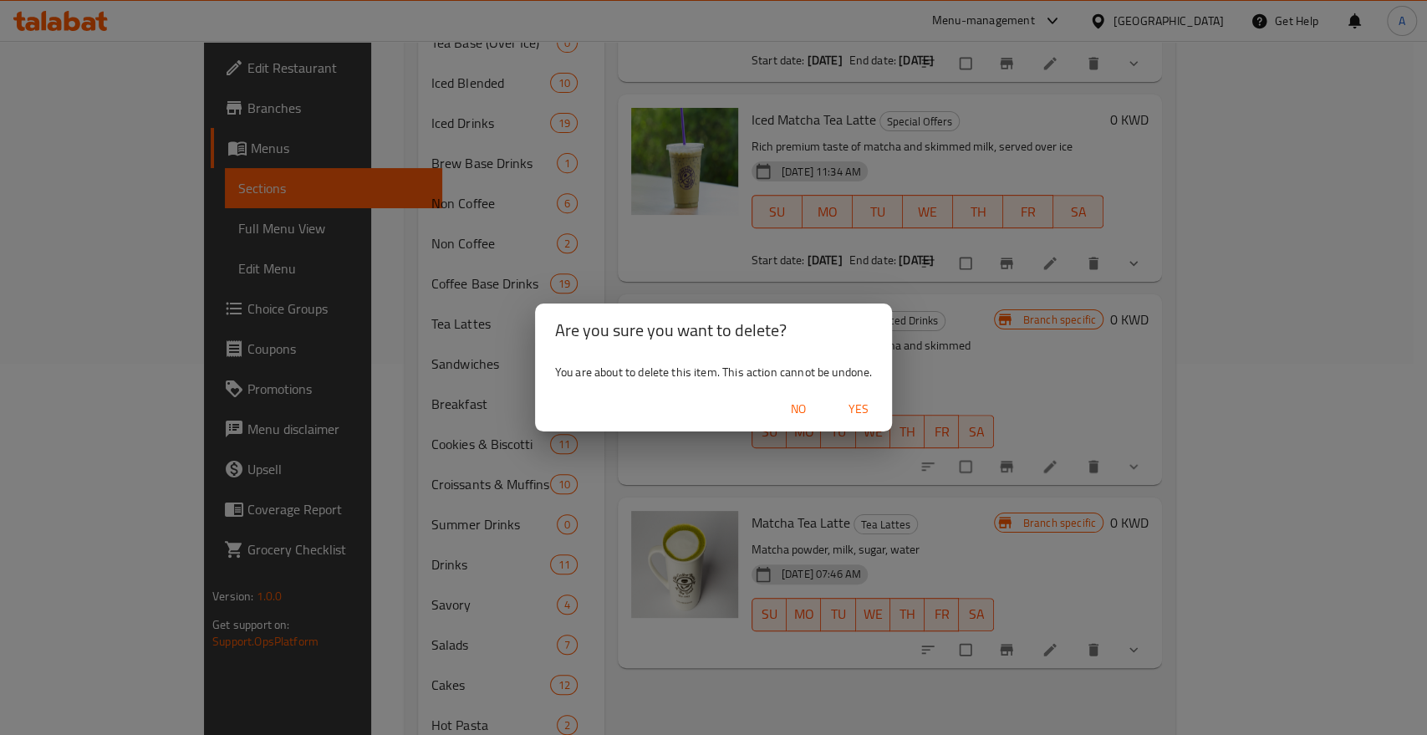
click at [856, 404] on span "Yes" at bounding box center [858, 409] width 40 height 21
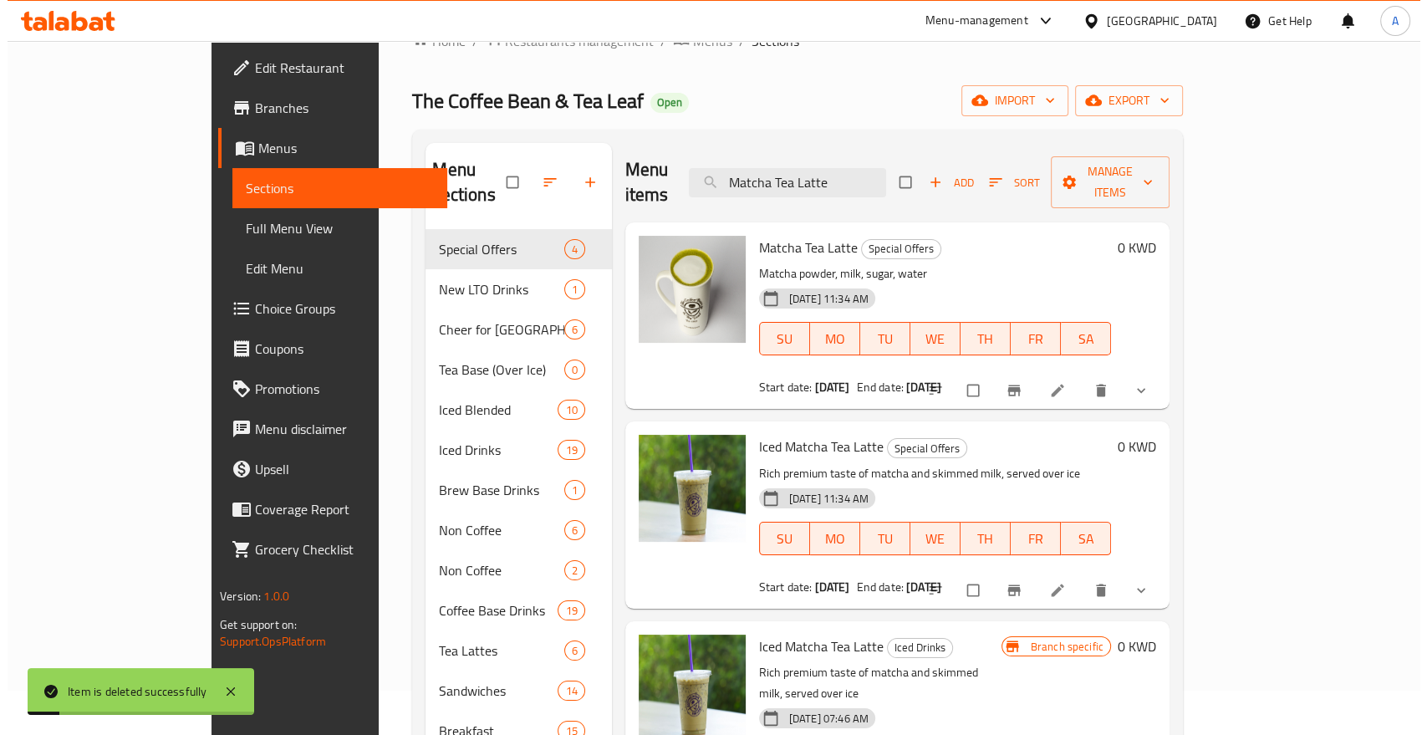
scroll to position [0, 0]
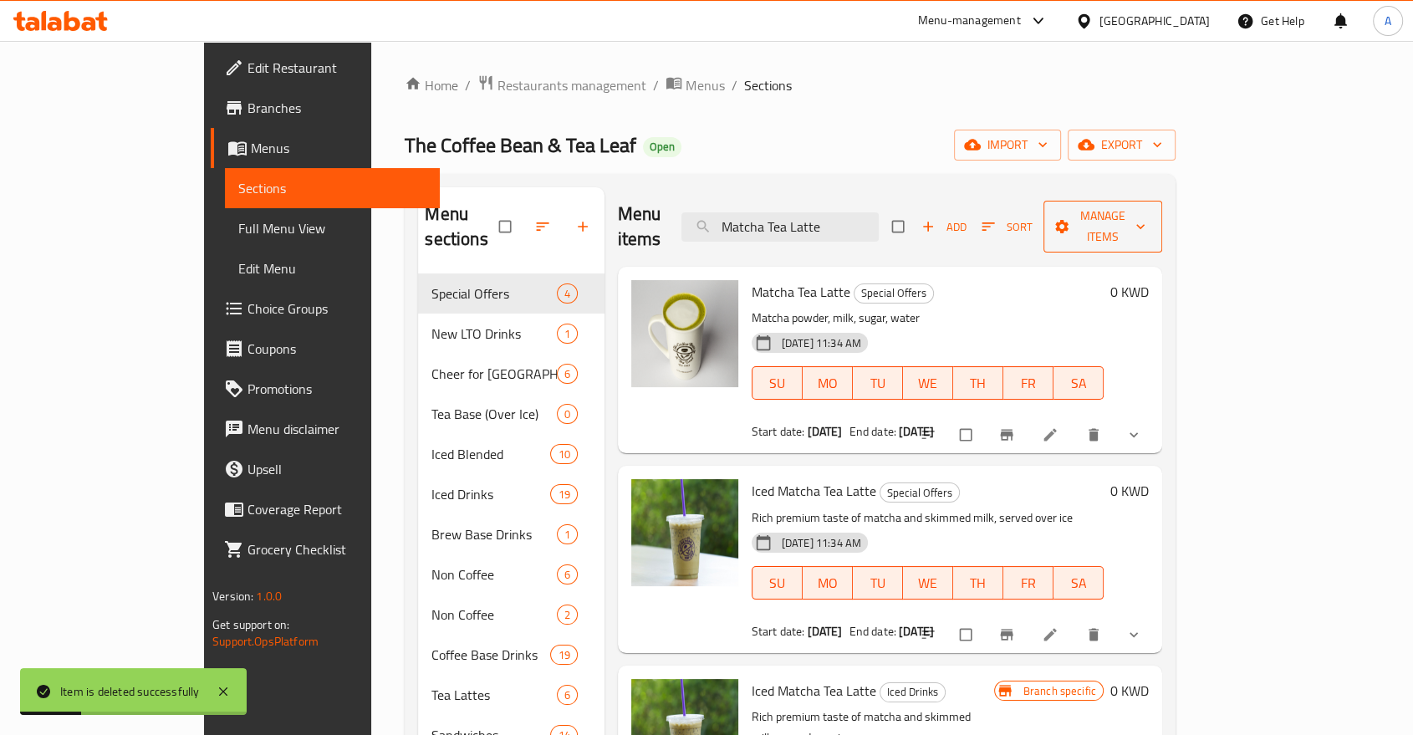
click at [1149, 206] on span "Manage items" at bounding box center [1103, 227] width 92 height 42
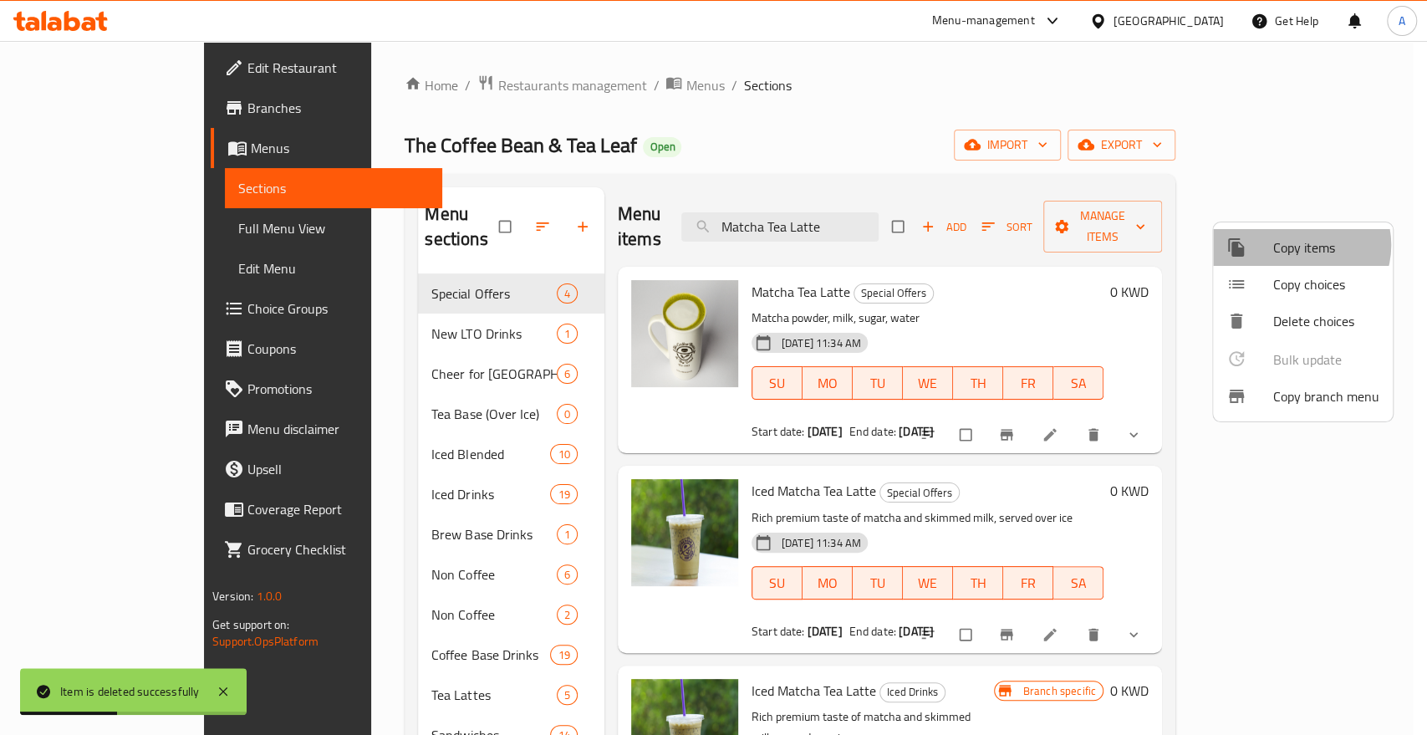
click at [1301, 245] on span "Copy items" at bounding box center [1326, 247] width 106 height 20
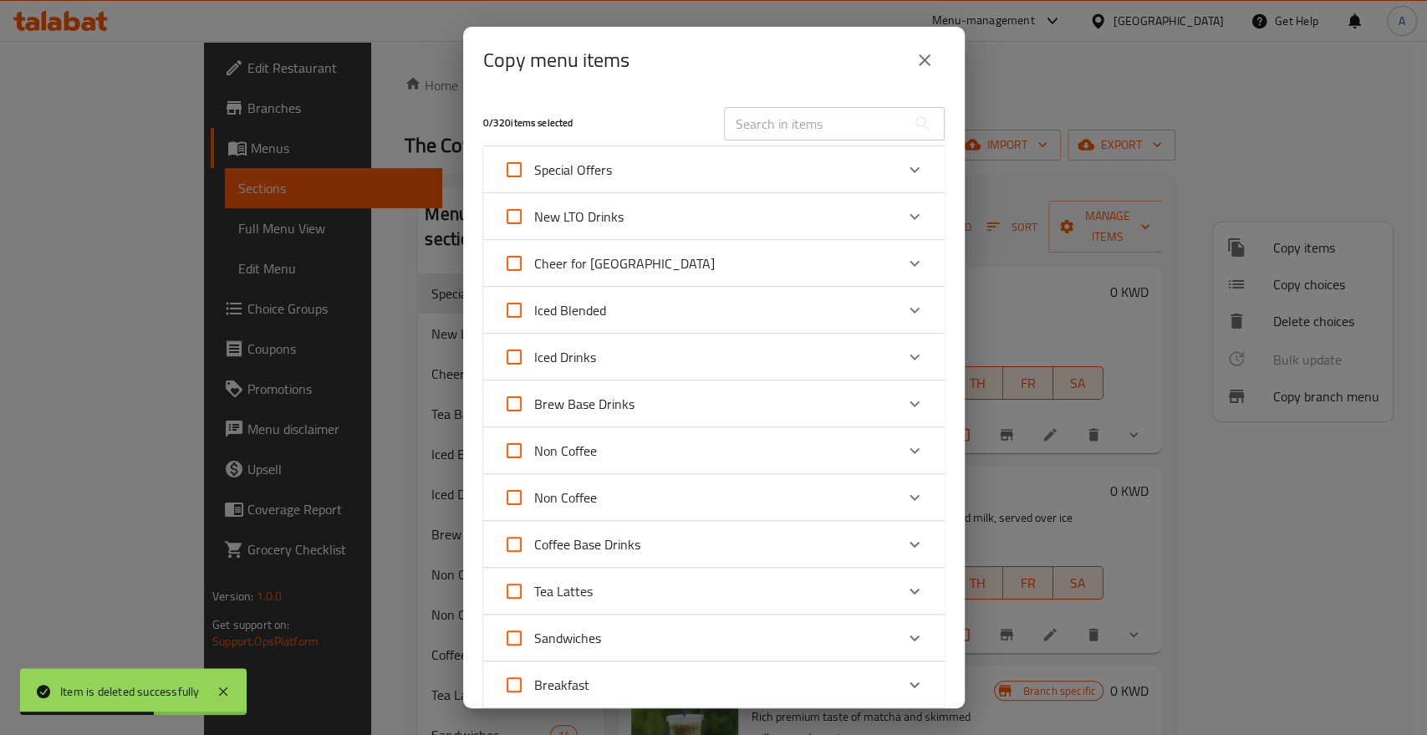
click at [923, 163] on div "Special Offers" at bounding box center [713, 169] width 461 height 47
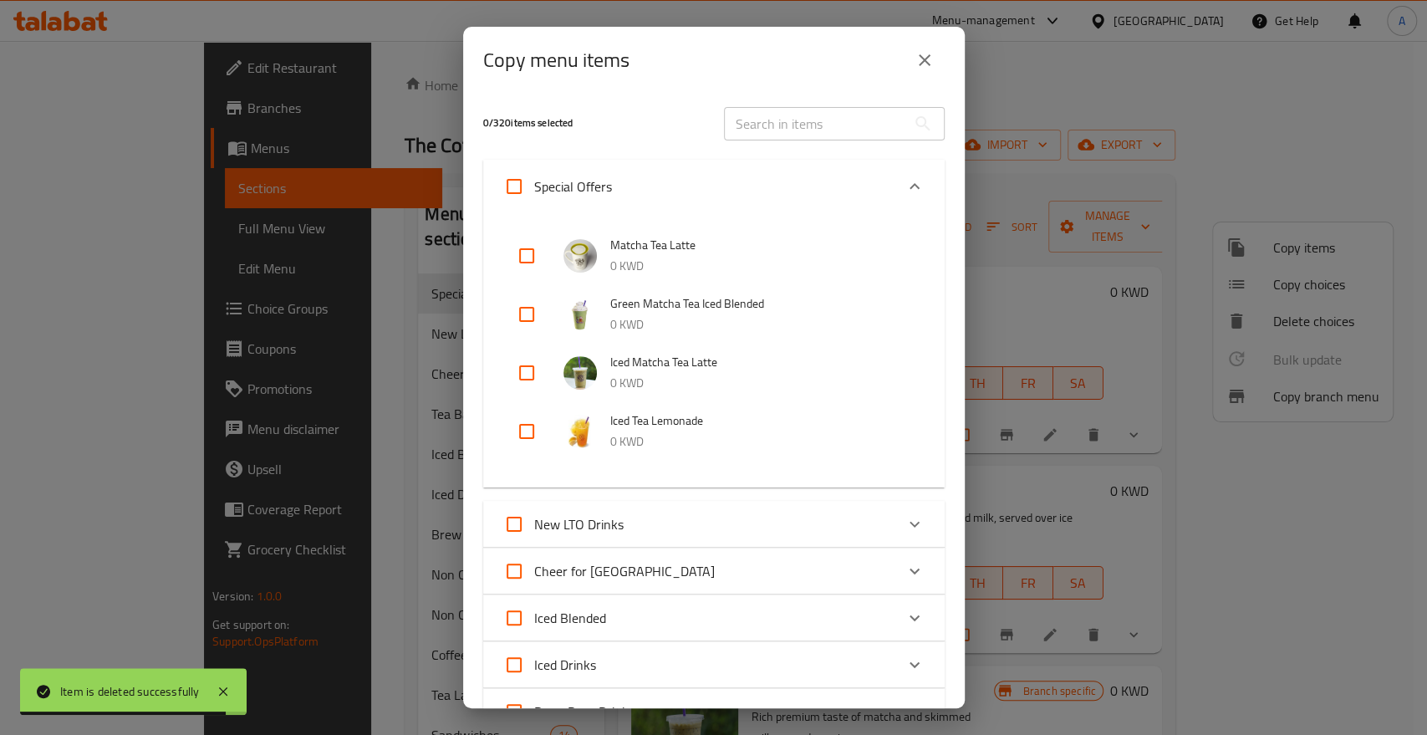
click at [520, 247] on input "checkbox" at bounding box center [527, 256] width 40 height 40
checkbox input "true"
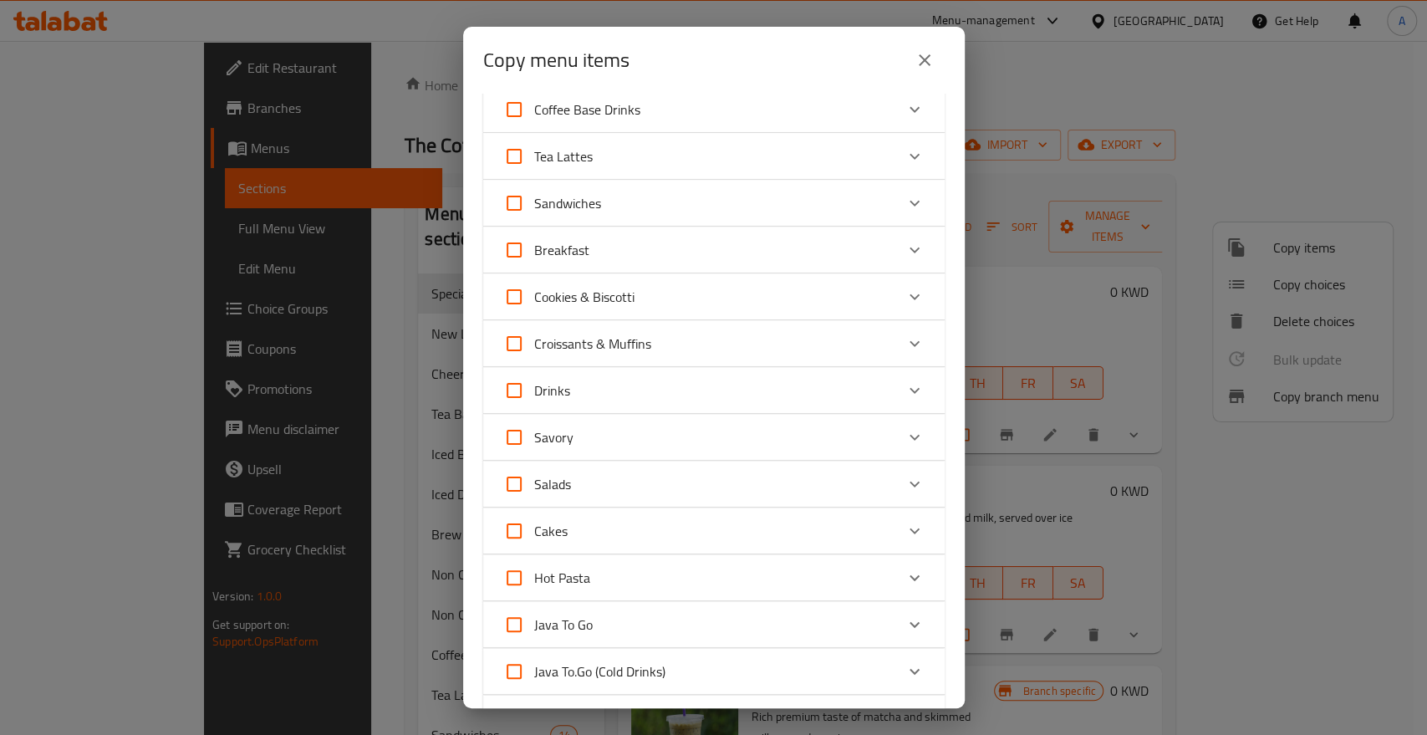
scroll to position [1165, 0]
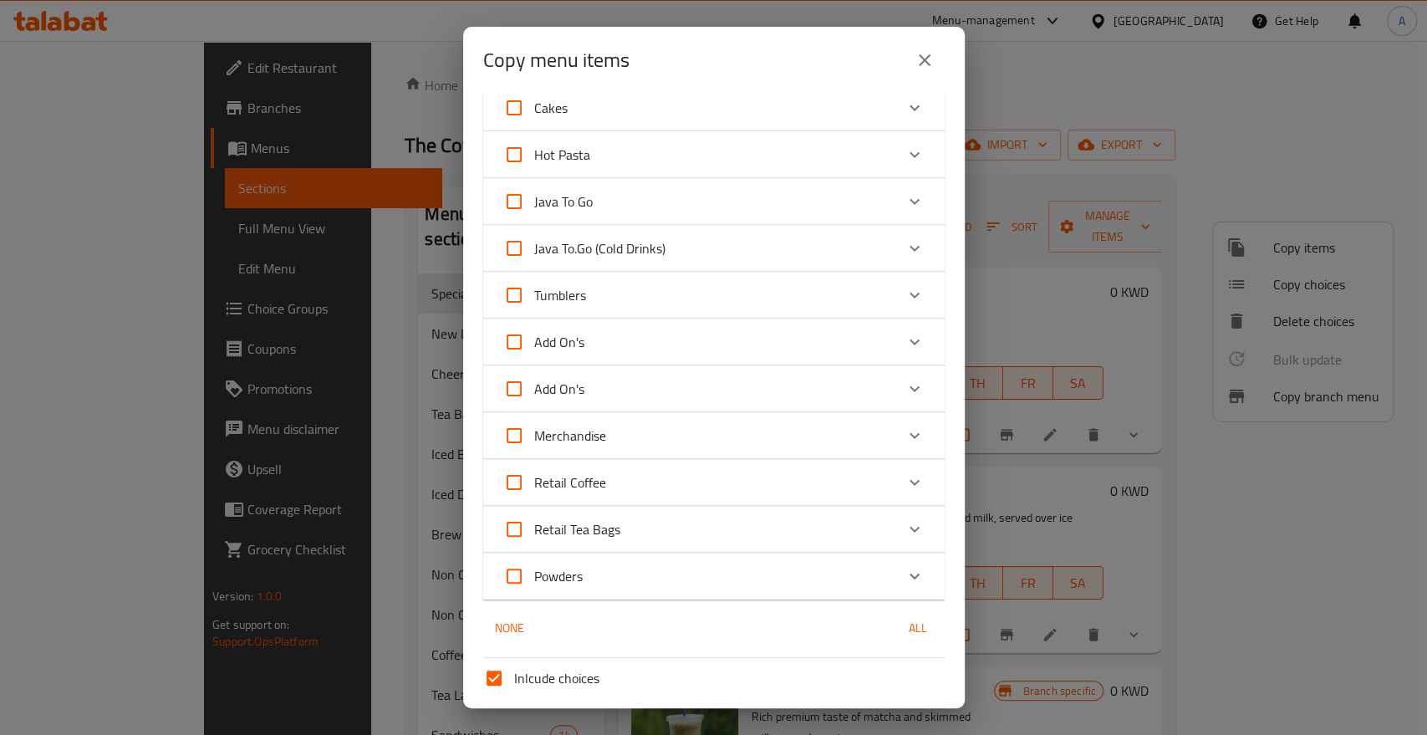
click at [563, 734] on input "Sections   *" at bounding box center [700, 745] width 424 height 23
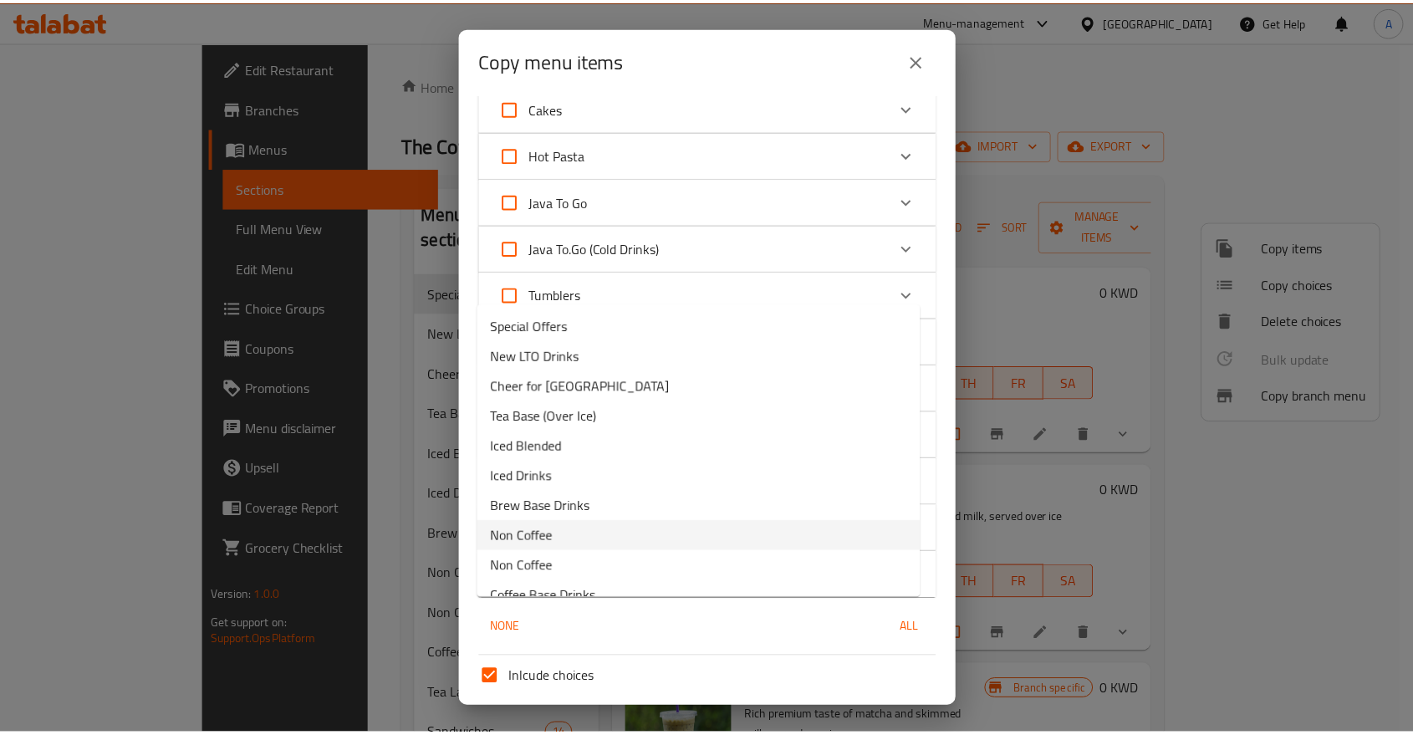
scroll to position [93, 0]
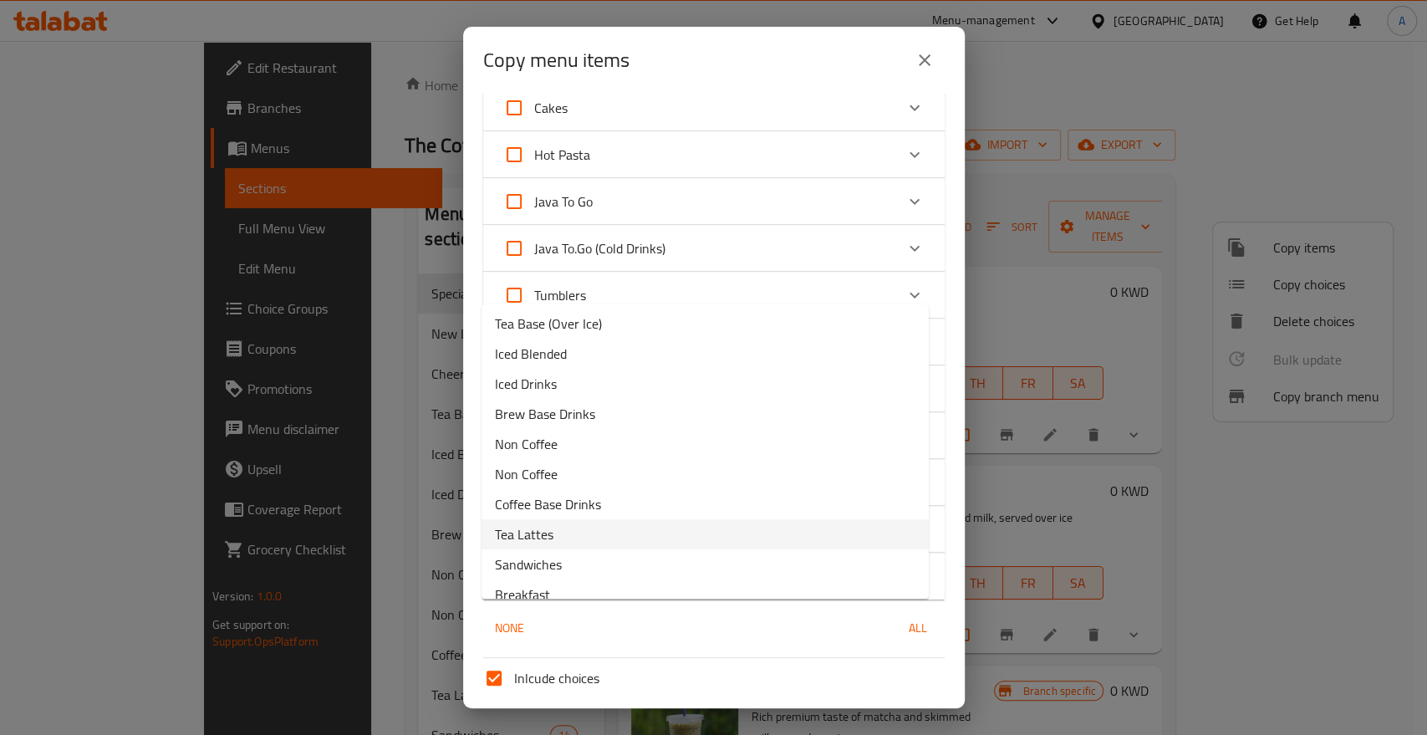
click at [558, 519] on li "Tea Lattes" at bounding box center [705, 534] width 447 height 30
type input "Tea Lattes"
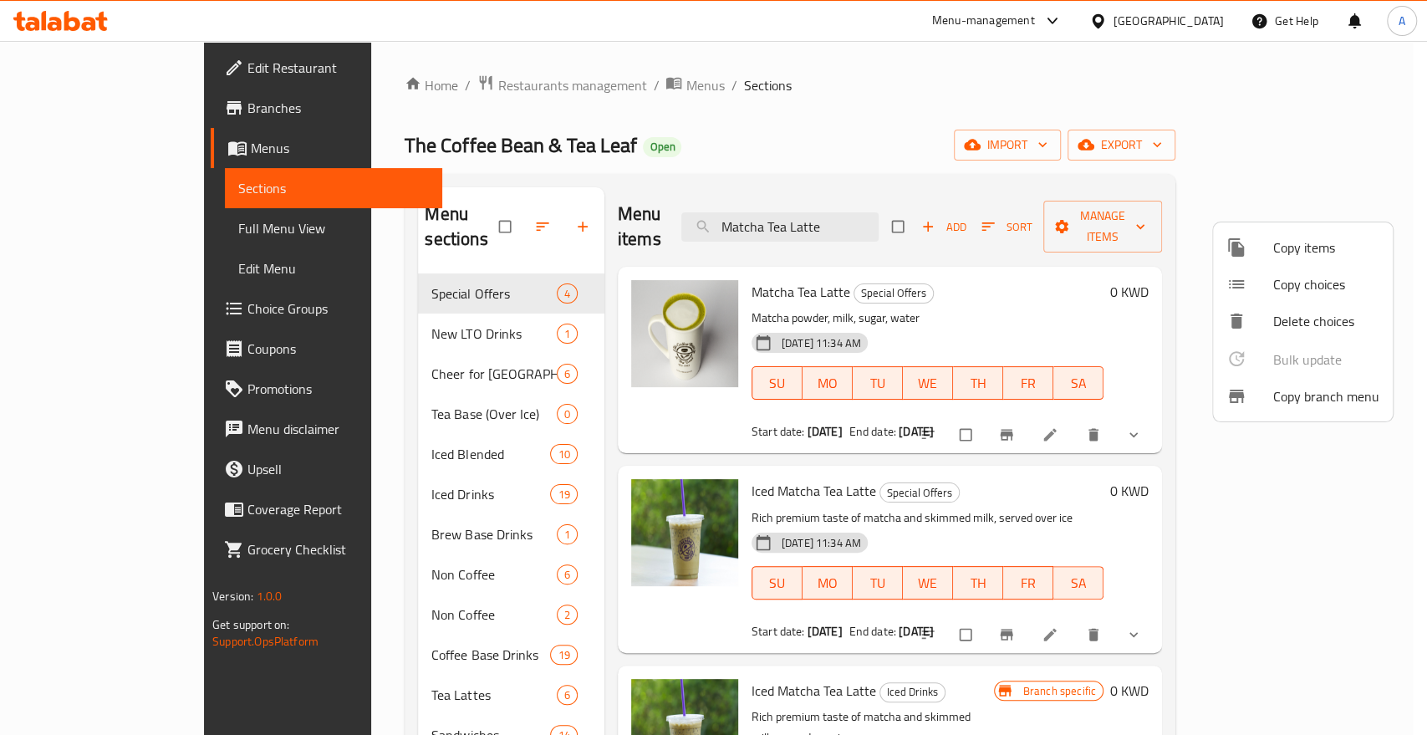
click at [990, 69] on div at bounding box center [713, 367] width 1427 height 735
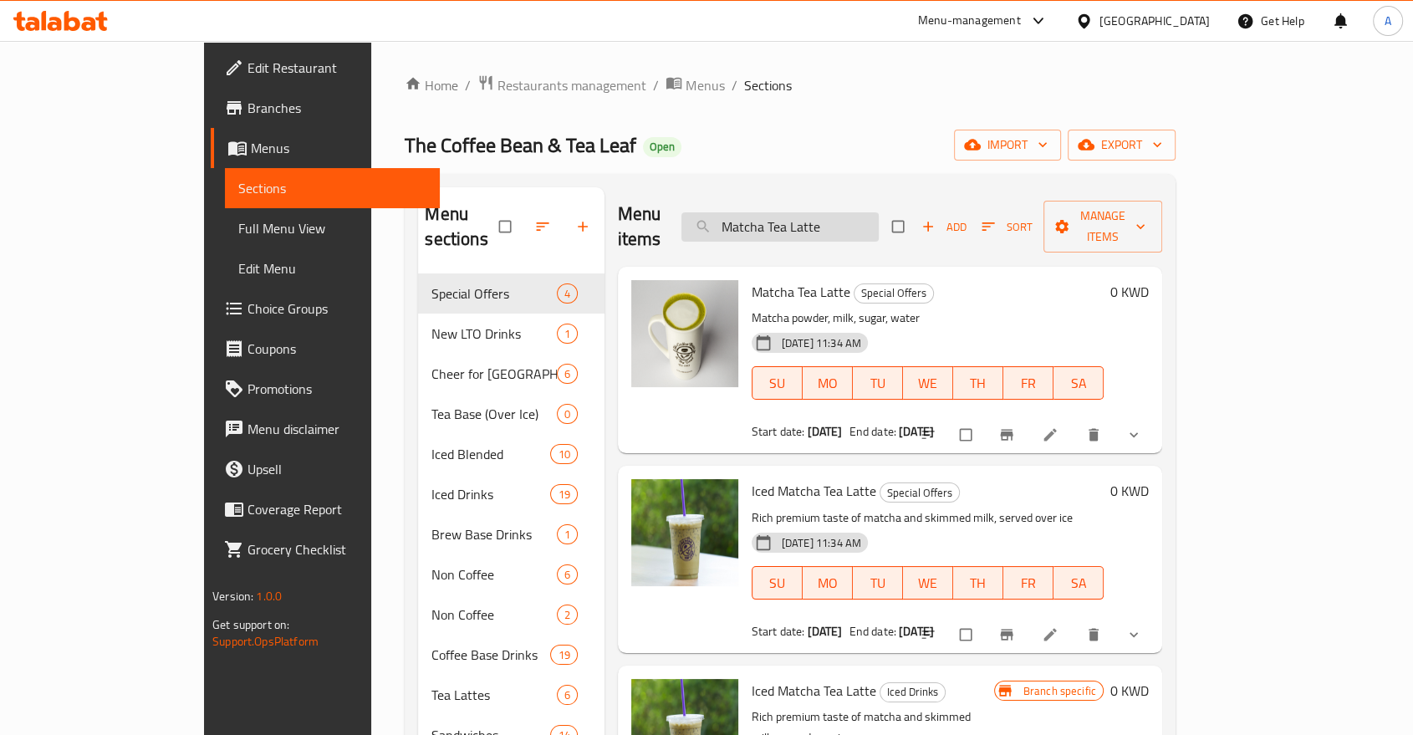
click at [879, 212] on input "Matcha Tea Latte" at bounding box center [779, 226] width 197 height 29
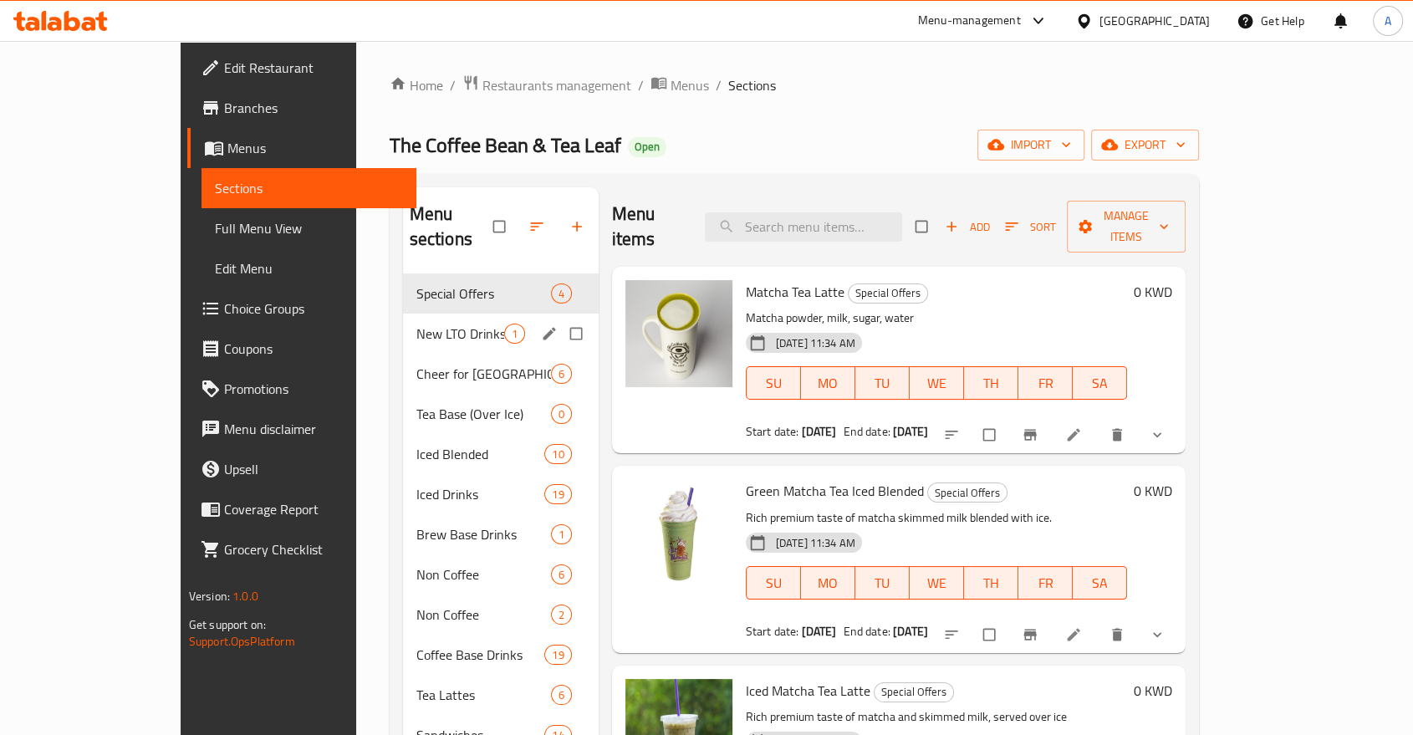
click at [416, 324] on span "New LTO Drinks" at bounding box center [460, 334] width 88 height 20
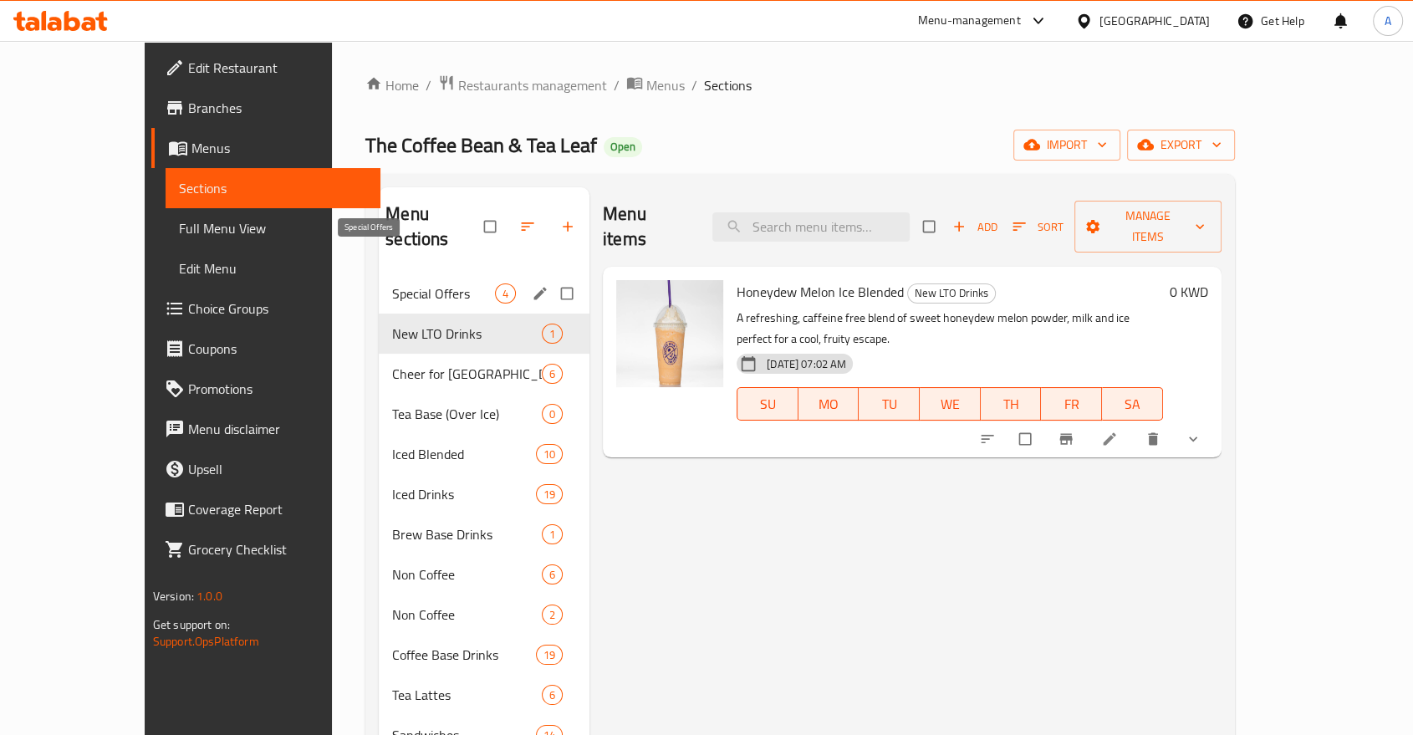
click at [392, 283] on span "Special Offers" at bounding box center [443, 293] width 103 height 20
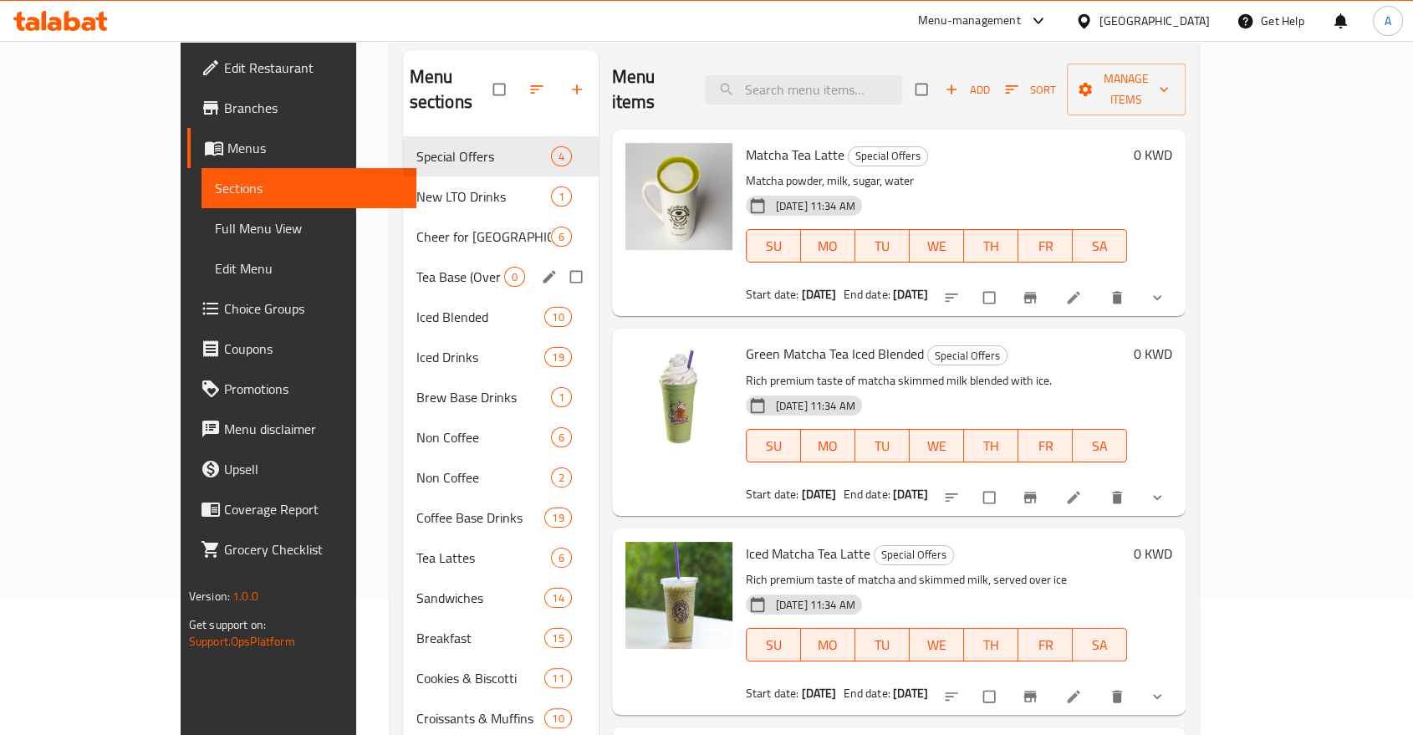
scroll to position [93, 0]
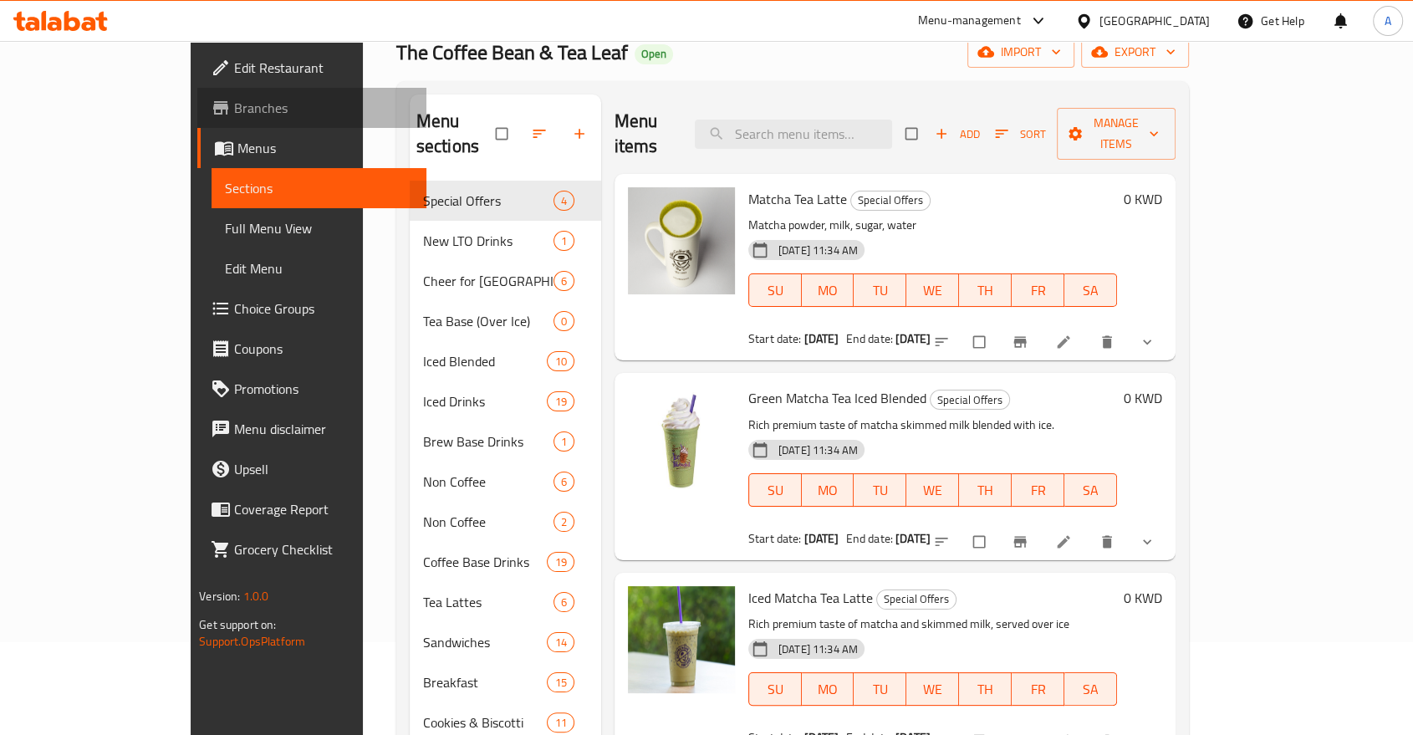
click at [234, 98] on span "Branches" at bounding box center [323, 108] width 179 height 20
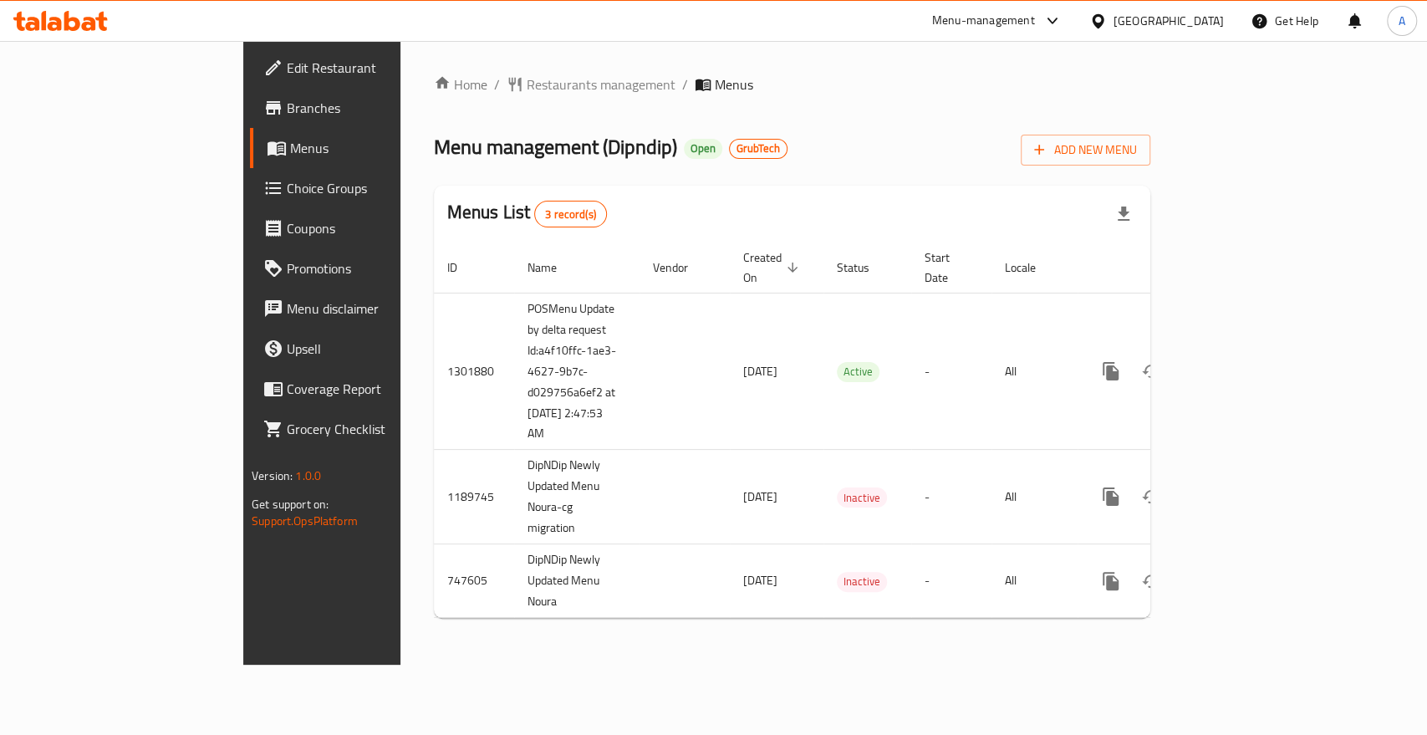
click at [1062, 19] on icon at bounding box center [1052, 21] width 20 height 20
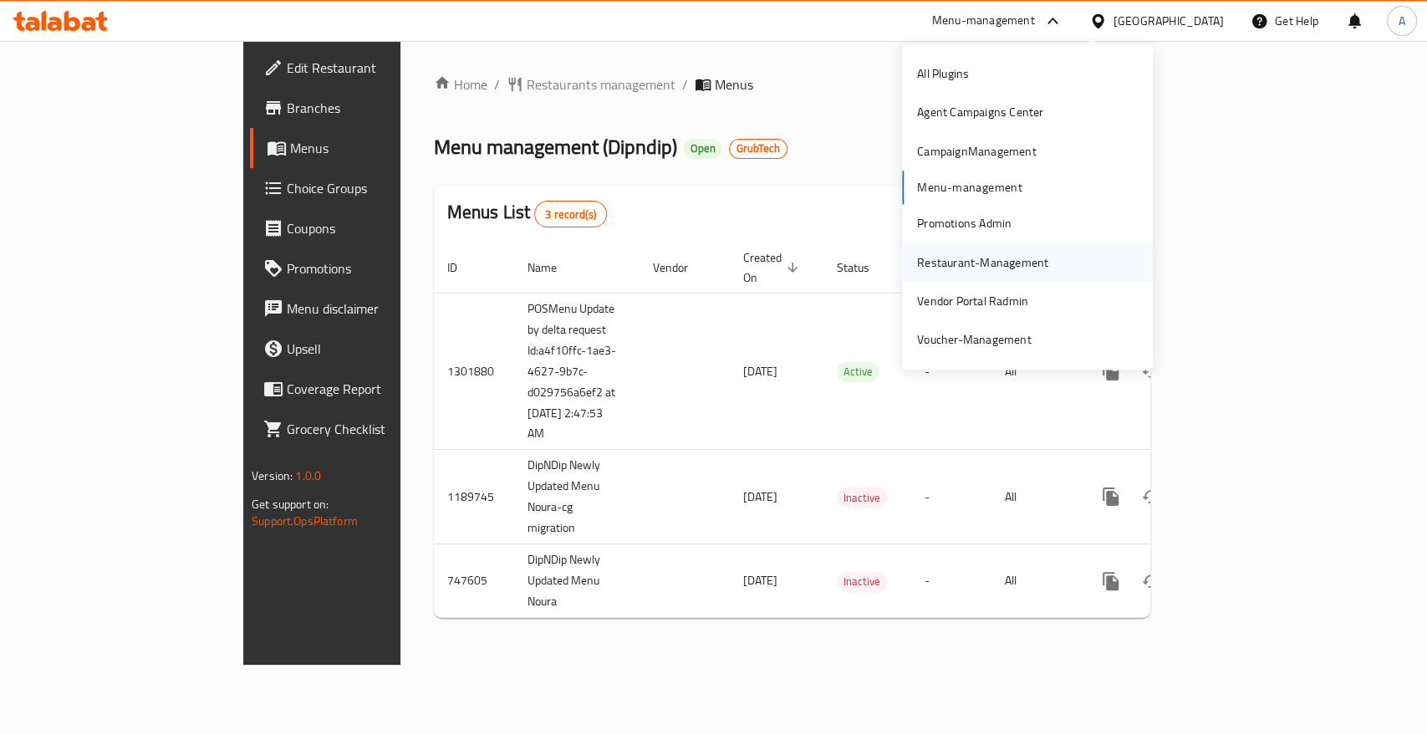
click at [956, 259] on div "Restaurant-Management" at bounding box center [982, 262] width 131 height 18
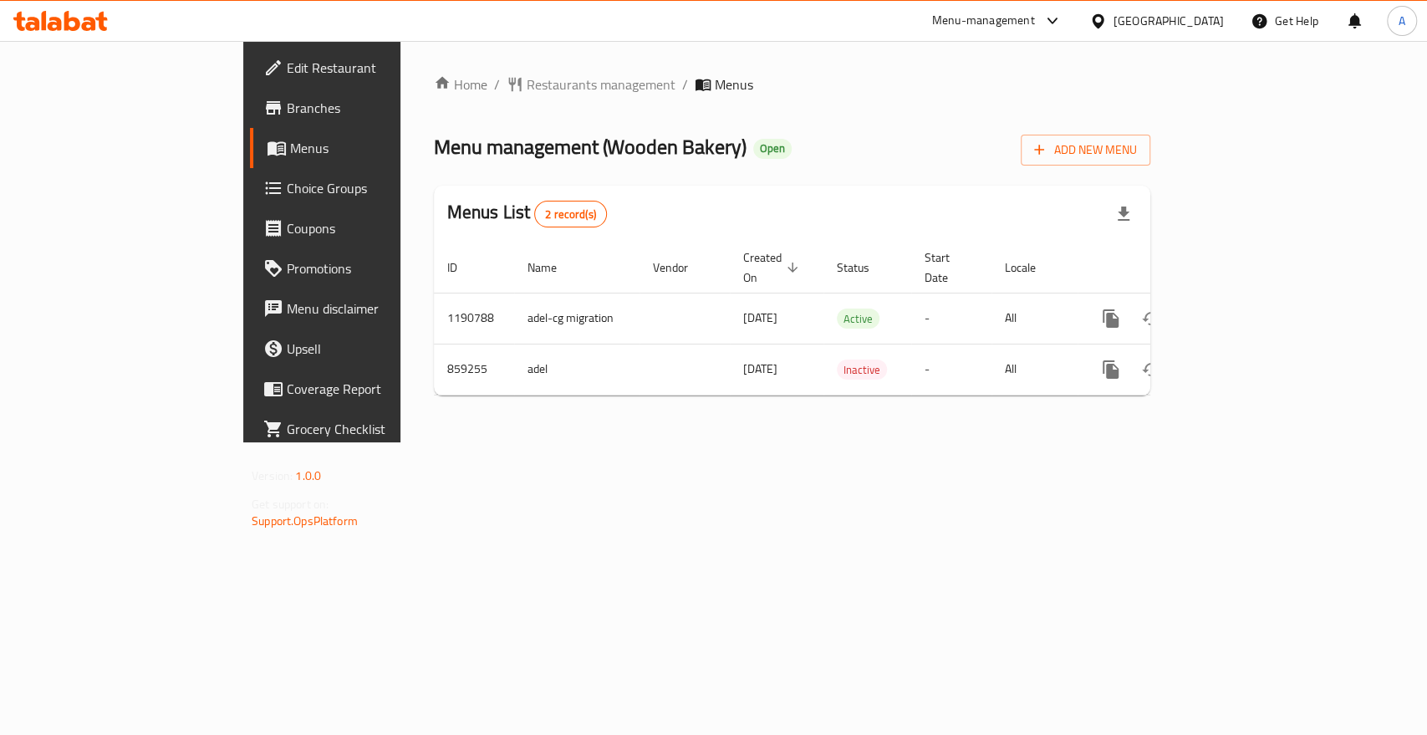
click at [1062, 16] on div at bounding box center [1052, 21] width 21 height 20
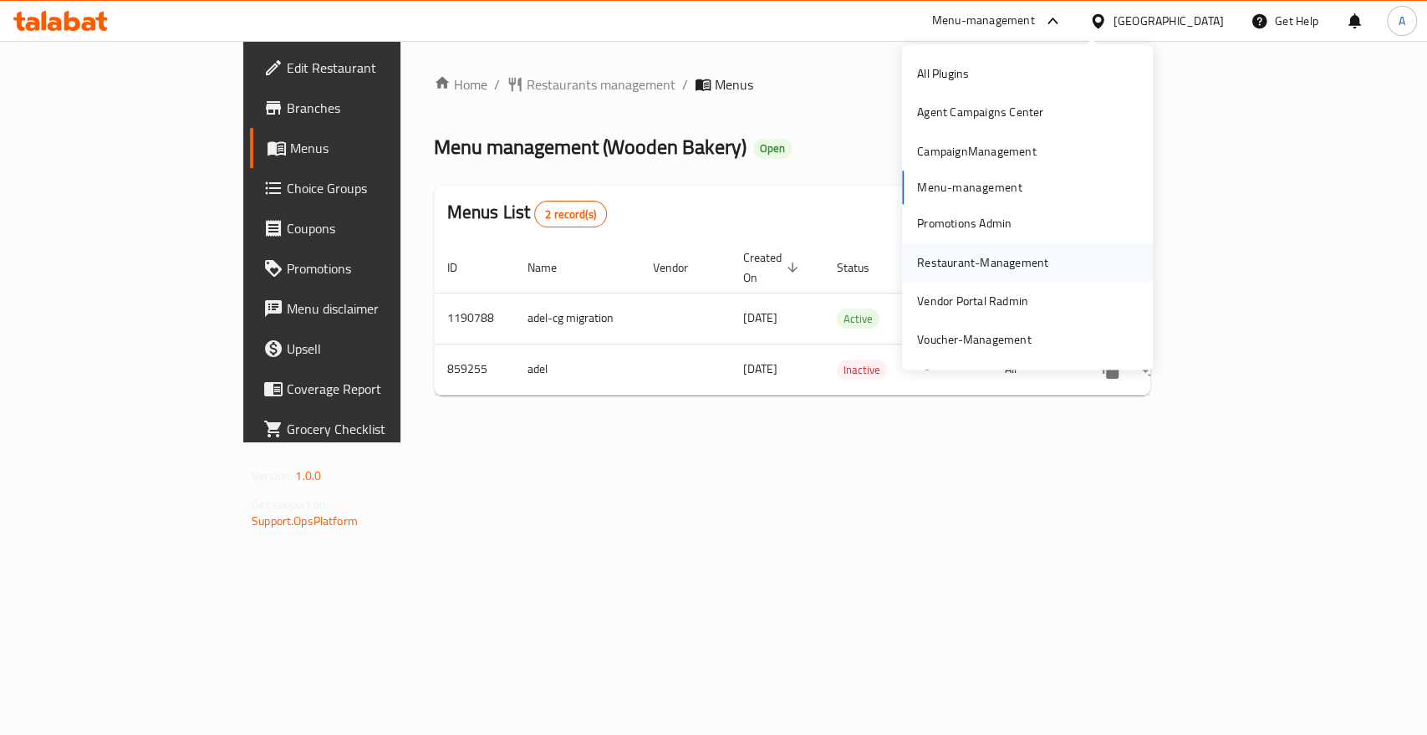
click at [957, 253] on div "Restaurant-Management" at bounding box center [982, 262] width 131 height 18
